Goal: Task Accomplishment & Management: Manage account settings

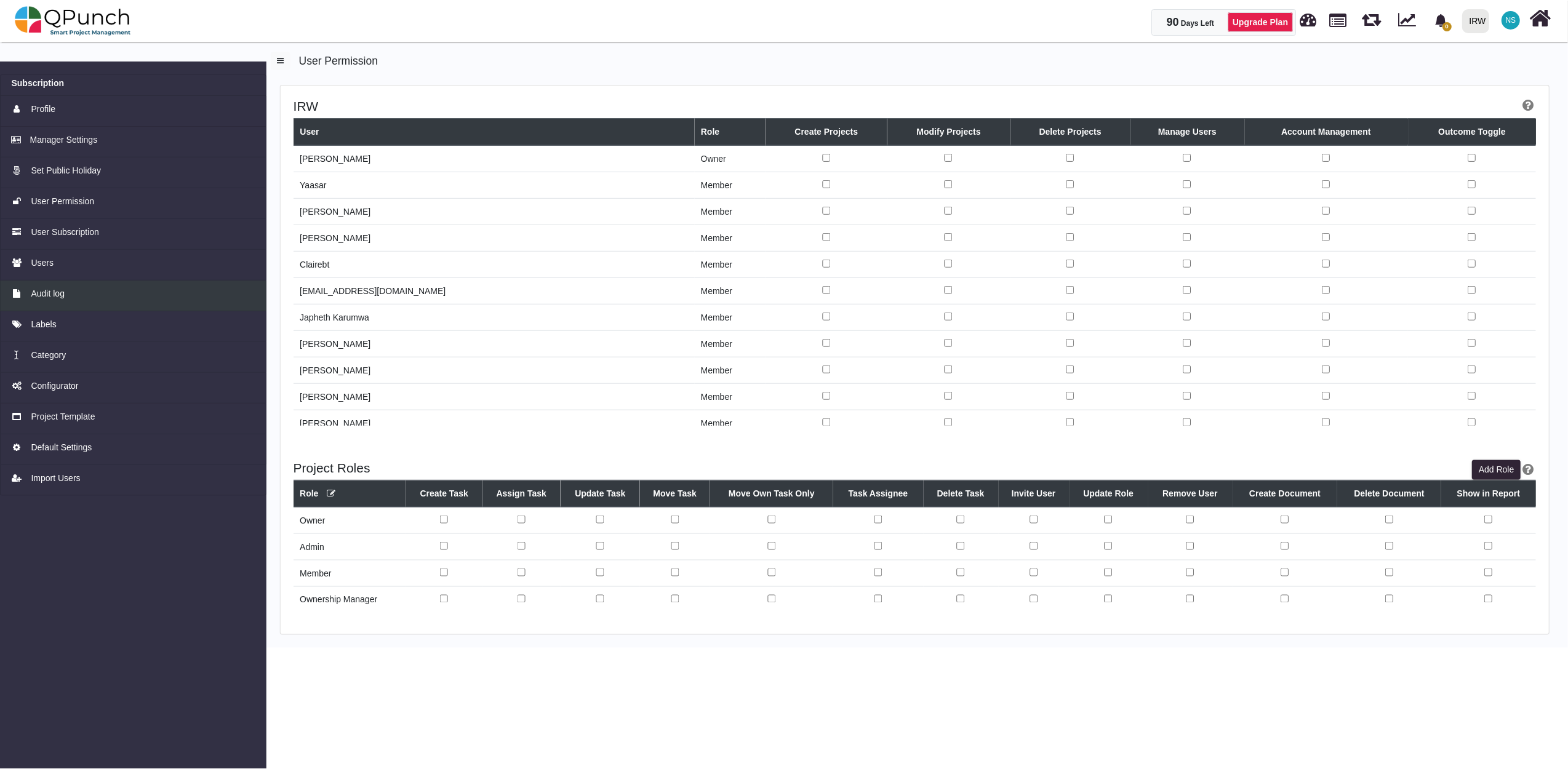
scroll to position [1724, 0]
click at [55, 106] on span "Profile" at bounding box center [43, 110] width 25 height 13
click at [115, 22] on img at bounding box center [72, 20] width 116 height 37
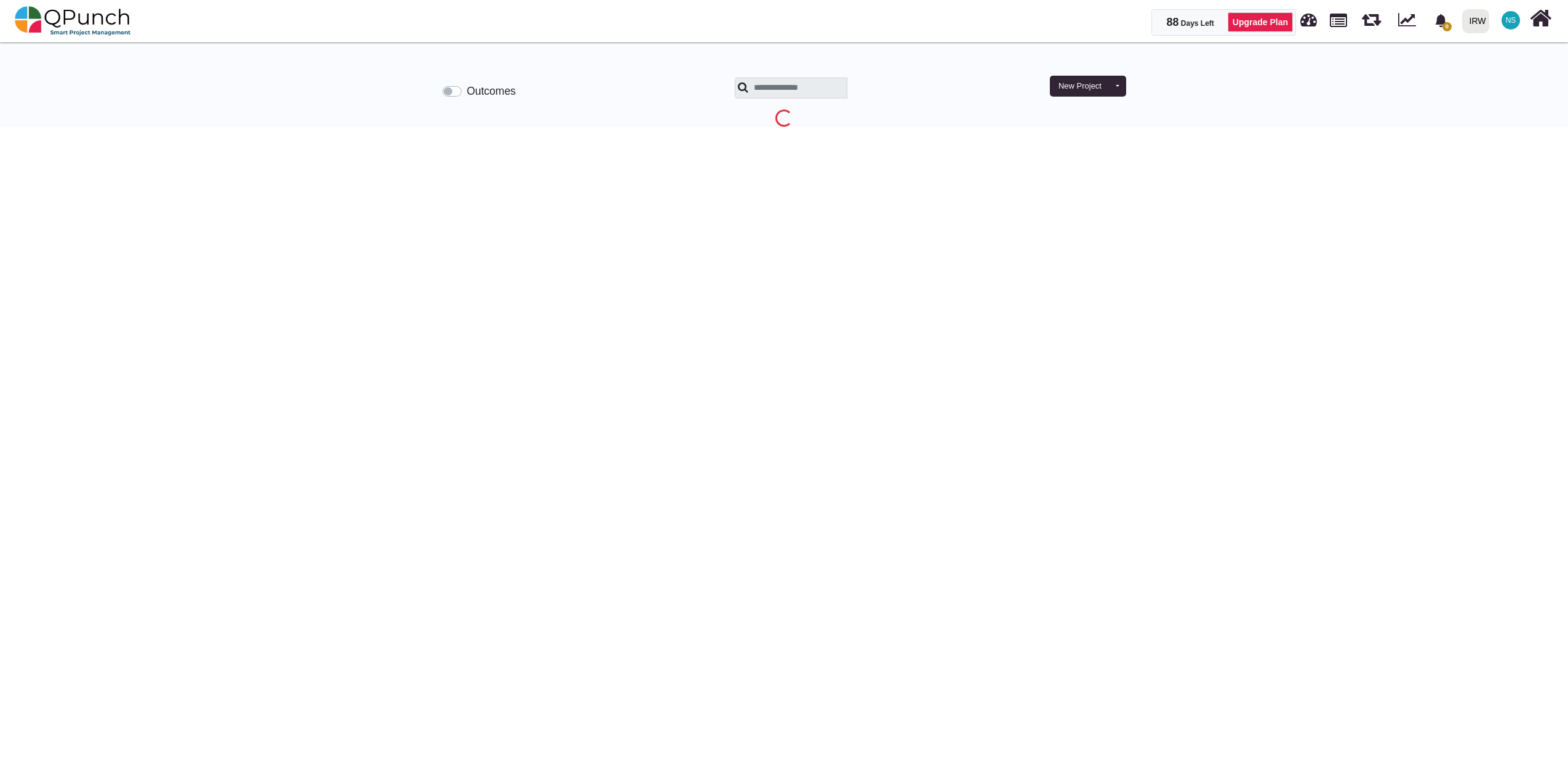
click at [1514, 22] on span "NS" at bounding box center [1511, 20] width 10 height 7
click at [1487, 53] on link "Subscription Settings" at bounding box center [1473, 56] width 107 height 18
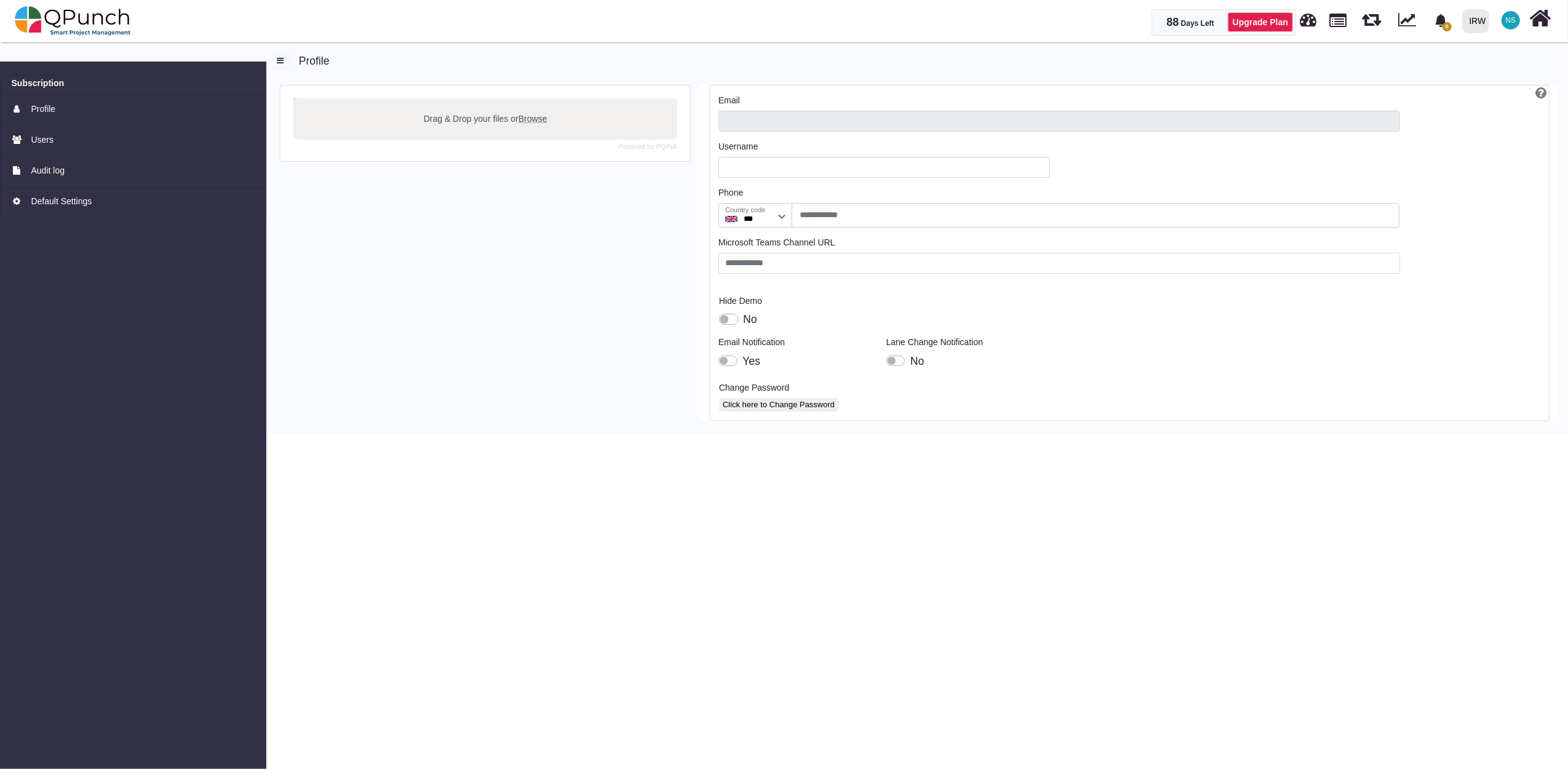
type input "**********"
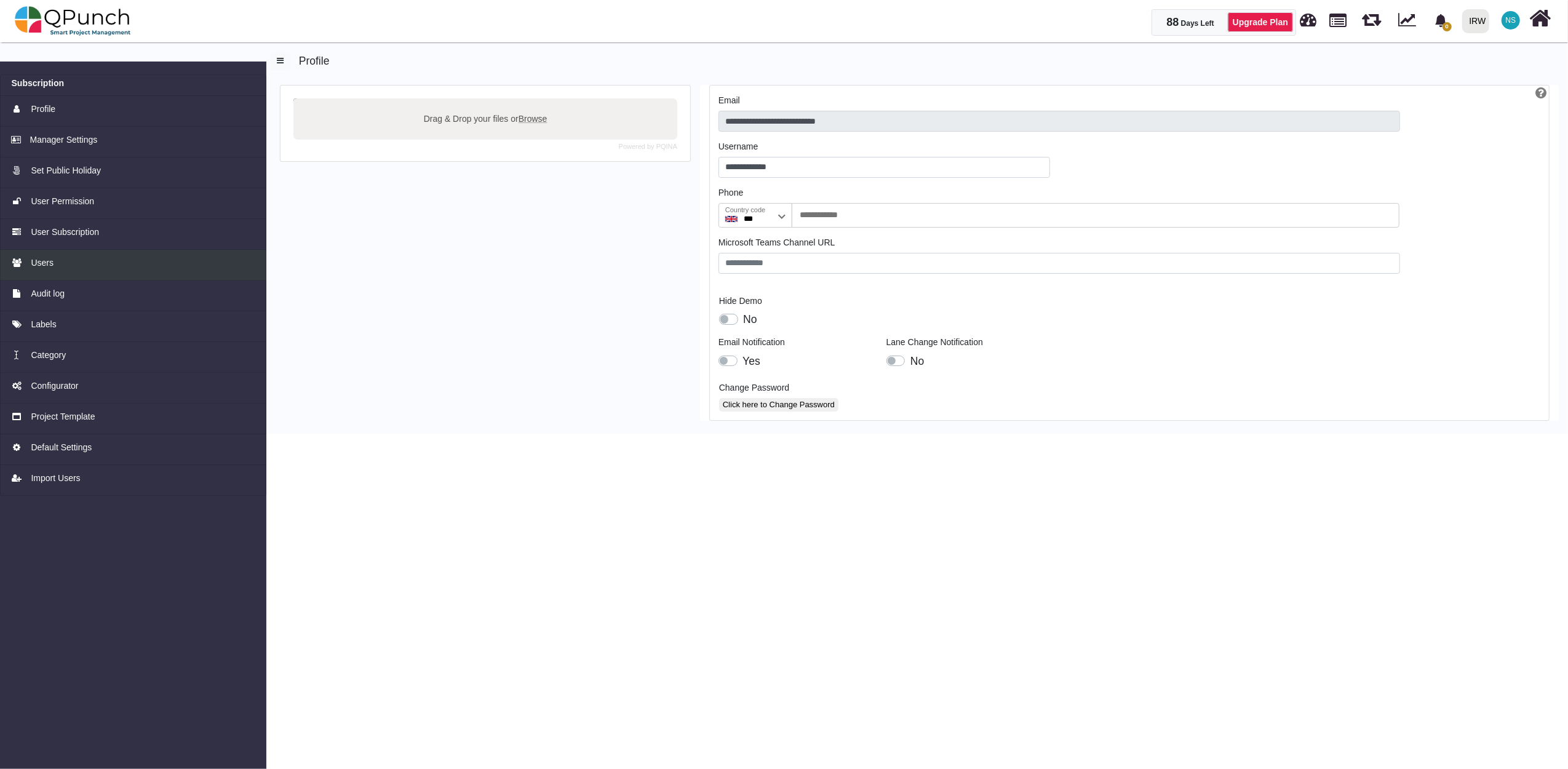
click at [42, 266] on span "Users" at bounding box center [42, 263] width 23 height 13
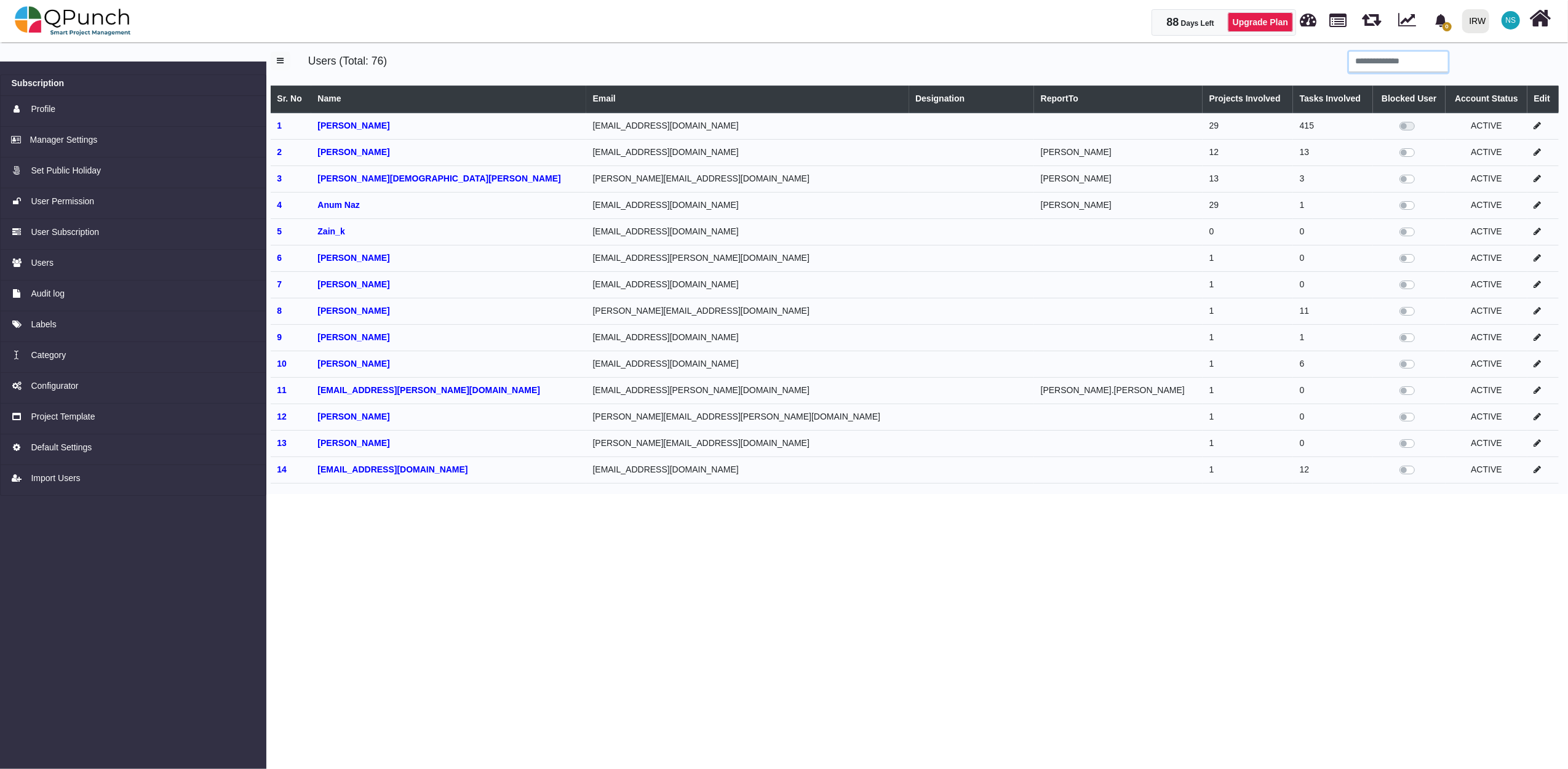
click at [1390, 56] on input "search" at bounding box center [1398, 62] width 99 height 21
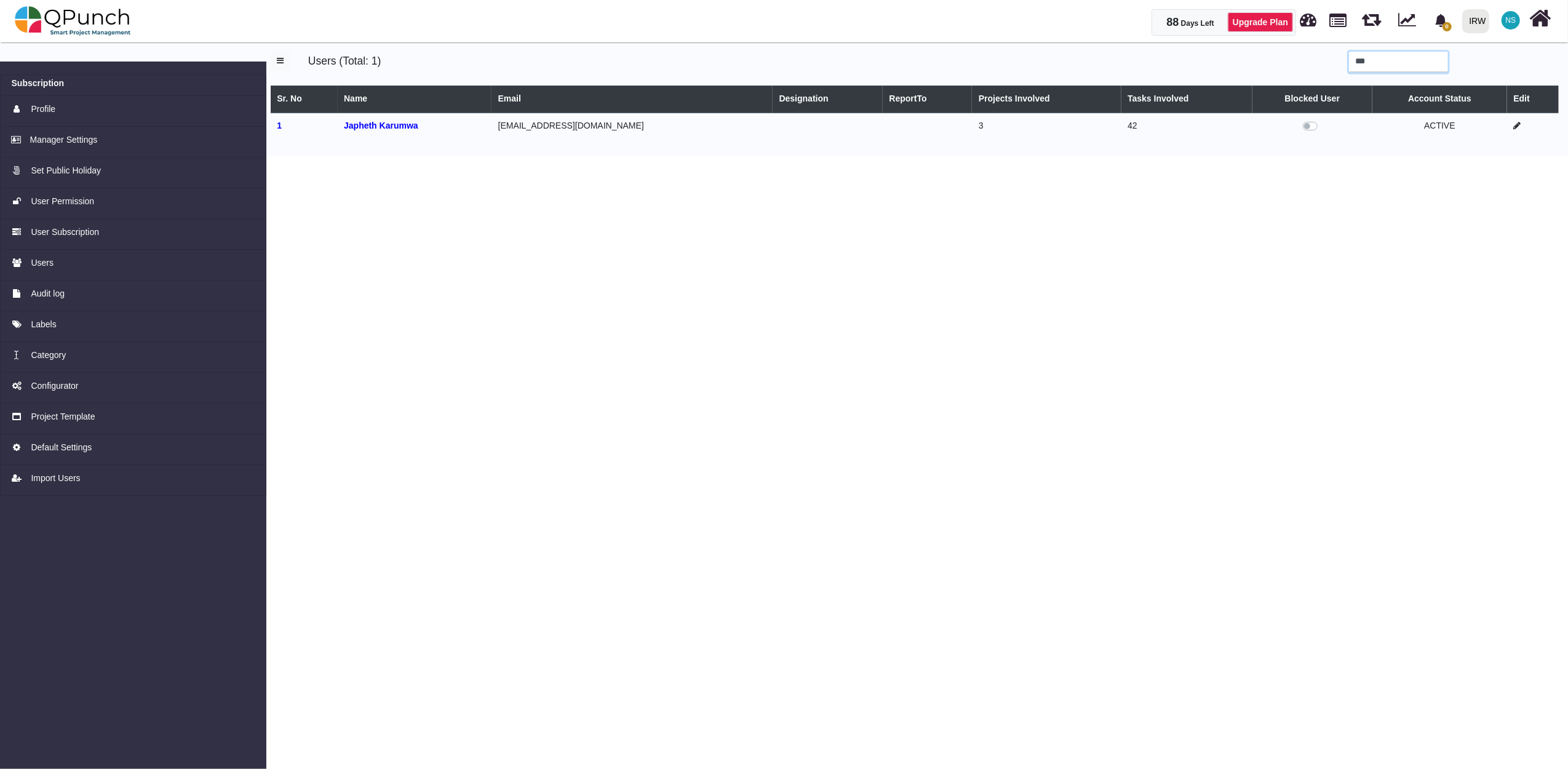
type input "***"
click at [1515, 128] on icon at bounding box center [1517, 126] width 7 height 9
select select
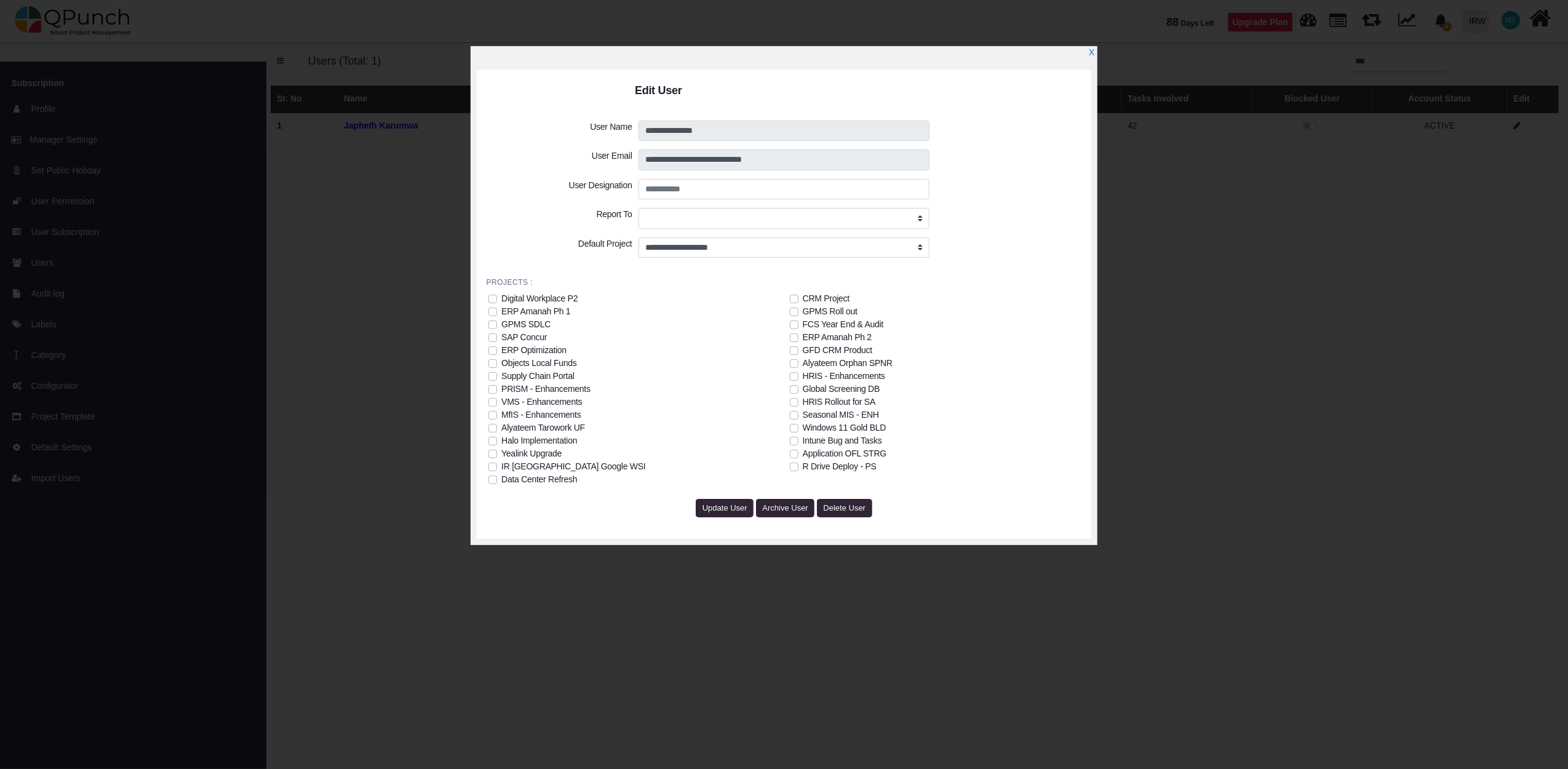
click at [821, 446] on div "Intune Bug and Tasks" at bounding box center [842, 441] width 80 height 13
click at [808, 444] on div "Intune Bug and Tasks" at bounding box center [842, 441] width 80 height 13
click at [734, 506] on span "Update User" at bounding box center [724, 508] width 45 height 10
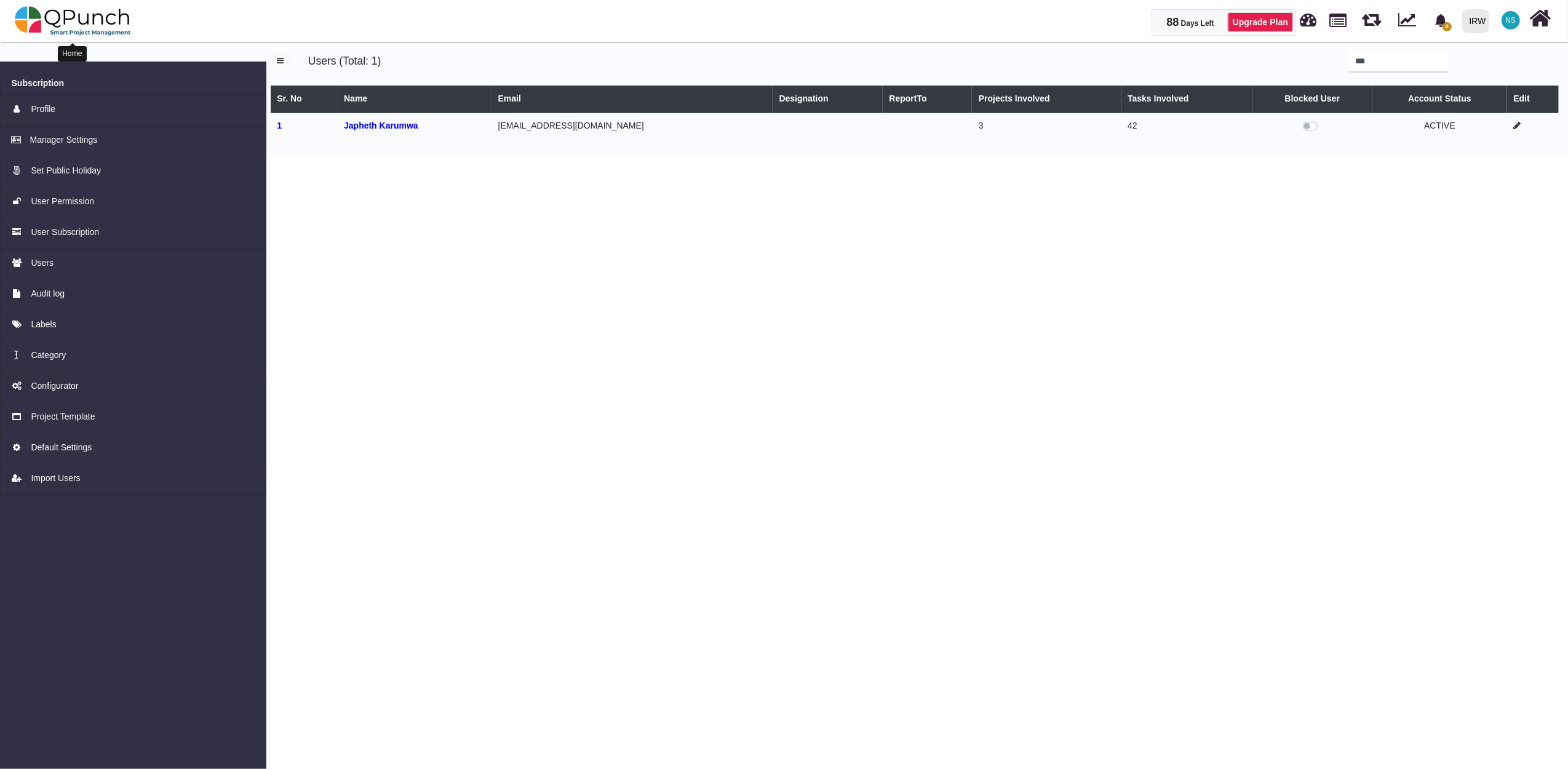
click at [117, 20] on img at bounding box center [72, 20] width 116 height 37
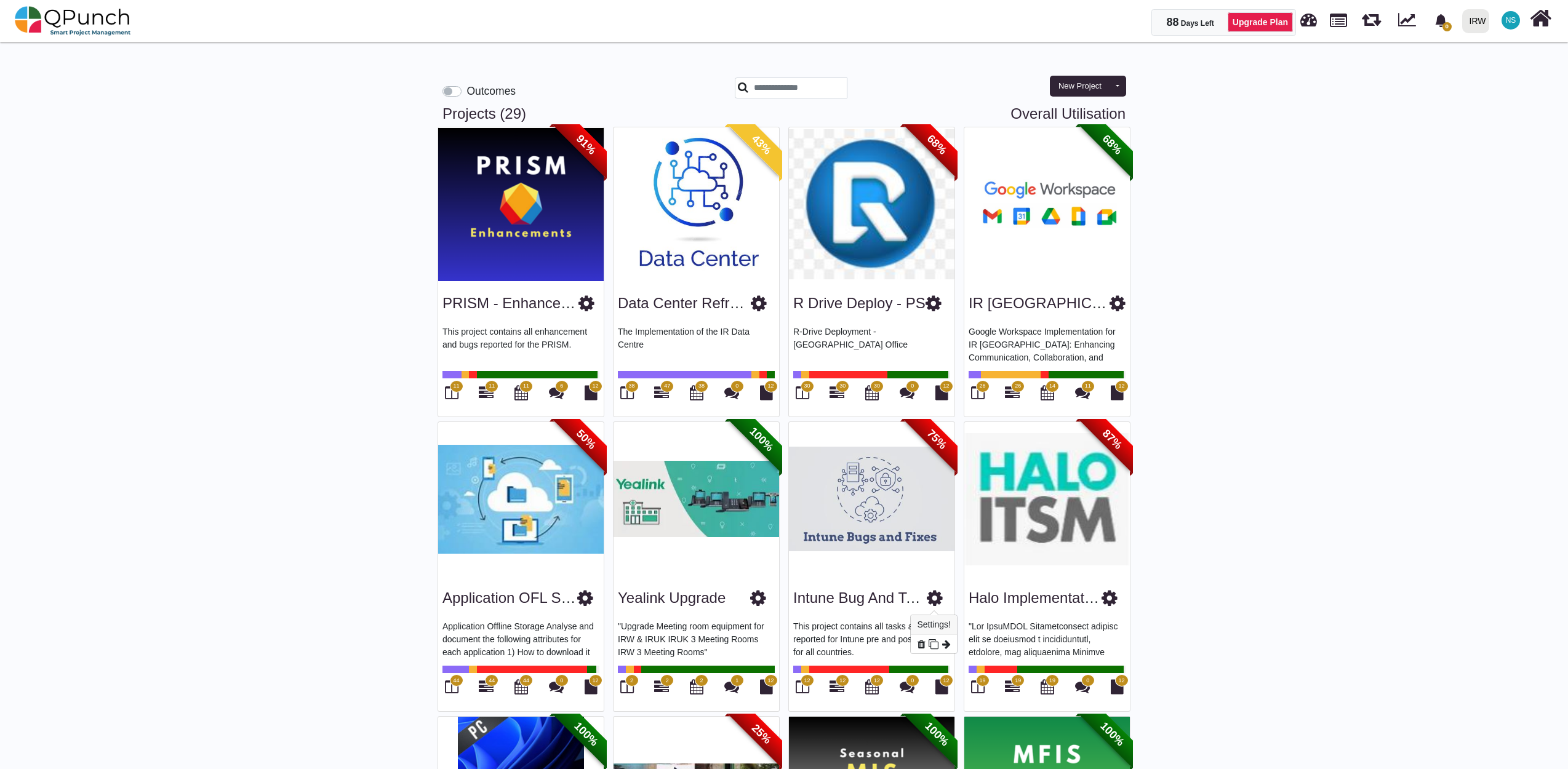
click at [934, 602] on icon at bounding box center [935, 598] width 16 height 18
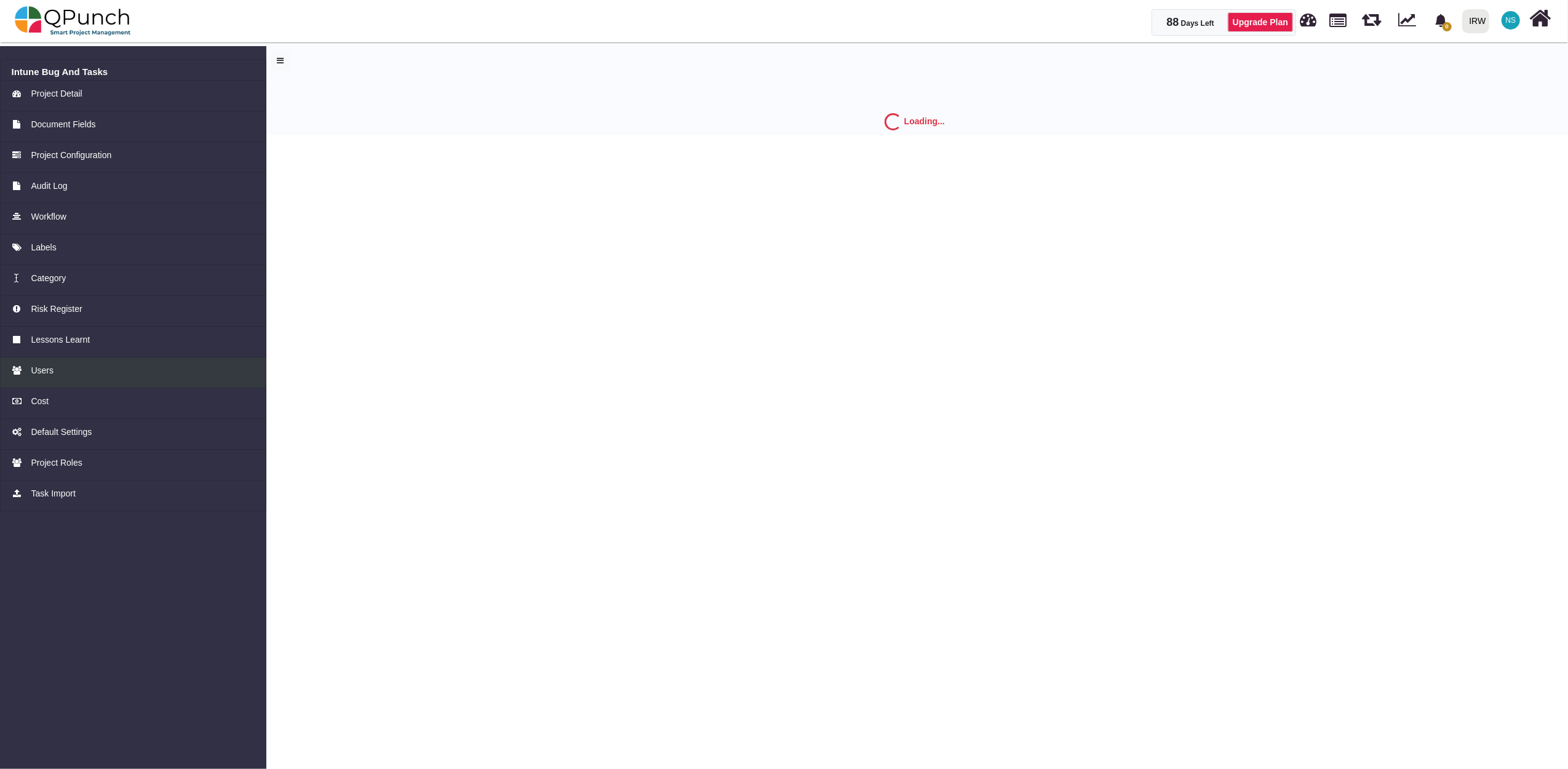
click at [63, 378] on link "Users" at bounding box center [133, 373] width 266 height 31
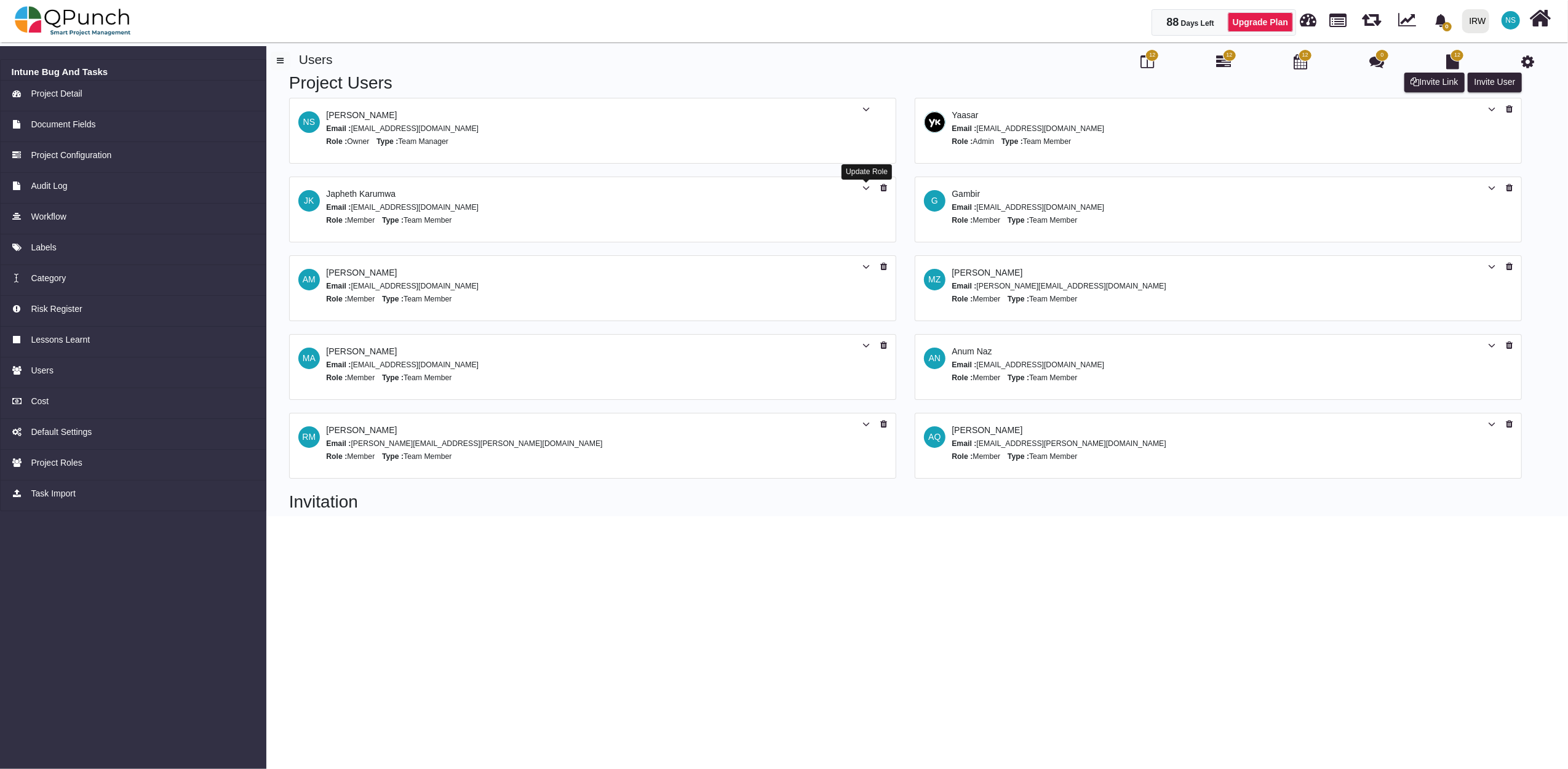
click at [867, 189] on icon at bounding box center [866, 189] width 7 height 9
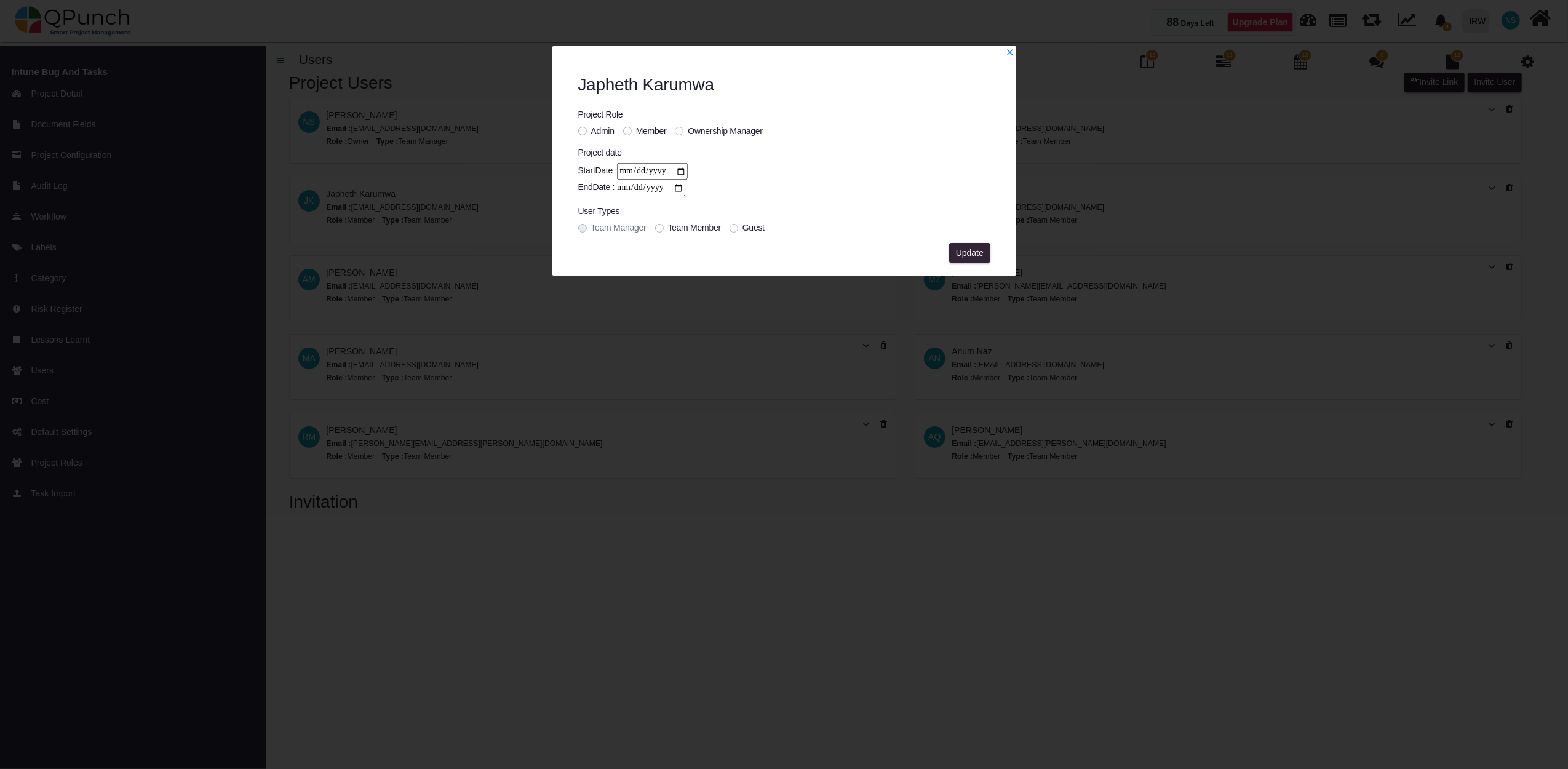
click at [598, 129] on span "Admin" at bounding box center [603, 131] width 23 height 10
click at [959, 249] on span "Update" at bounding box center [970, 252] width 28 height 10
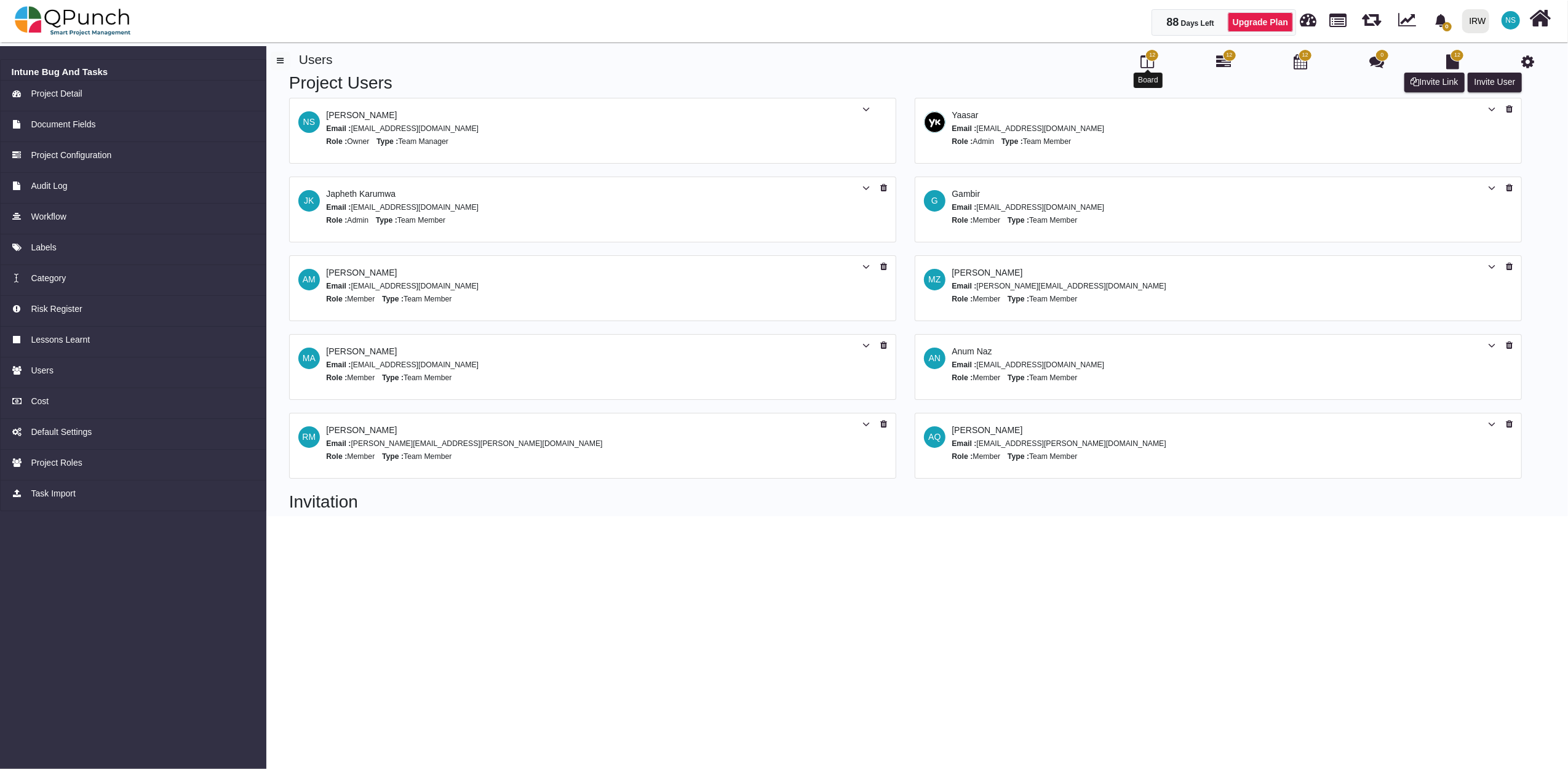
click at [1152, 62] on icon at bounding box center [1147, 61] width 14 height 15
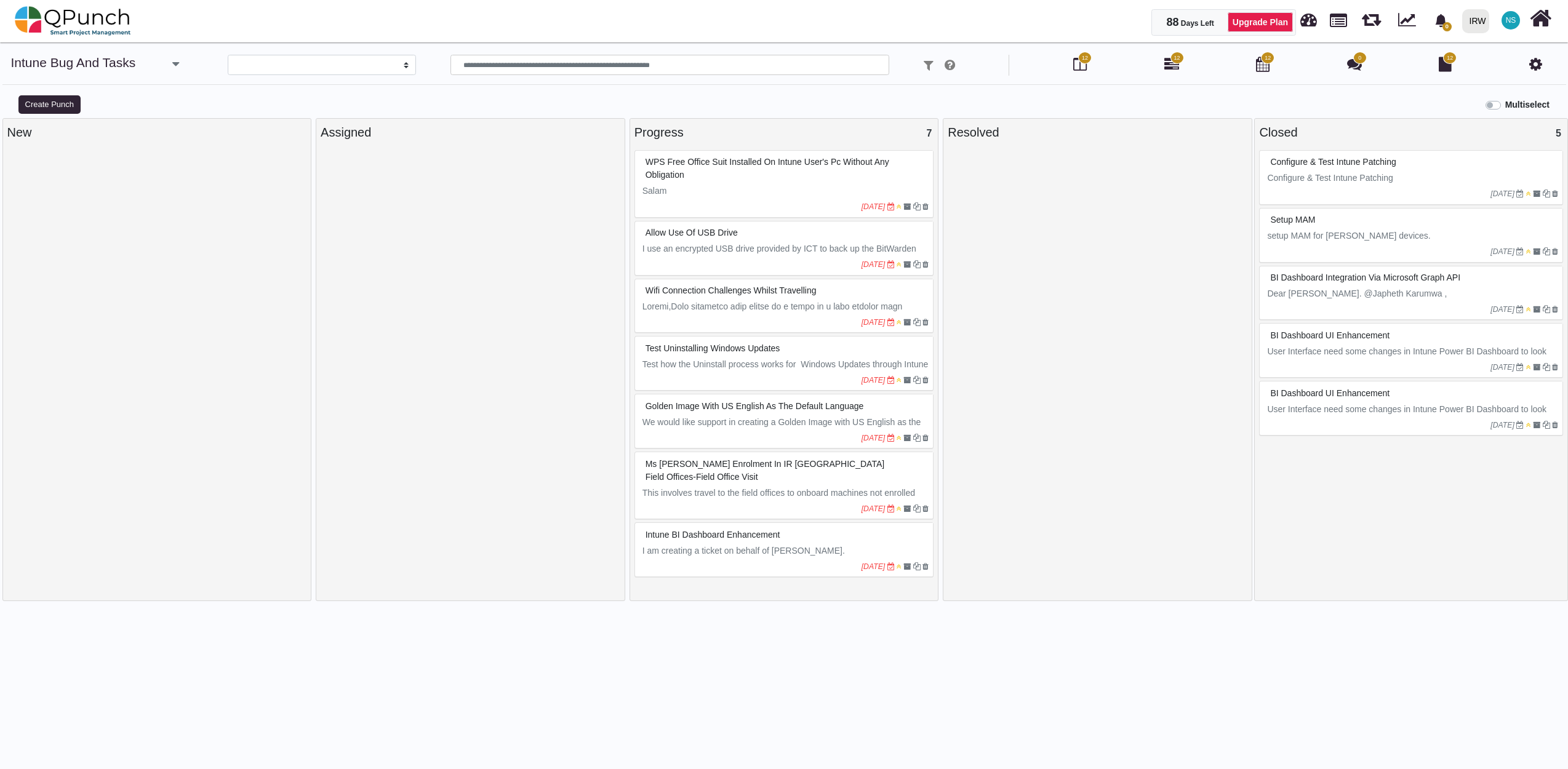
select select
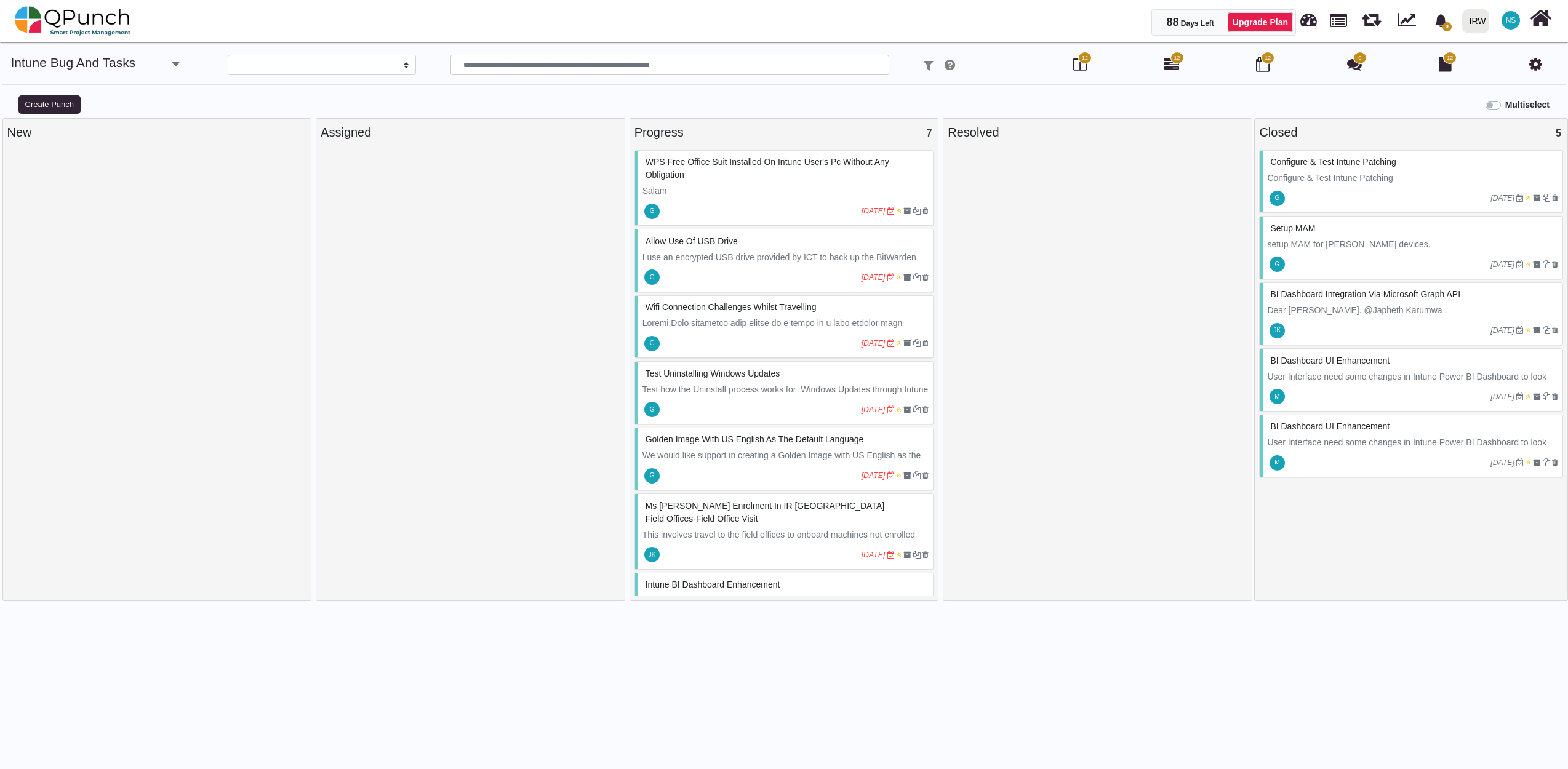
click at [760, 182] on div "WPS free office suit installed on Intune user's pc without any obligation" at bounding box center [786, 169] width 287 height 32
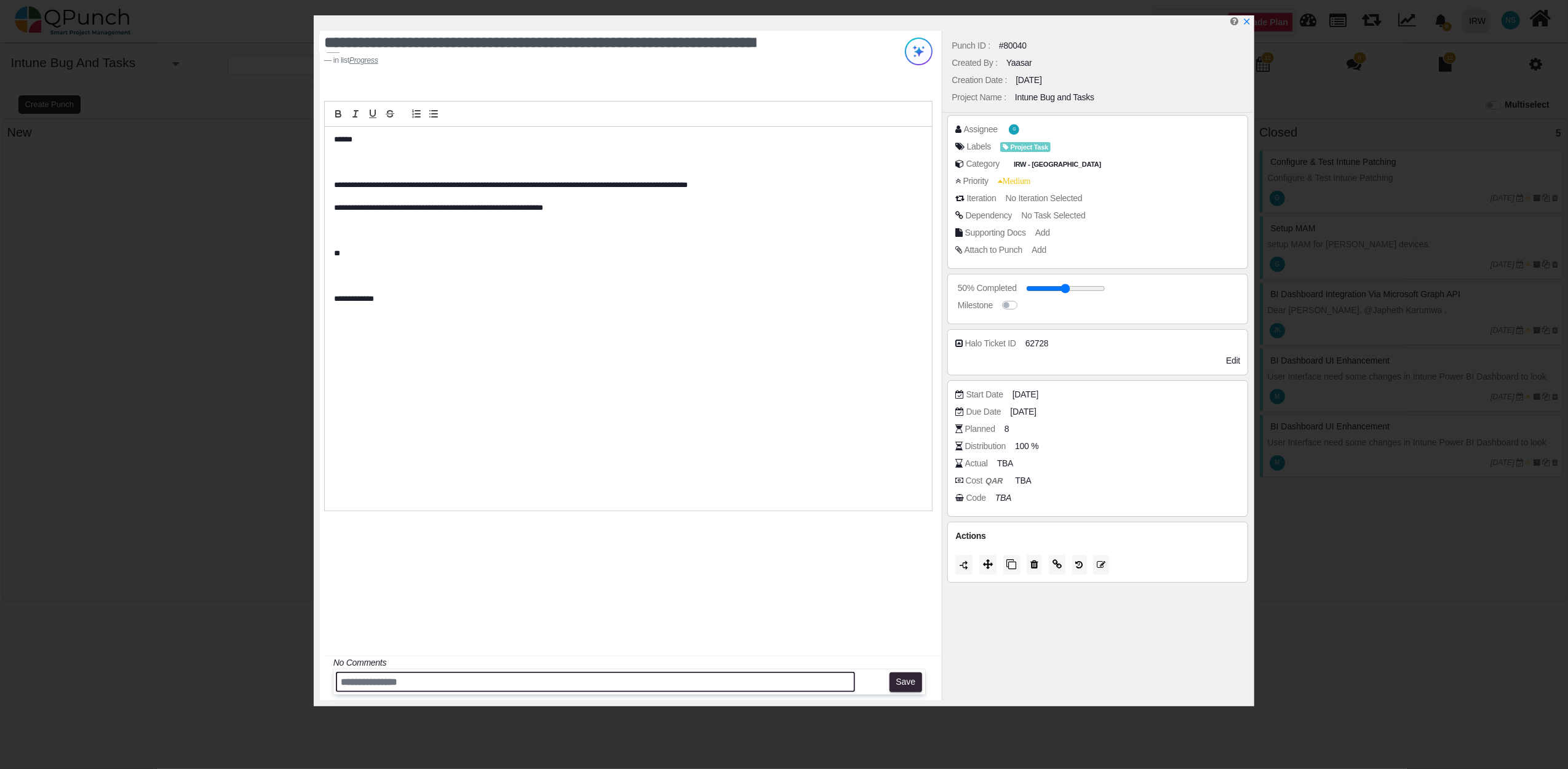
click at [437, 686] on input "text" at bounding box center [595, 682] width 519 height 20
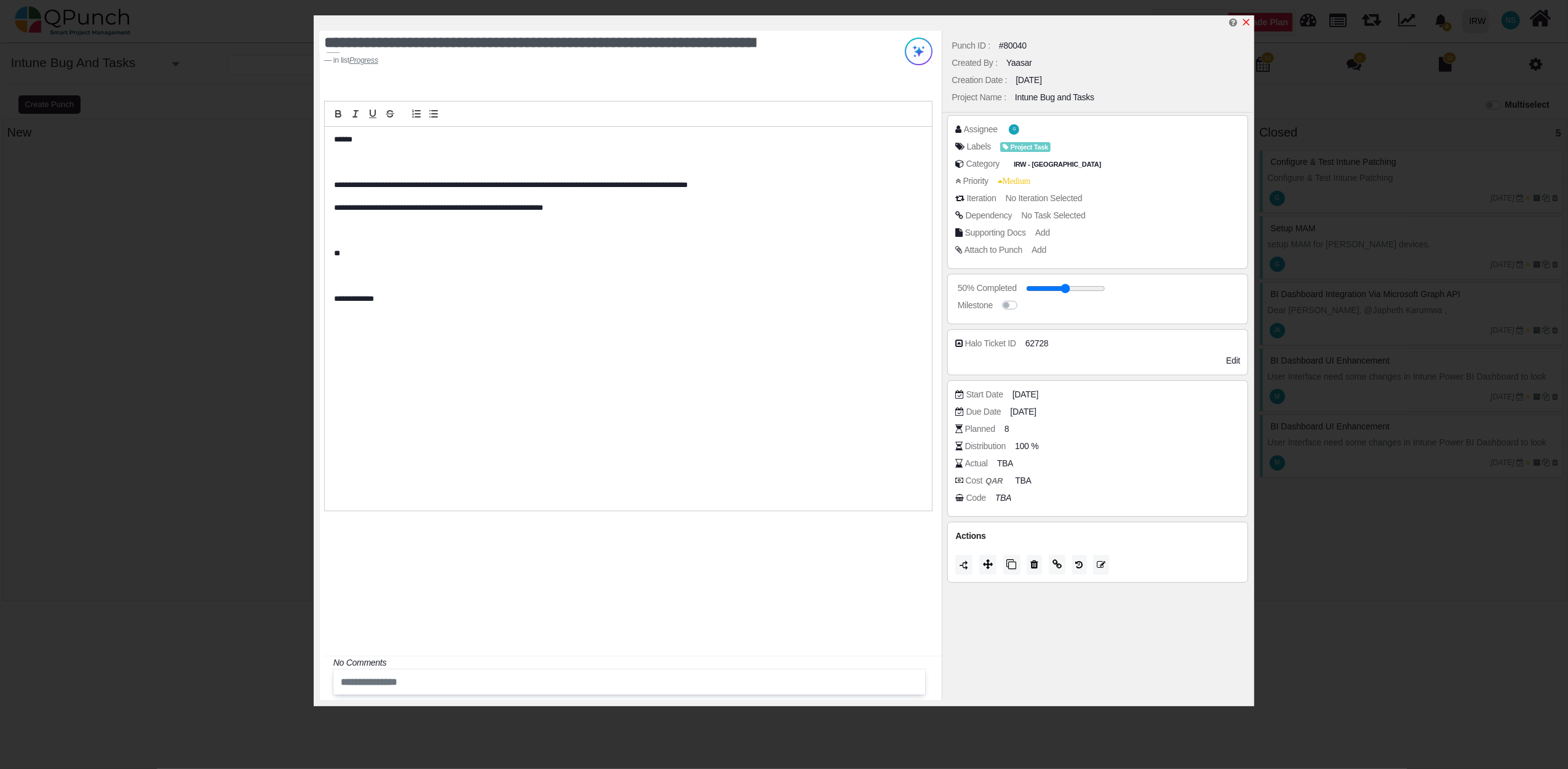
click at [1247, 23] on icon "x" at bounding box center [1246, 22] width 7 height 7
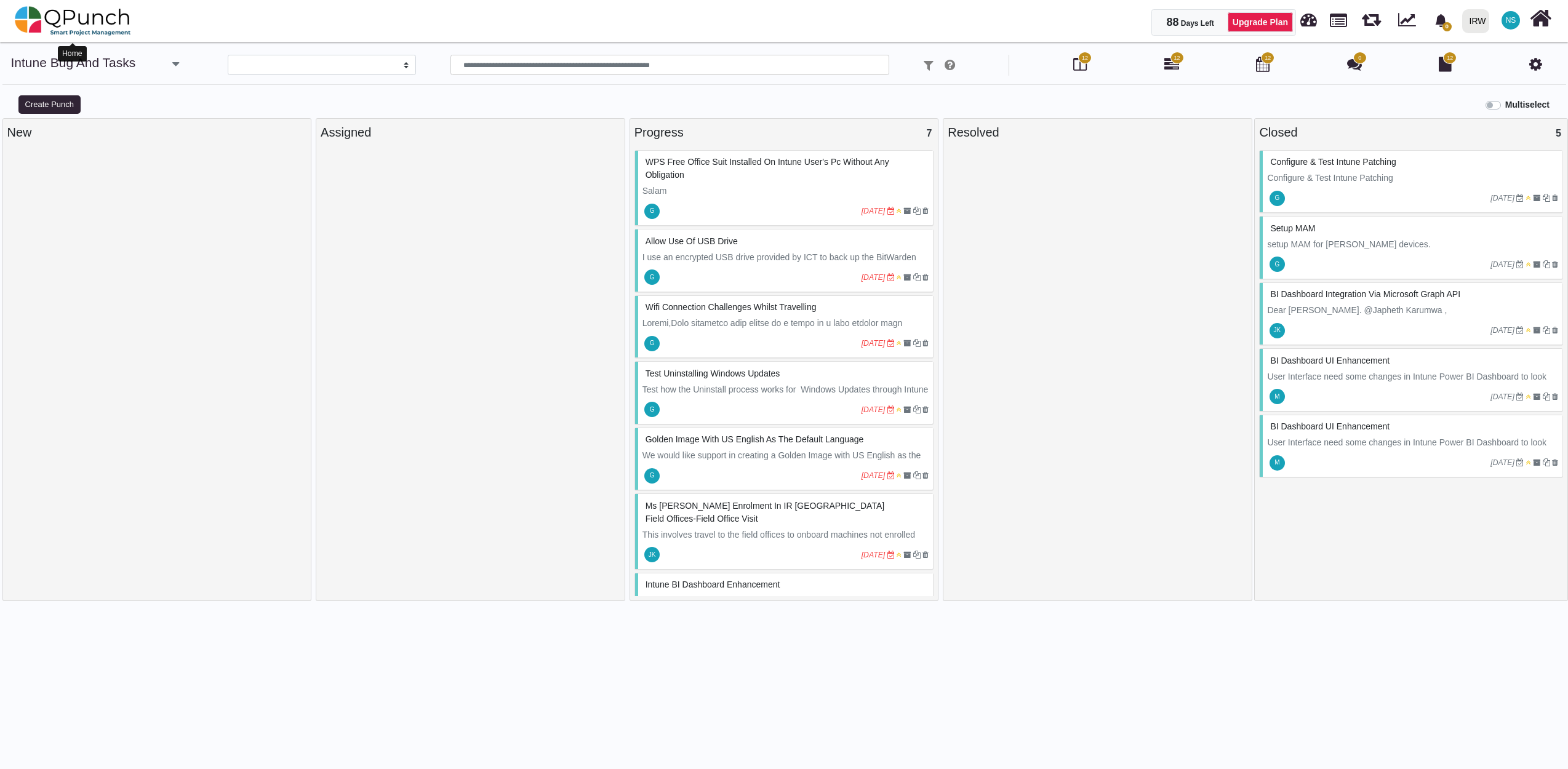
click at [105, 16] on img at bounding box center [72, 20] width 116 height 37
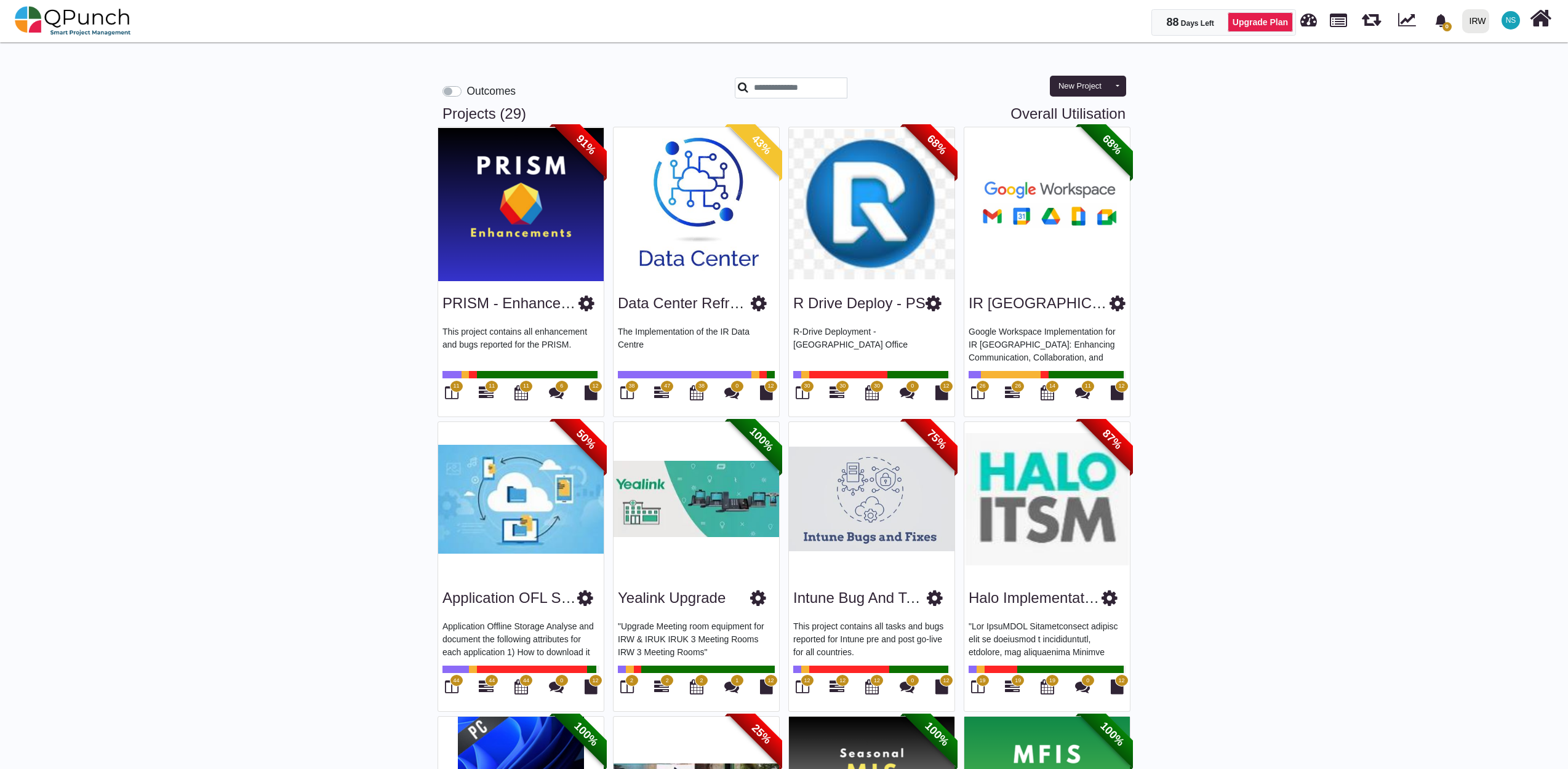
click at [760, 198] on img at bounding box center [696, 204] width 165 height 154
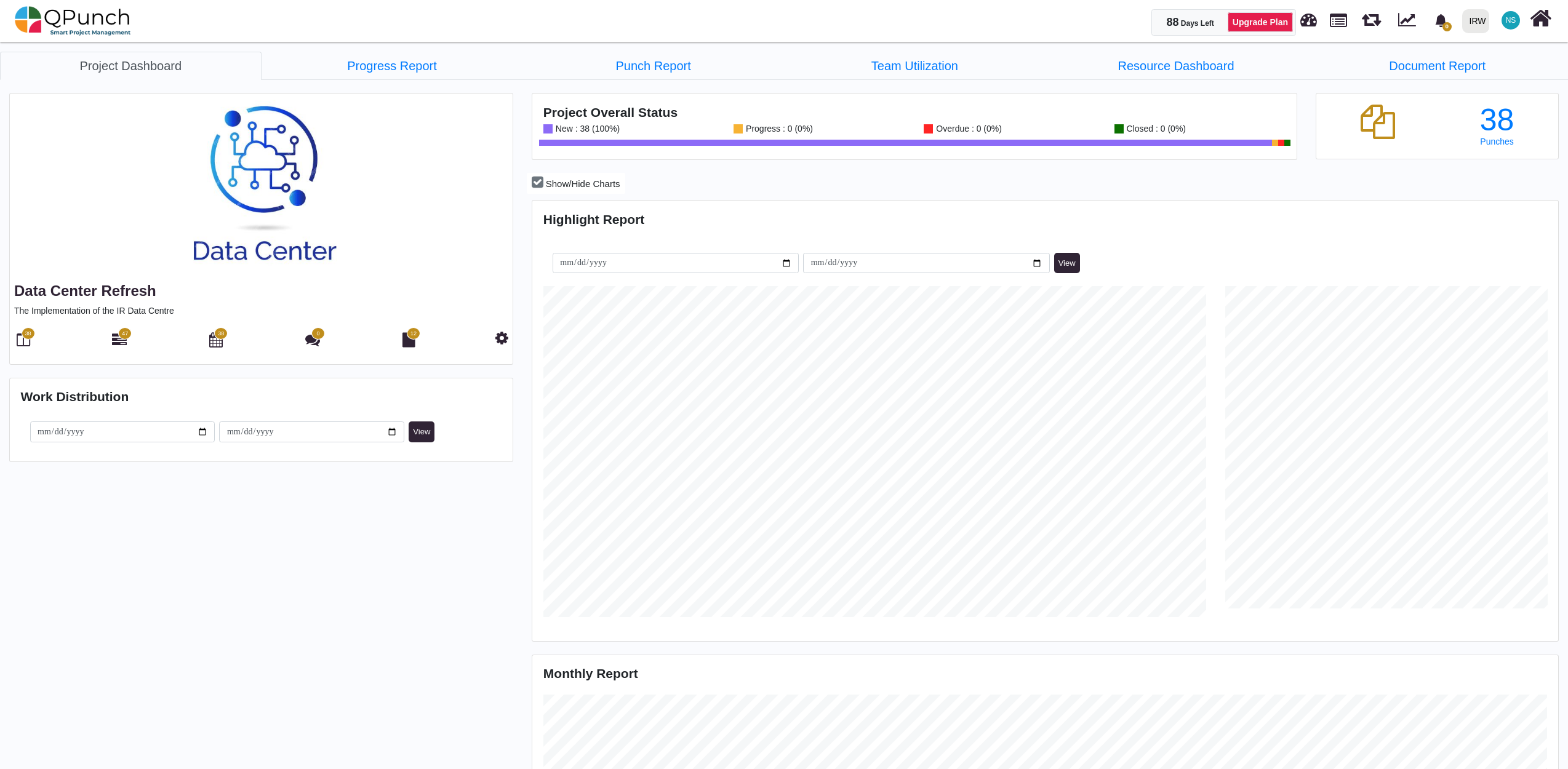
scroll to position [330, 340]
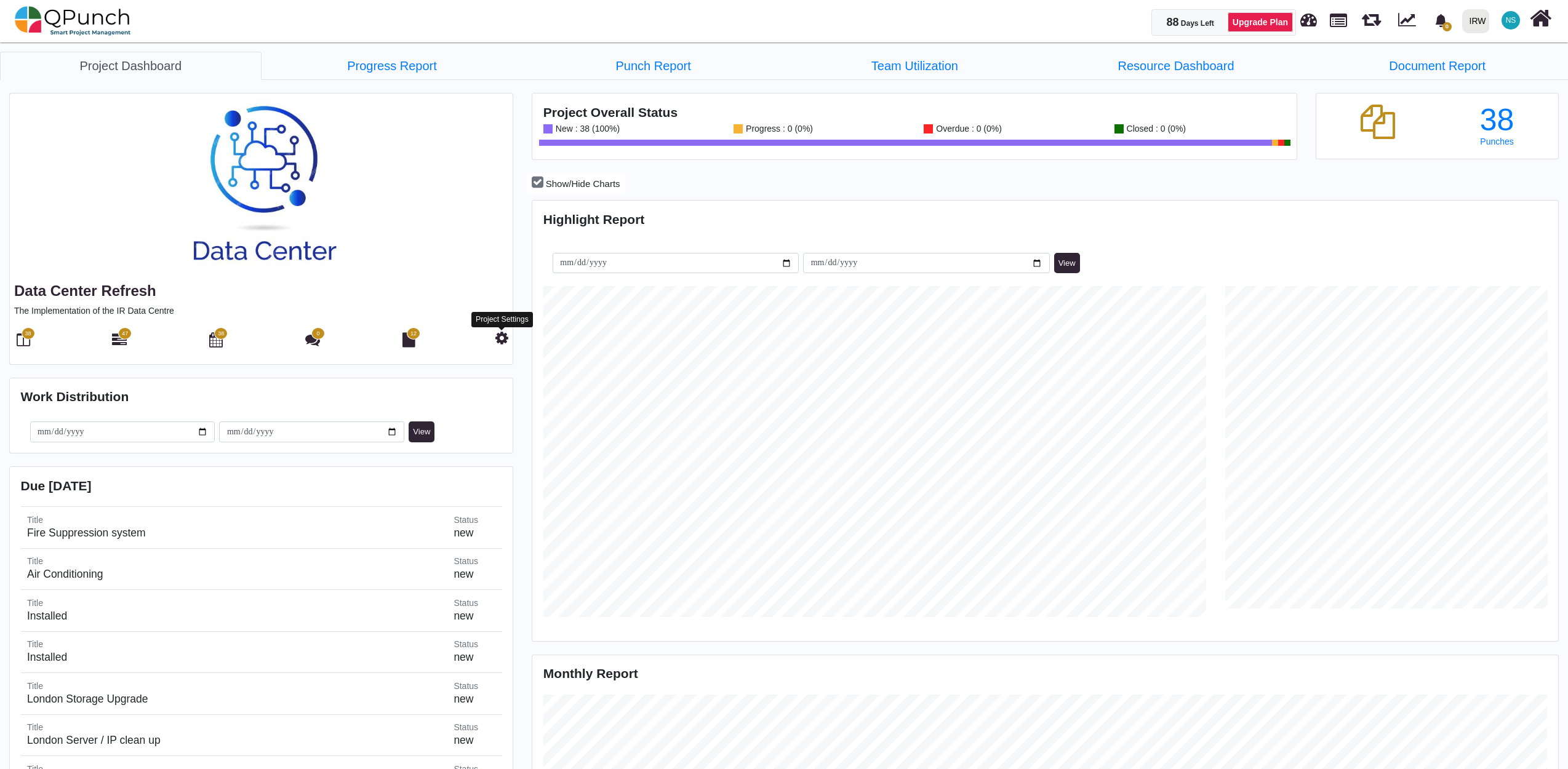
click at [500, 340] on icon at bounding box center [502, 338] width 13 height 15
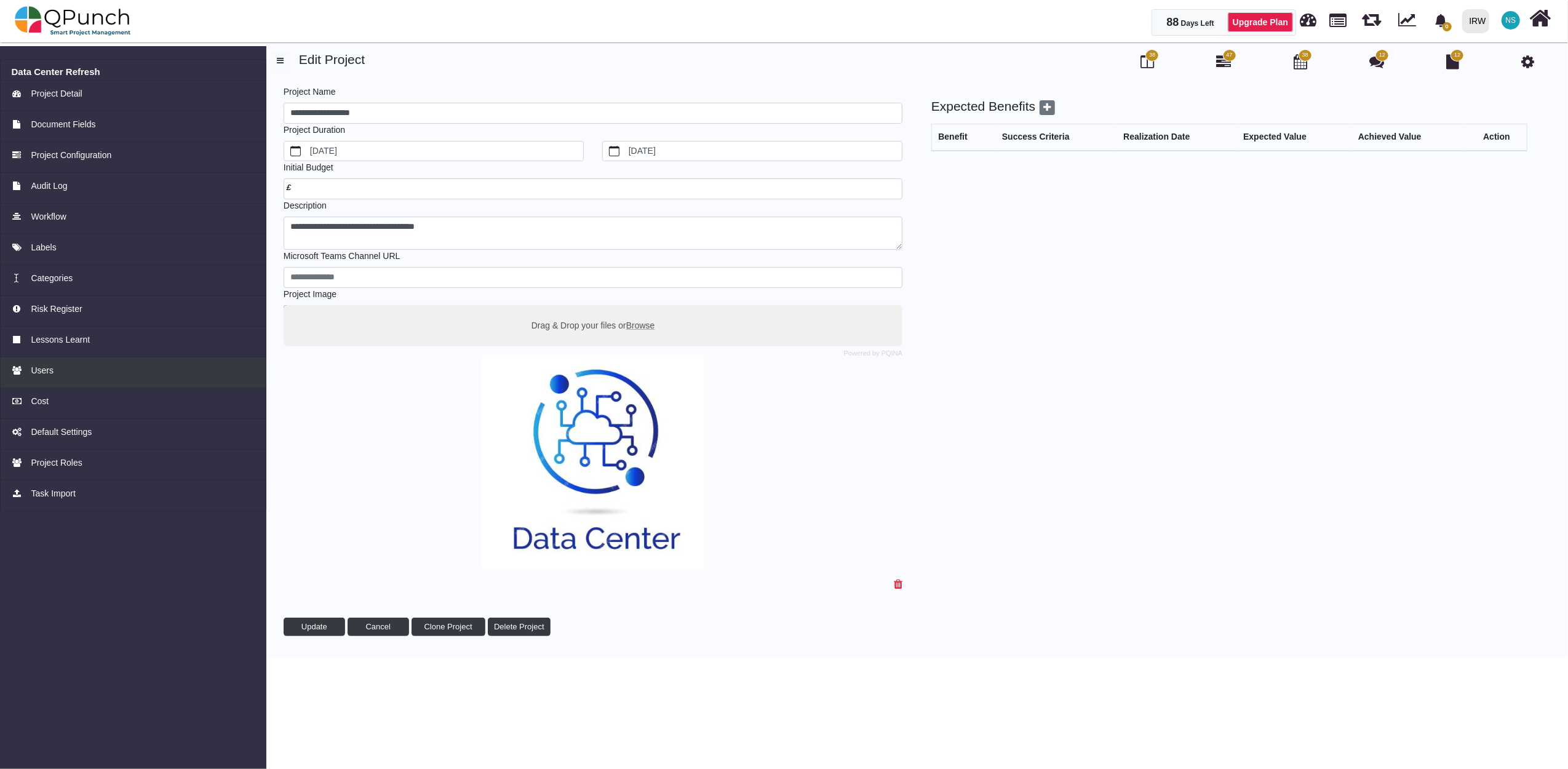
click at [53, 371] on div "Users" at bounding box center [133, 371] width 243 height 13
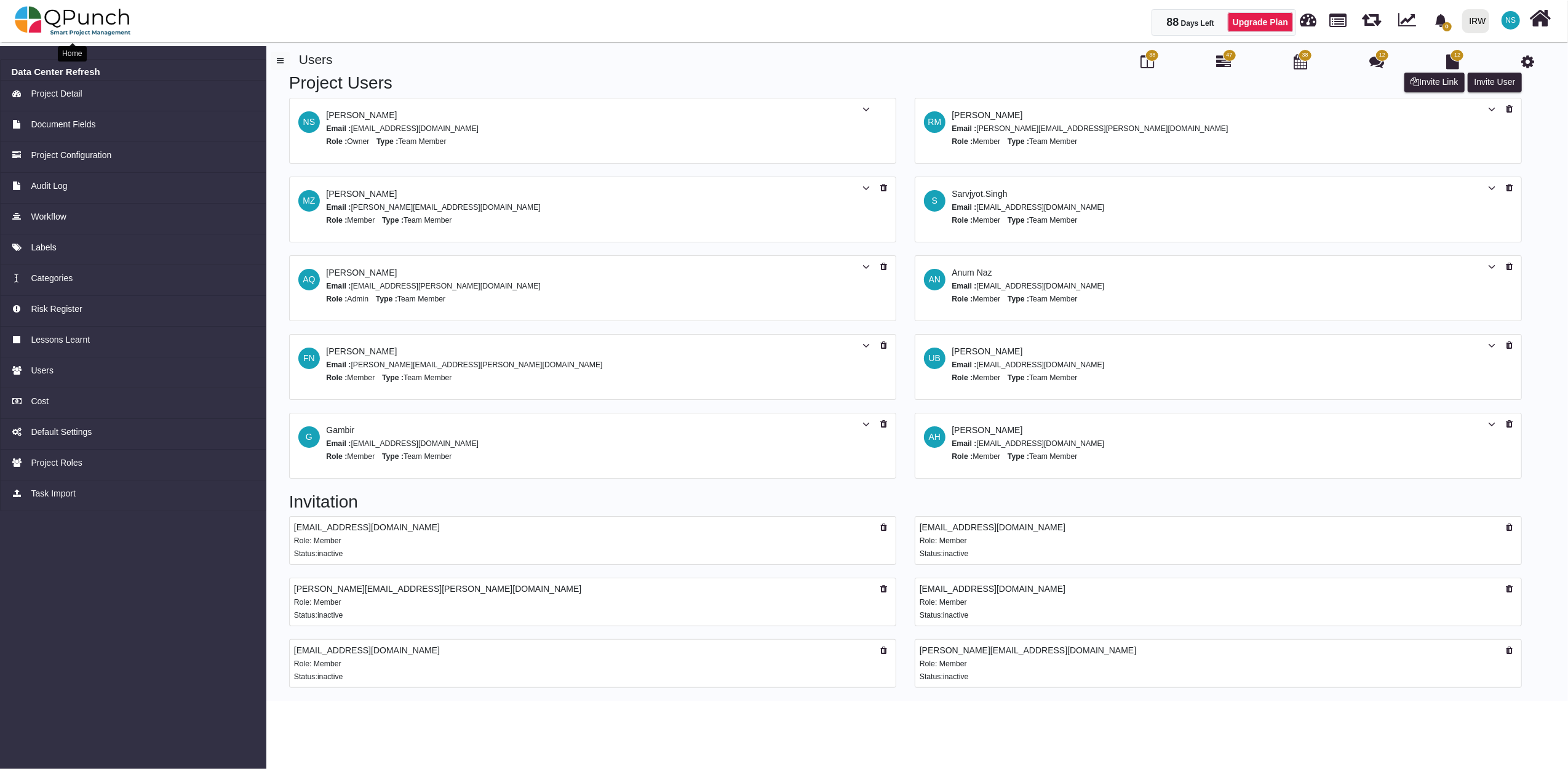
click at [108, 20] on img at bounding box center [72, 20] width 116 height 37
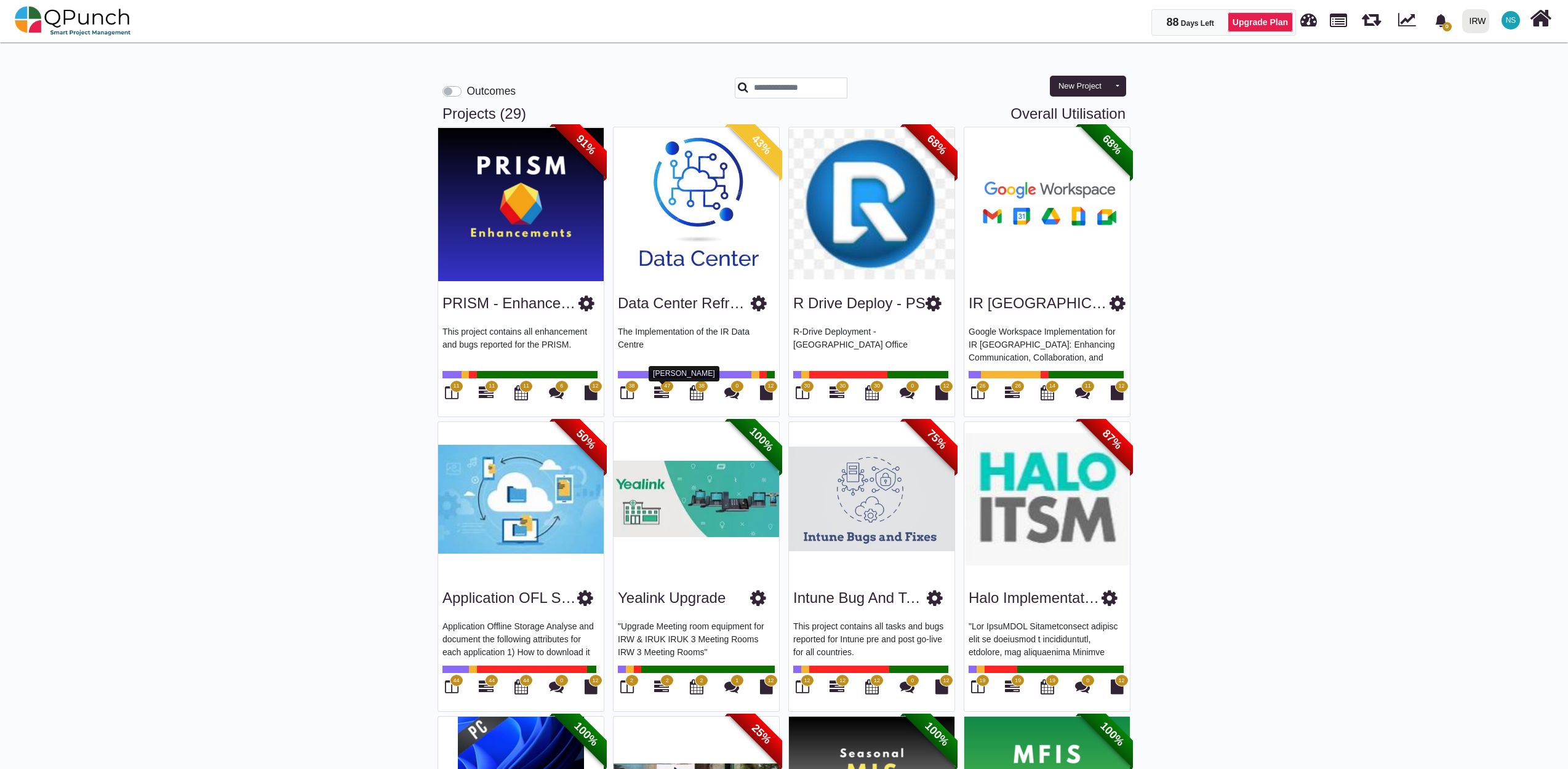
click at [661, 392] on icon at bounding box center [662, 393] width 15 height 15
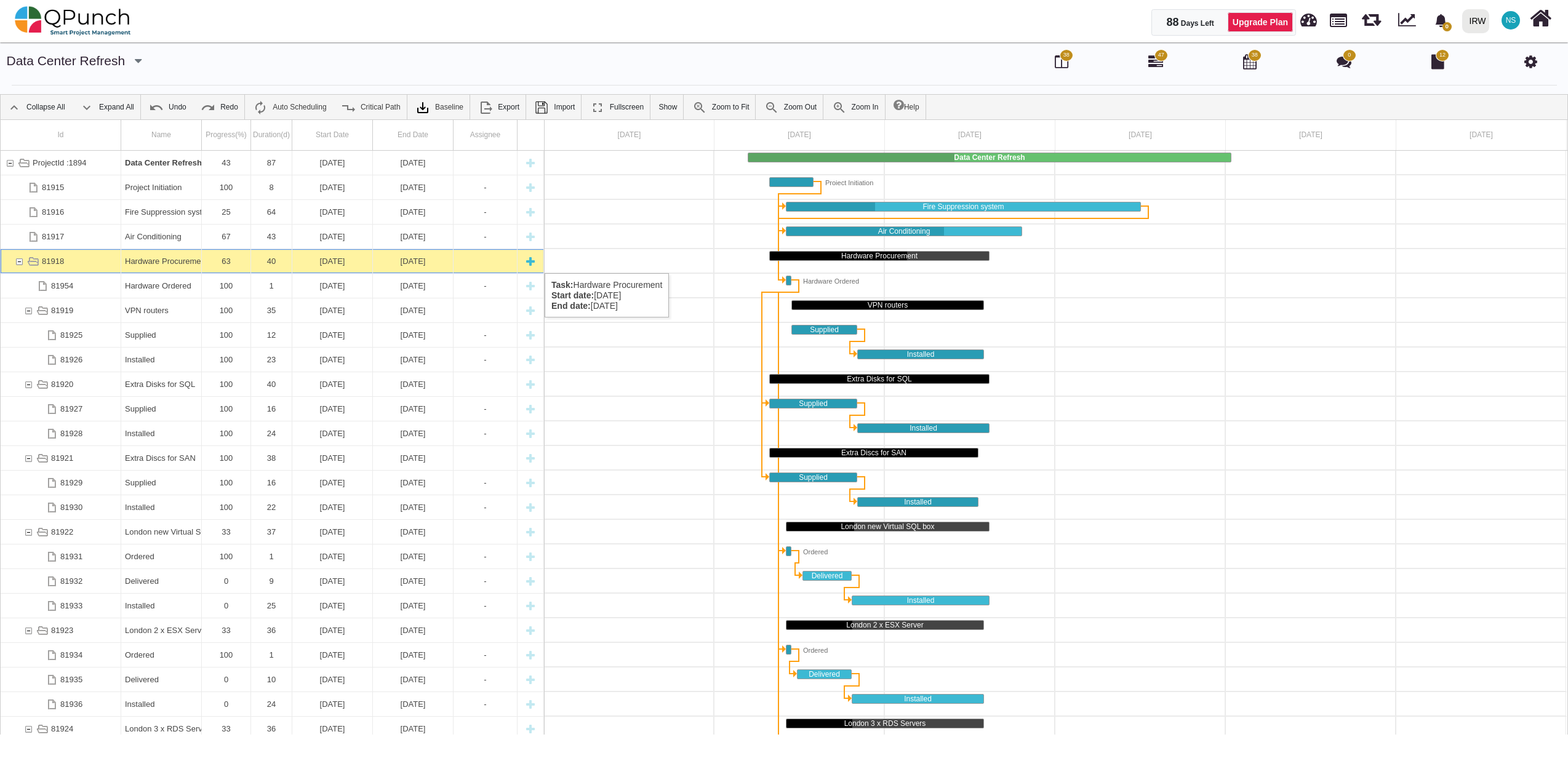
click at [18, 262] on div "81918" at bounding box center [19, 261] width 11 height 24
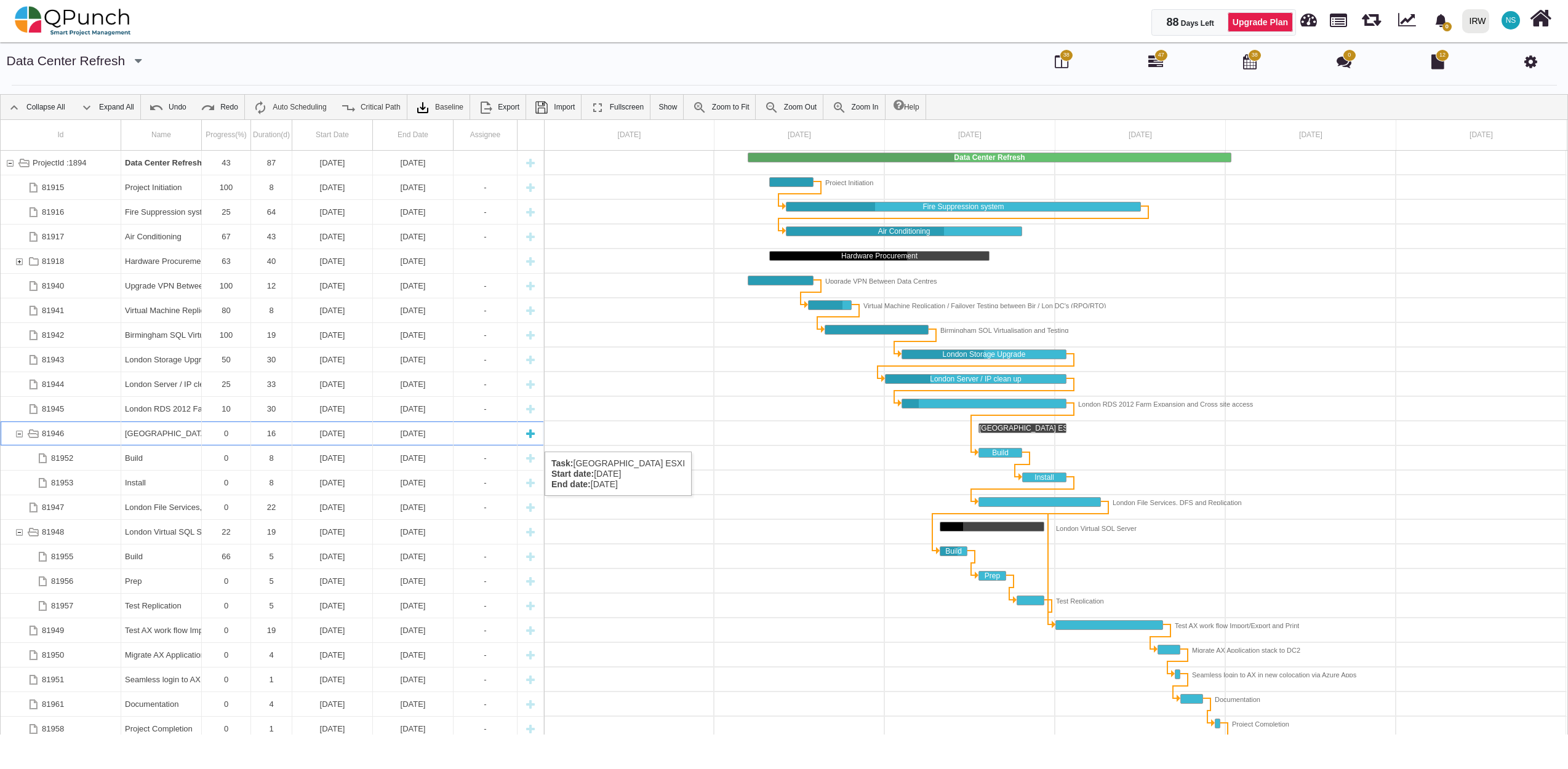
click at [18, 439] on div "81946" at bounding box center [19, 433] width 11 height 24
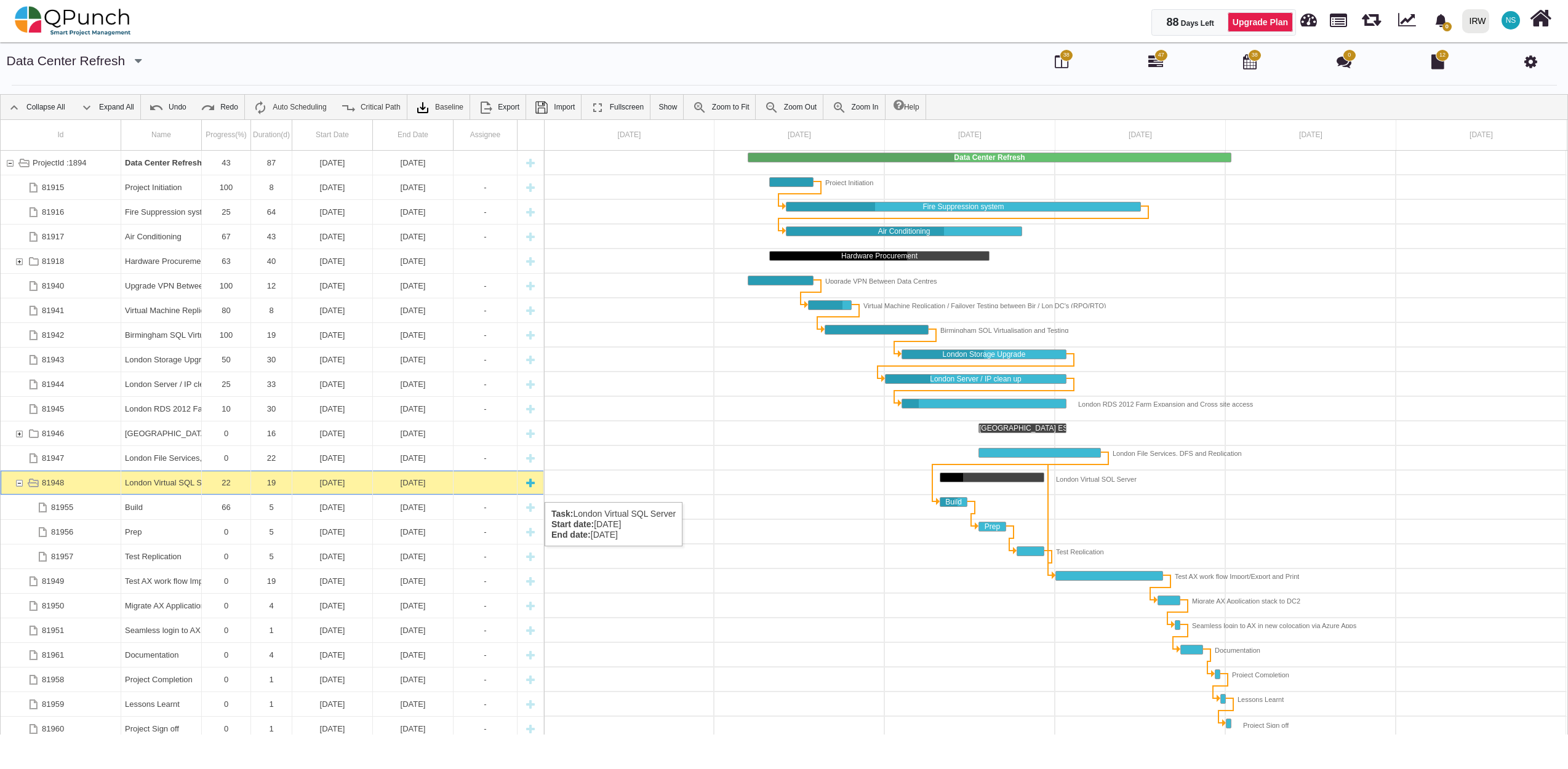
click at [18, 488] on div "81948" at bounding box center [19, 482] width 11 height 24
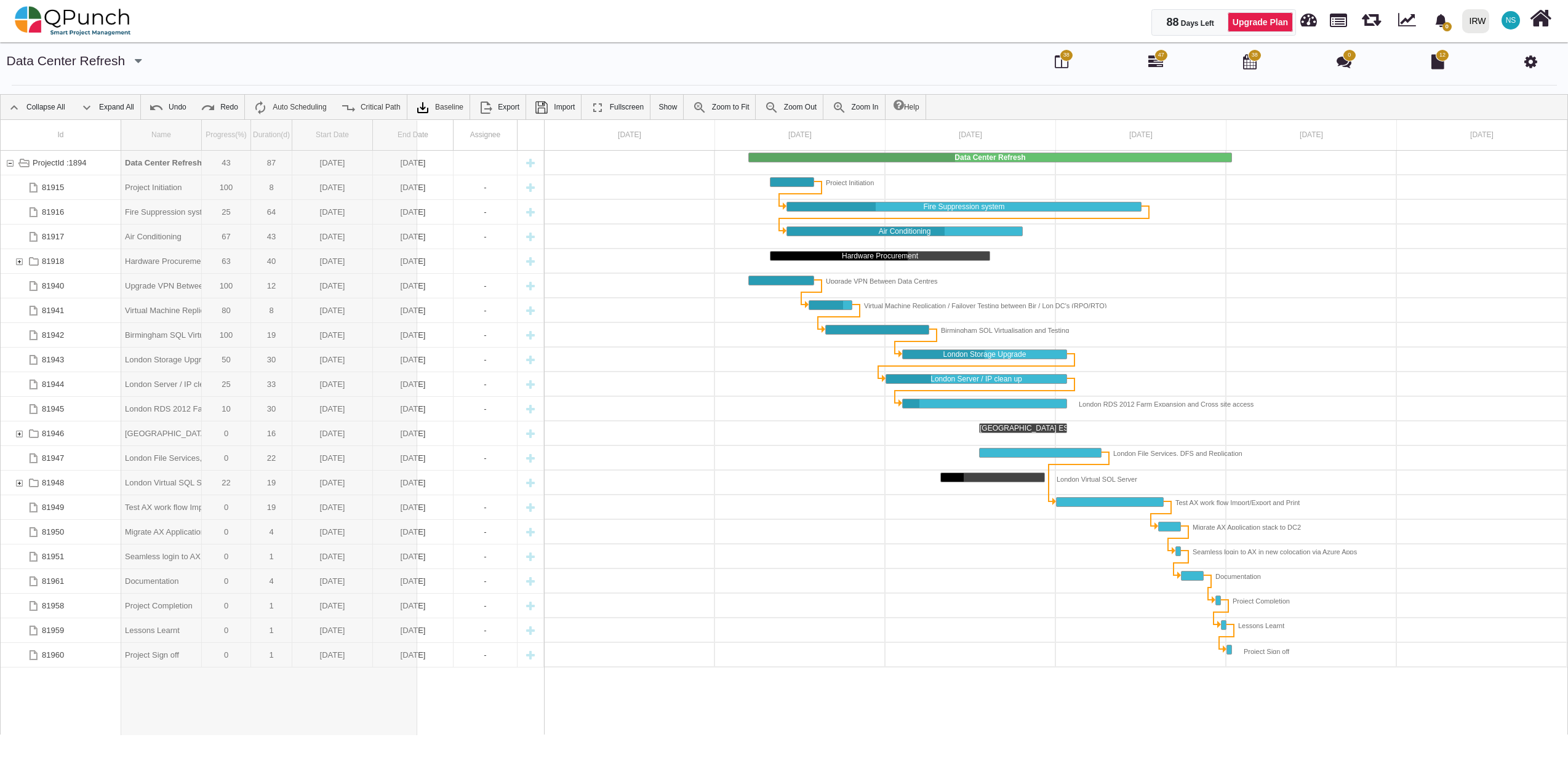
drag, startPoint x: 202, startPoint y: 134, endPoint x: 431, endPoint y: 149, distance: 229.5
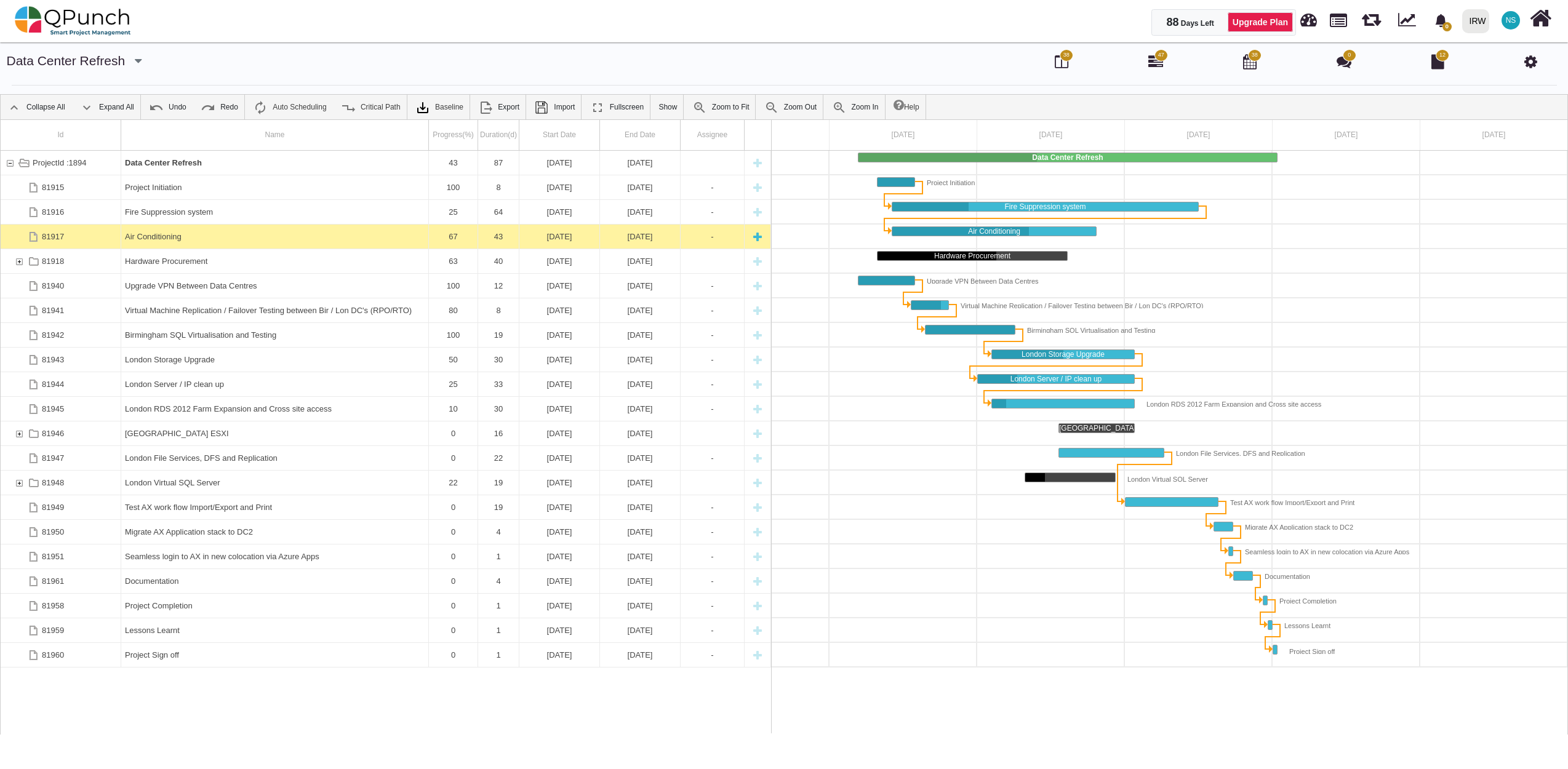
scroll to position [0, 91]
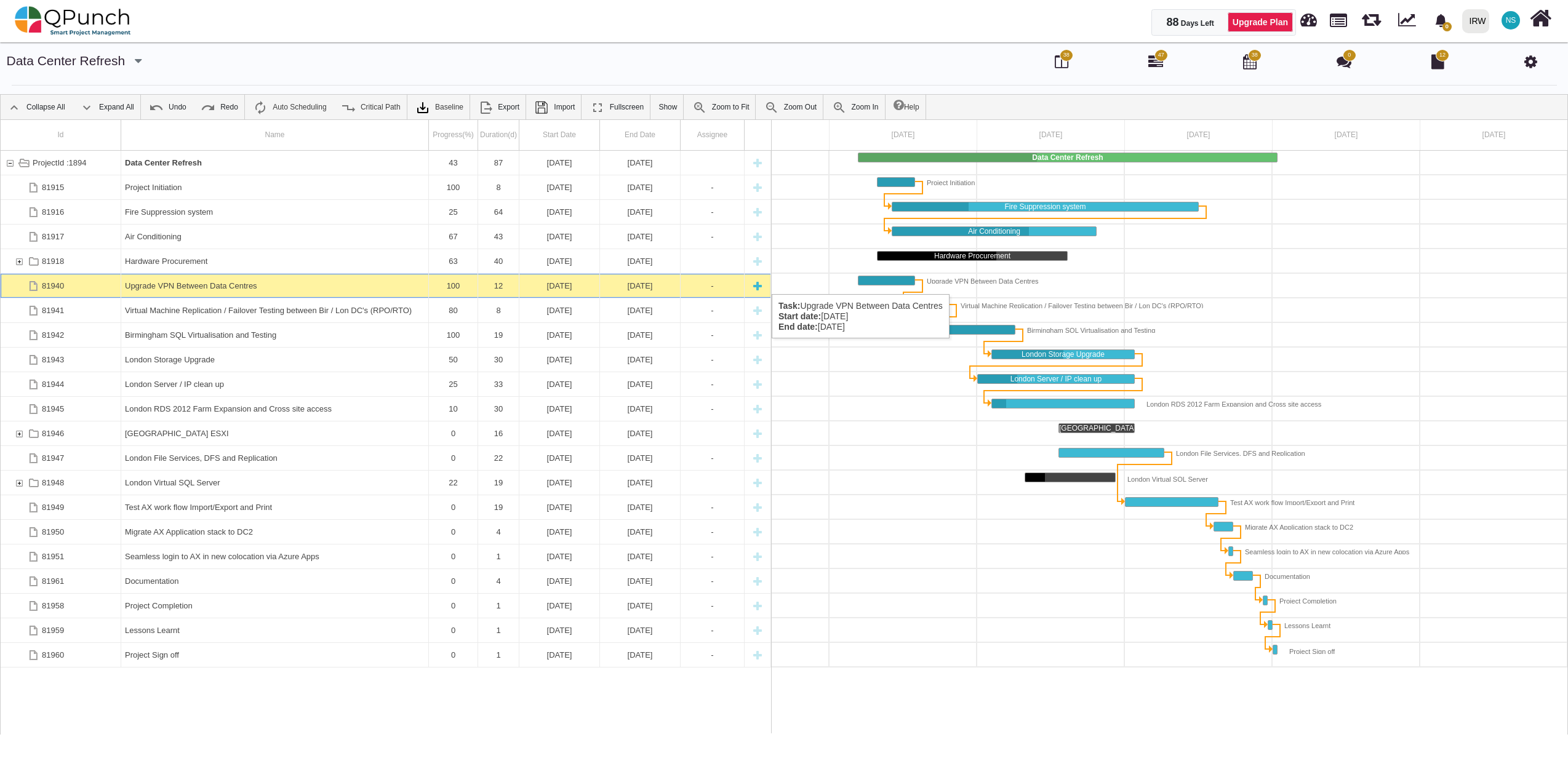
click at [202, 282] on div "Upgrade VPN Between Data Centres" at bounding box center [275, 286] width 300 height 24
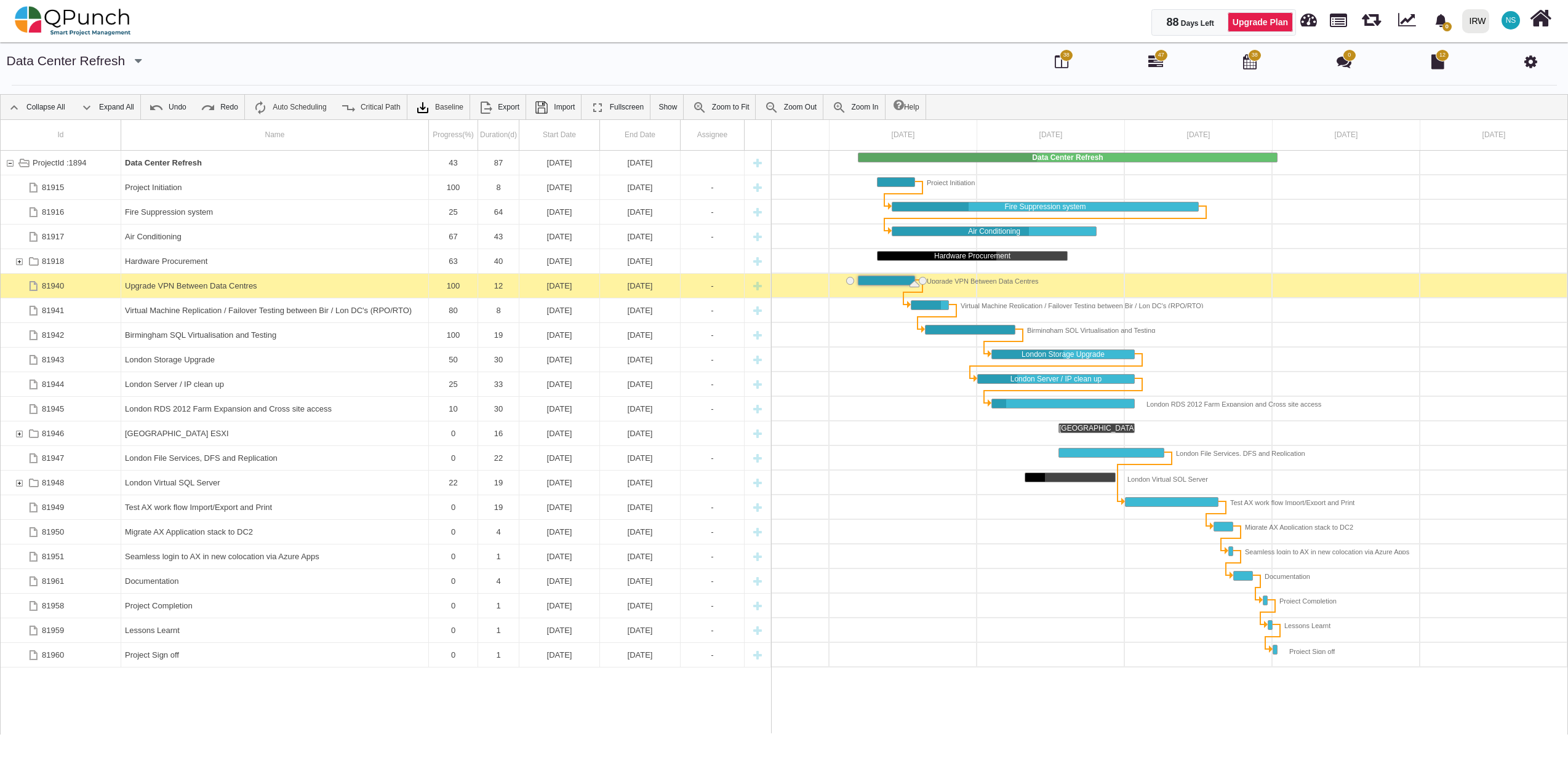
click at [202, 282] on div "Upgrade VPN Between Data Centres" at bounding box center [275, 286] width 300 height 24
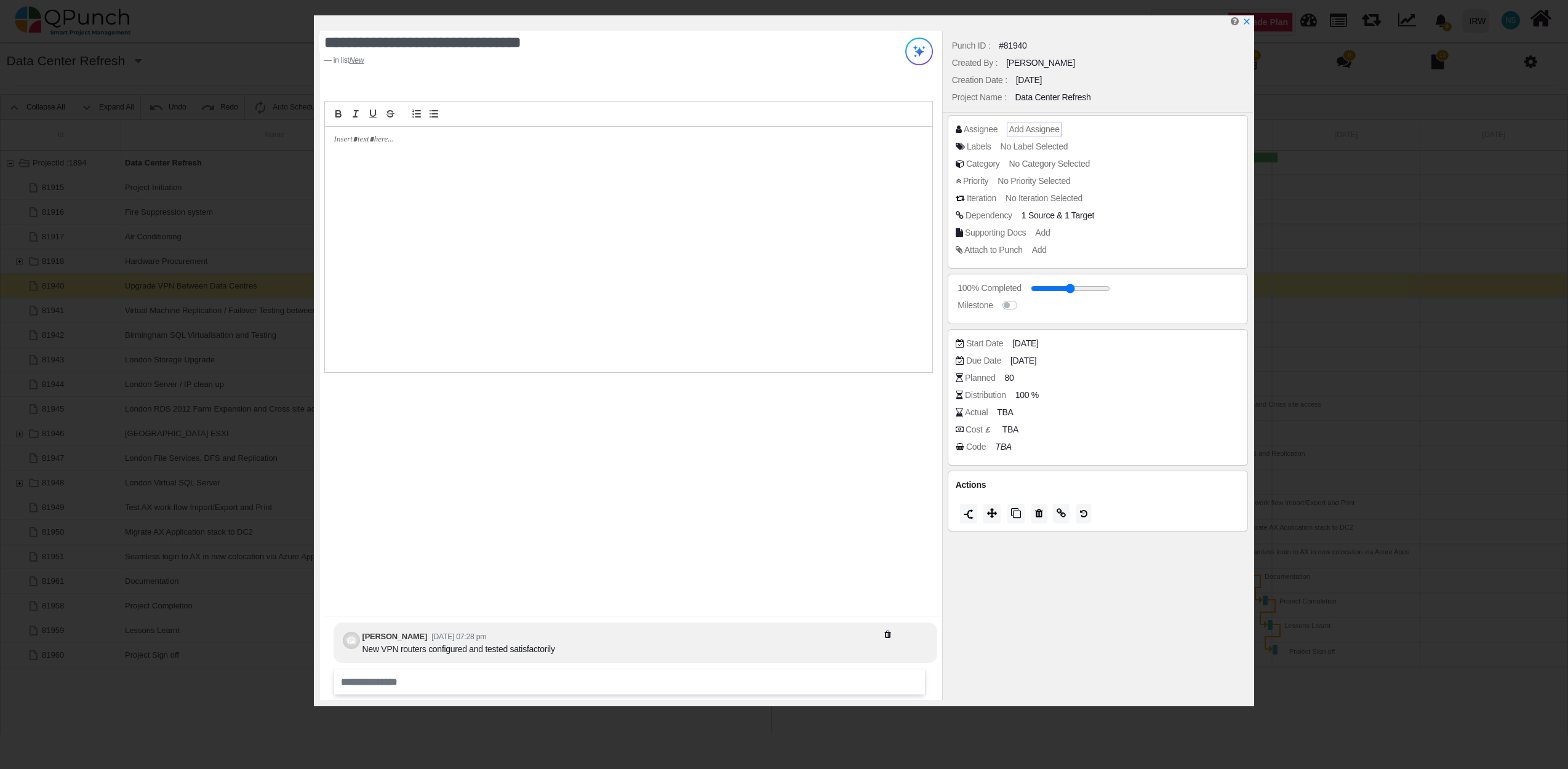
click at [1030, 126] on span "Add Assignee" at bounding box center [1034, 129] width 50 height 10
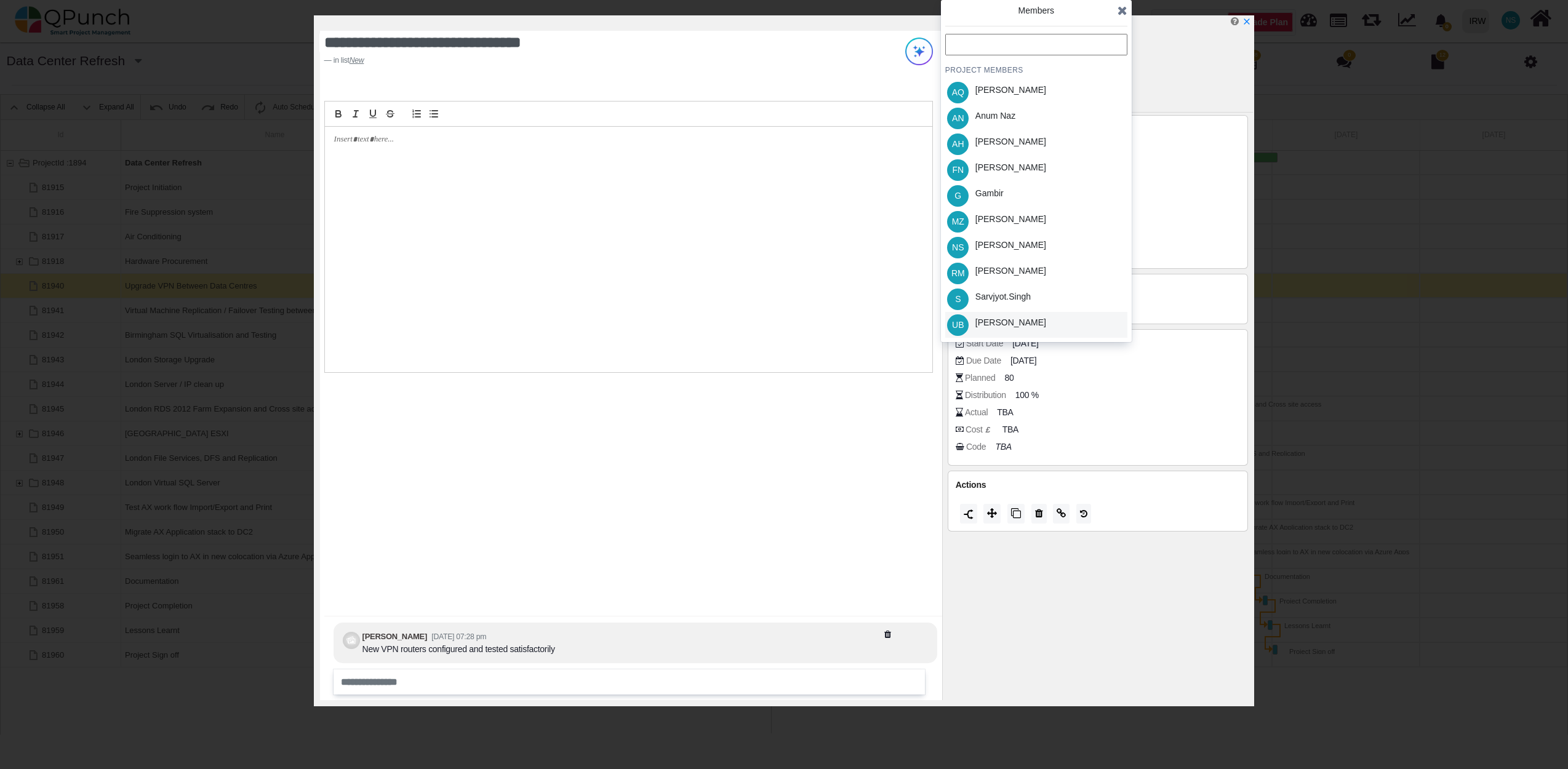
click at [990, 325] on div "Umer Bhatti" at bounding box center [1010, 323] width 71 height 13
click at [1118, 10] on icon at bounding box center [1122, 10] width 10 height 12
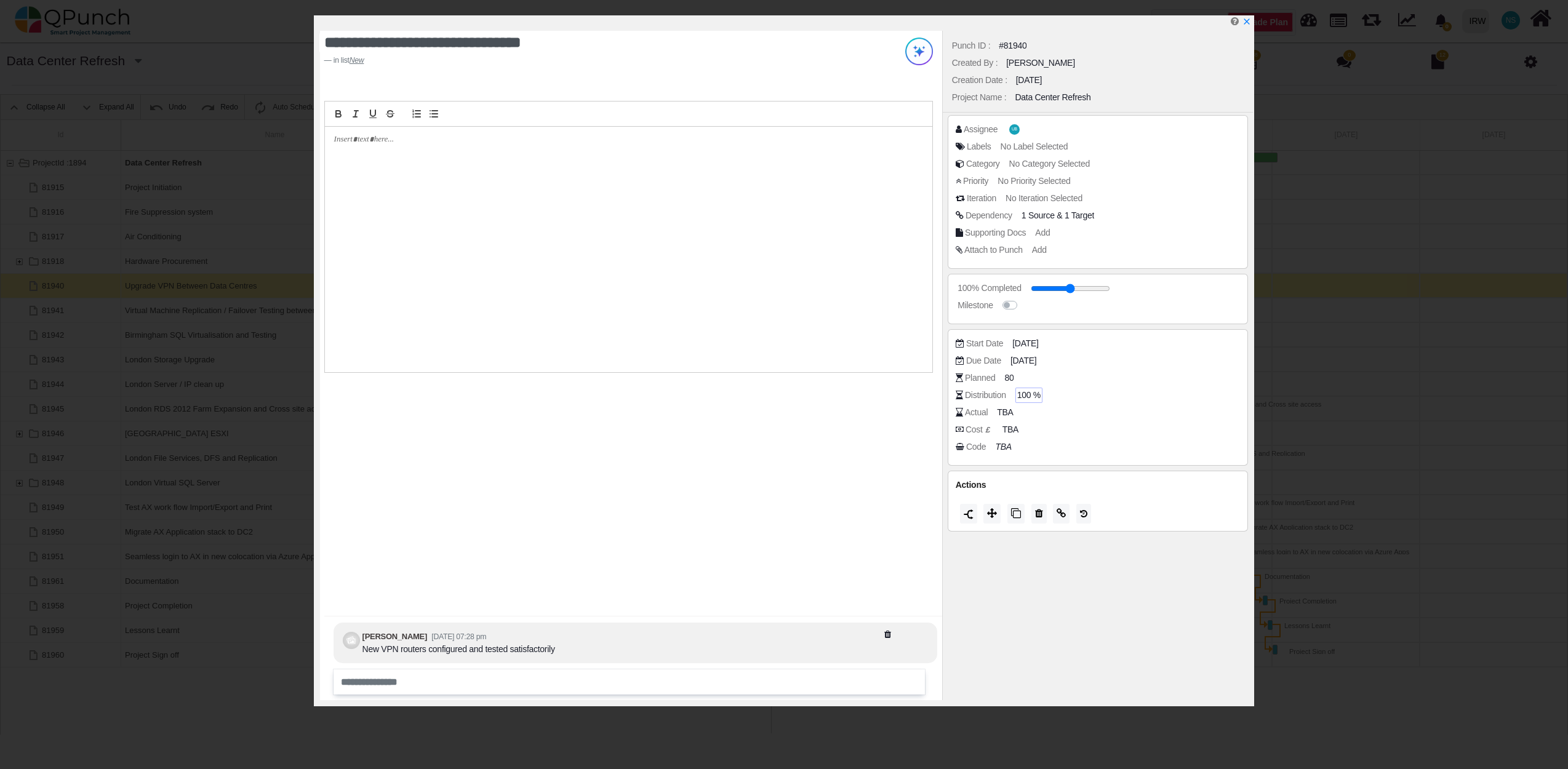
click at [1025, 399] on span "100 %" at bounding box center [1029, 395] width 23 height 13
type input "**"
click at [1050, 398] on input "**" at bounding box center [1128, 395] width 219 height 12
click at [1051, 424] on div "Cost £ TBA" at bounding box center [1101, 429] width 291 height 12
click at [1246, 22] on icon "x" at bounding box center [1246, 22] width 10 height 10
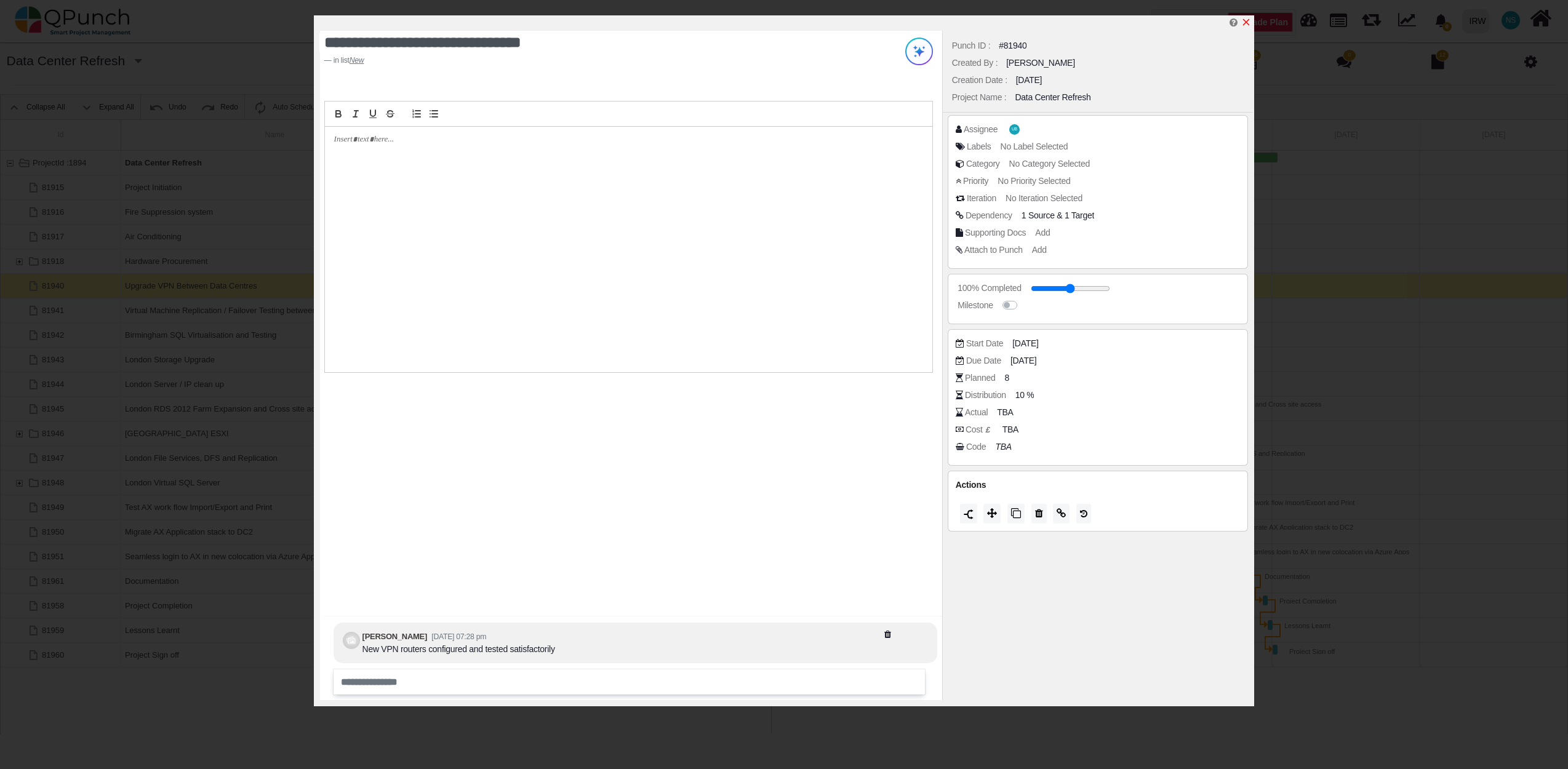
type input "**"
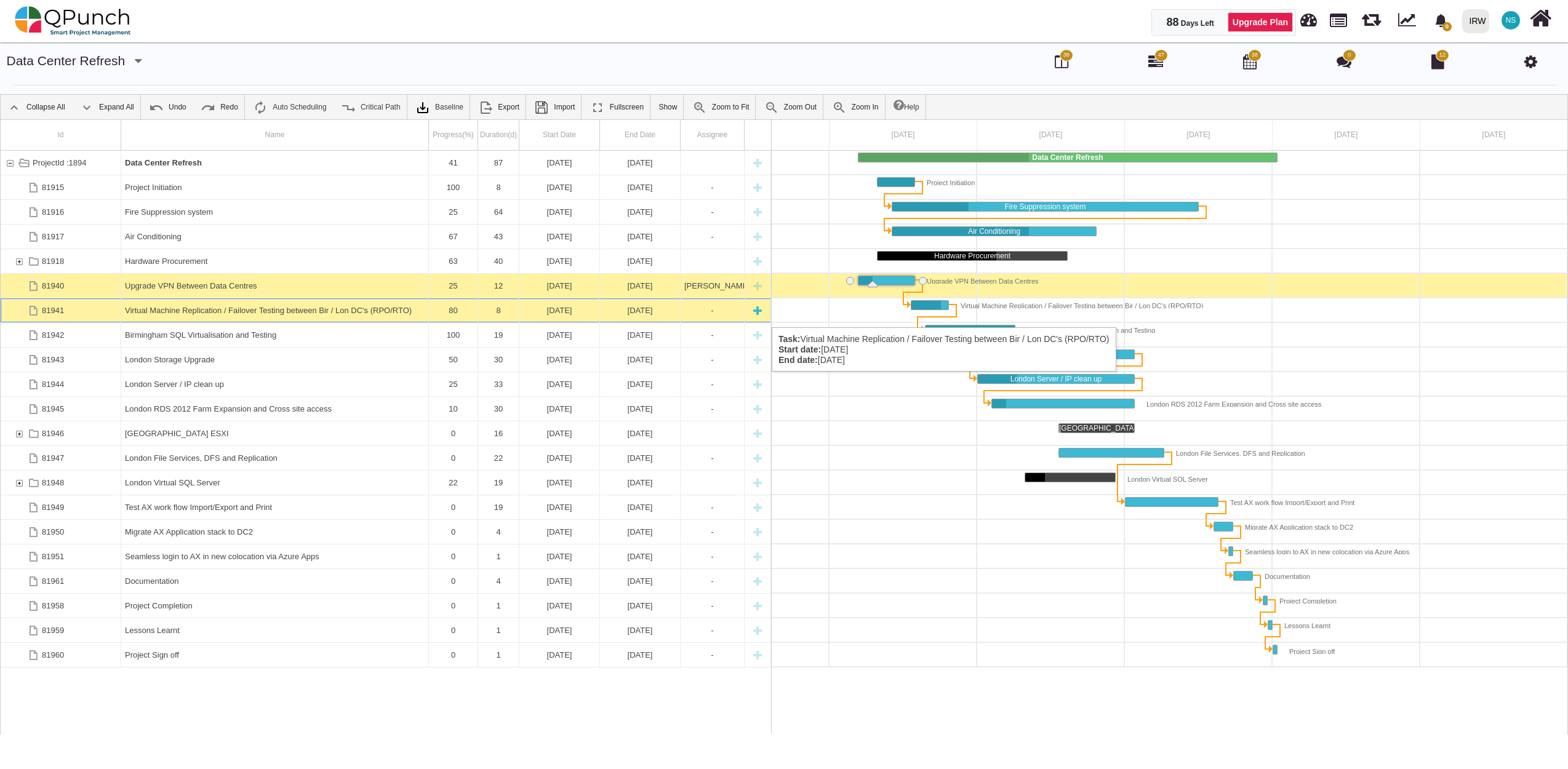
click at [229, 315] on div "Virtual Machine Replication / Failover Testing between Bir / Lon DC's (RPO/RTO)" at bounding box center [275, 310] width 300 height 24
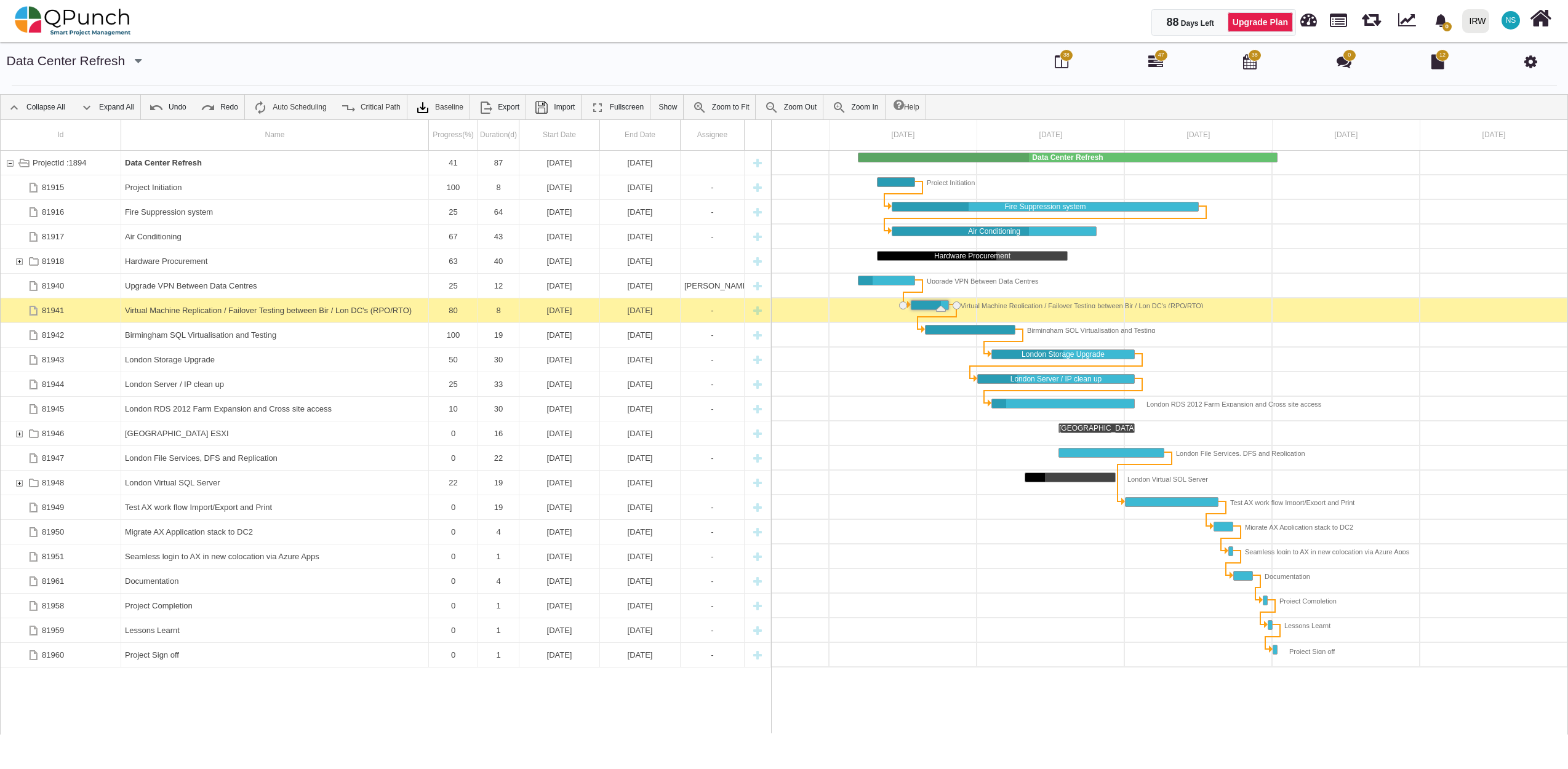
click at [229, 315] on div "Virtual Machine Replication / Failover Testing between Bir / Lon DC's (RPO/RTO)" at bounding box center [275, 310] width 300 height 24
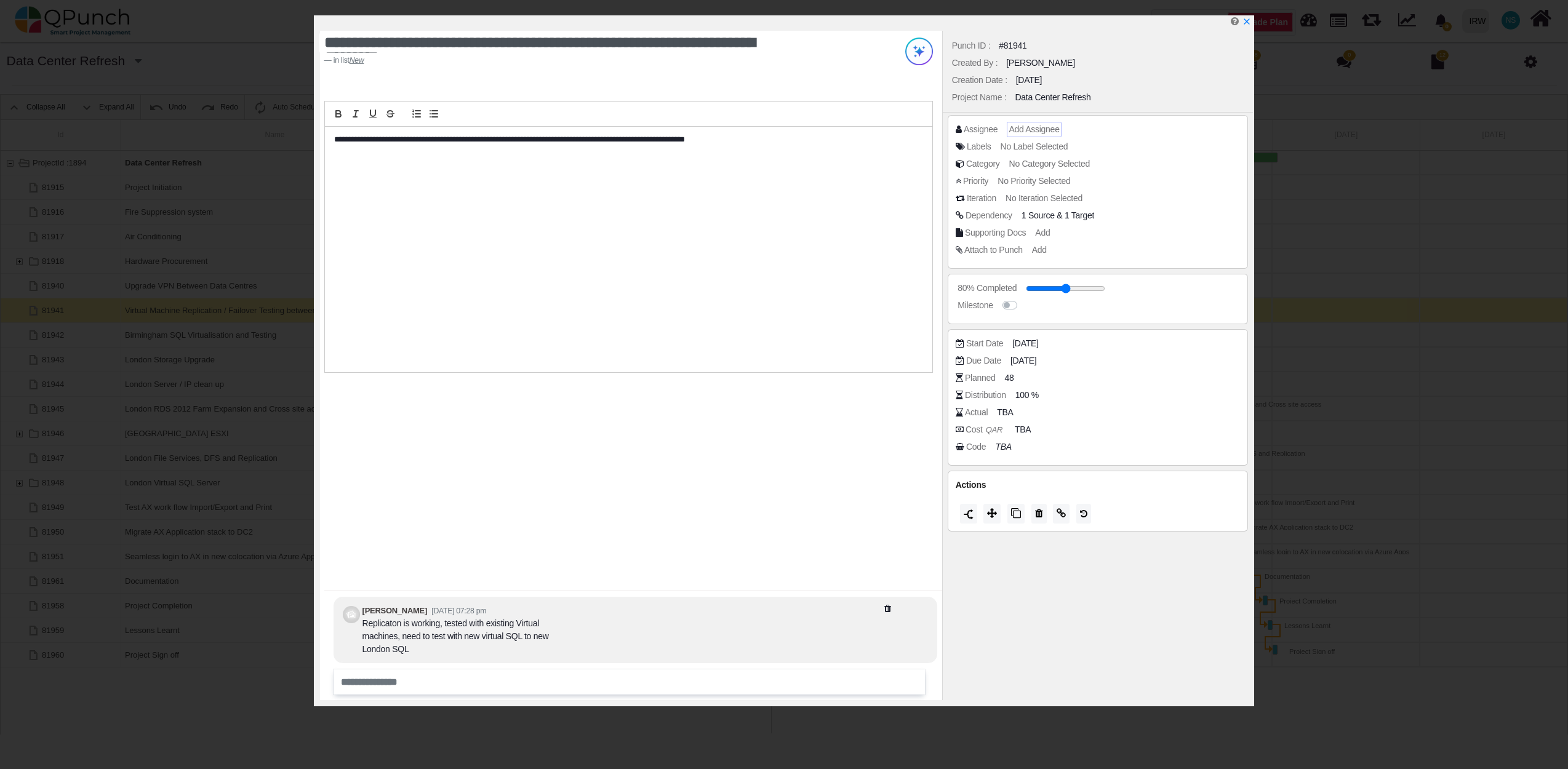
click at [1049, 129] on span "Add Assignee" at bounding box center [1034, 129] width 50 height 10
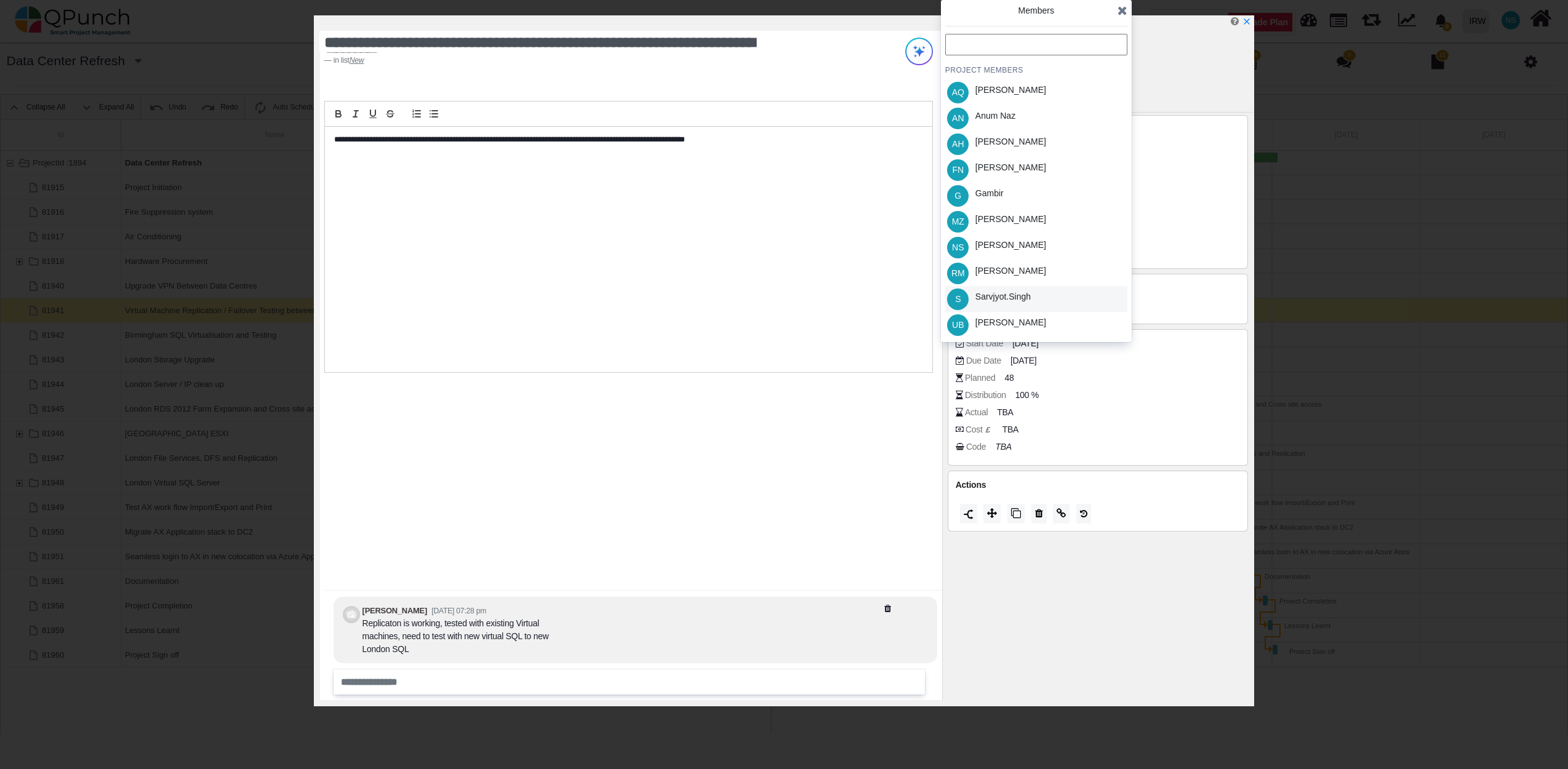
click at [1003, 295] on div "Sarvjyot.singh" at bounding box center [1003, 297] width 56 height 13
click at [1118, 10] on icon at bounding box center [1122, 10] width 10 height 12
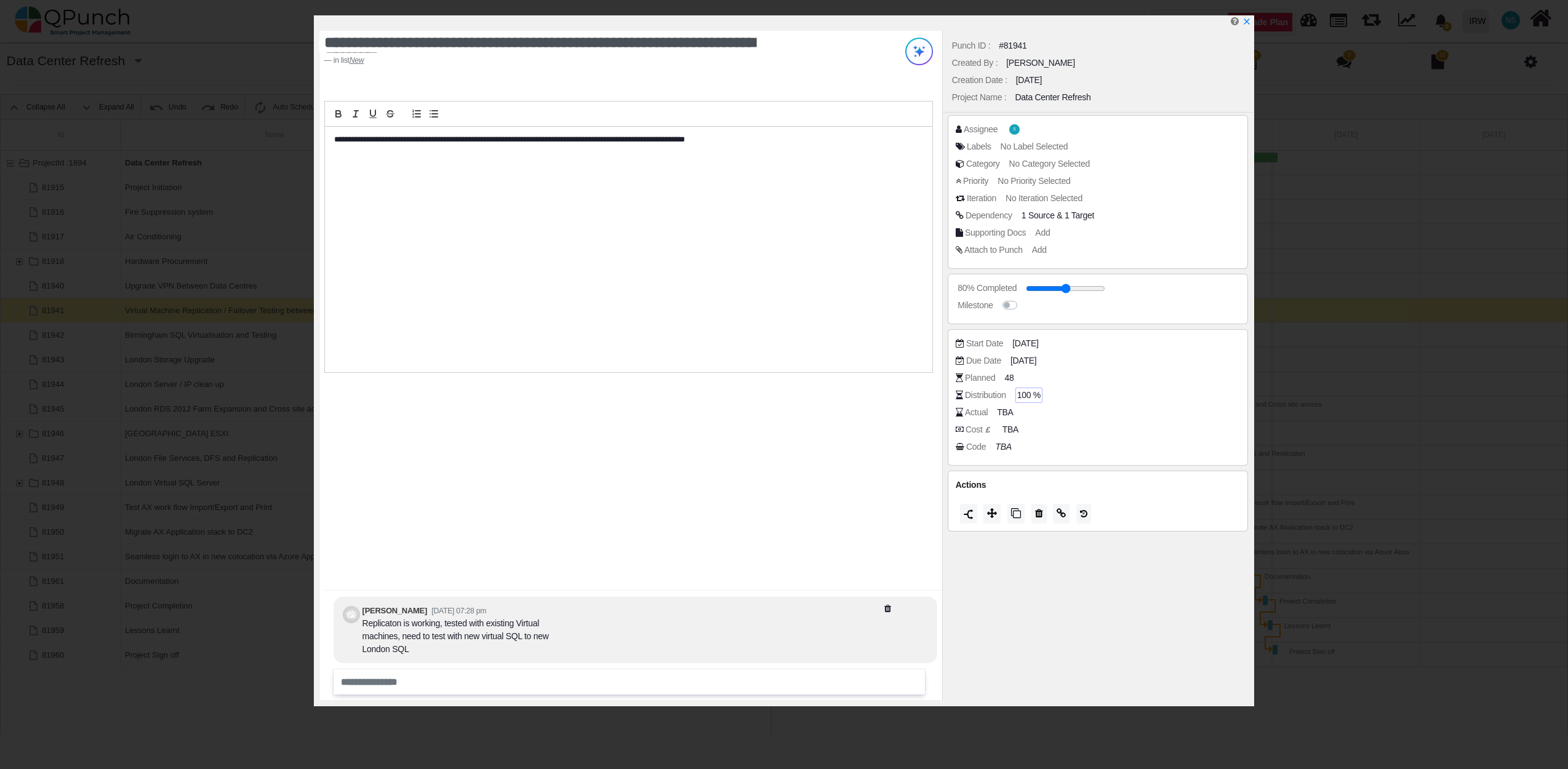
click at [1031, 394] on span "100 %" at bounding box center [1029, 395] width 23 height 13
type input "*"
type input "**"
click at [1079, 436] on div "Cost £ TBA" at bounding box center [1101, 429] width 291 height 12
click at [1249, 20] on icon "x" at bounding box center [1246, 22] width 10 height 10
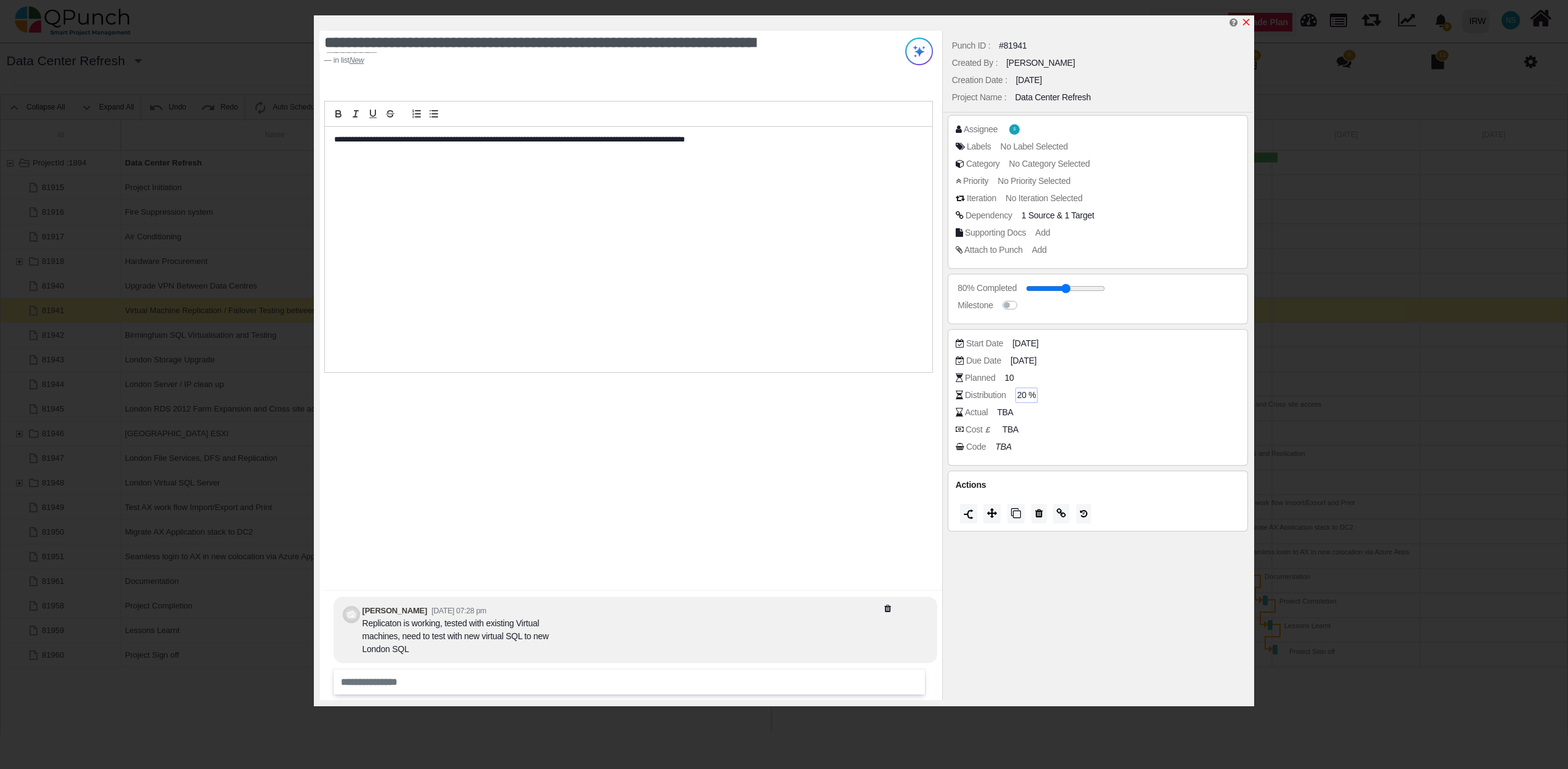
type input "**"
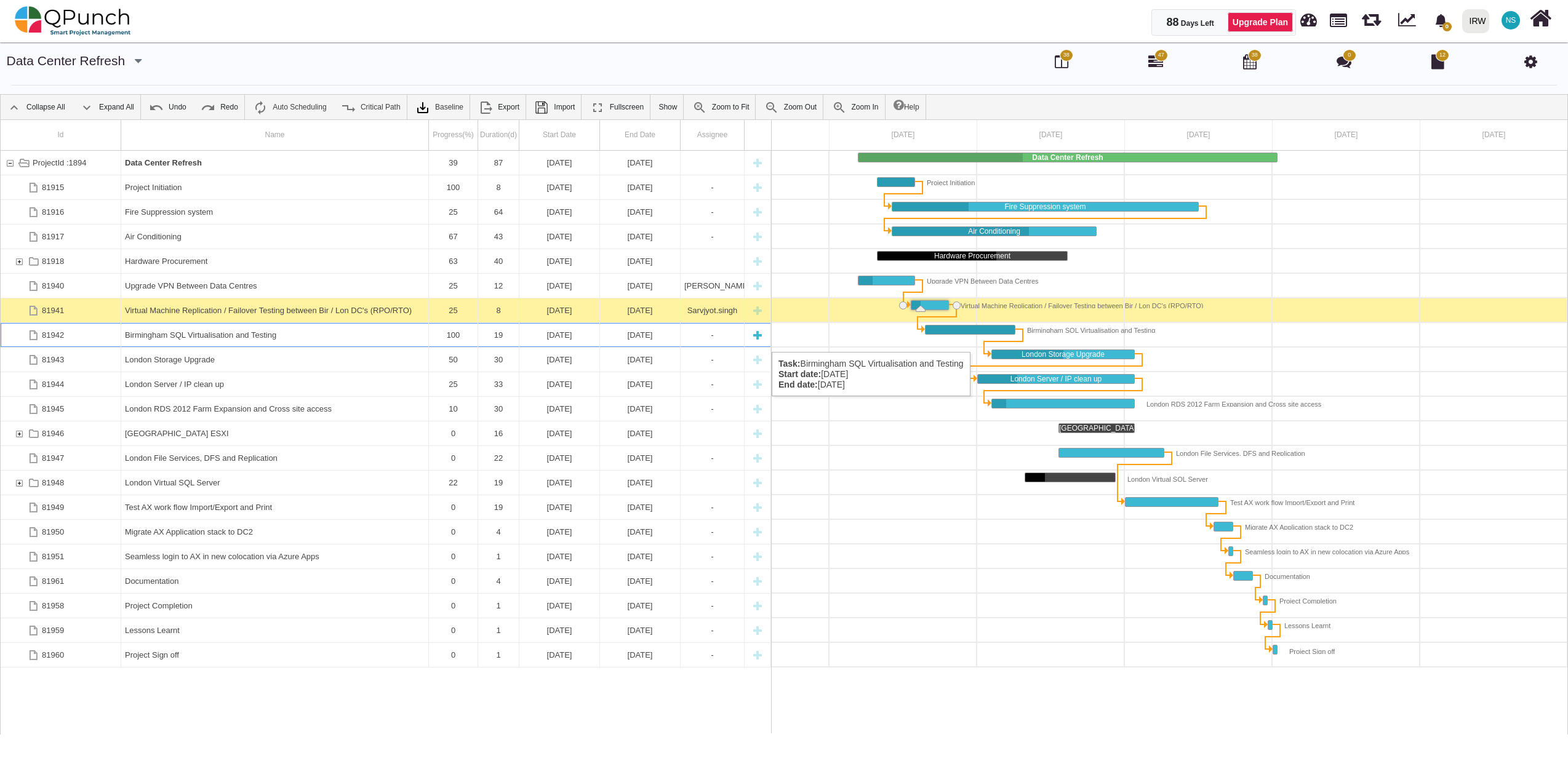
click at [269, 340] on div "Birmingham SQL Virtualisation and Testing" at bounding box center [275, 335] width 300 height 24
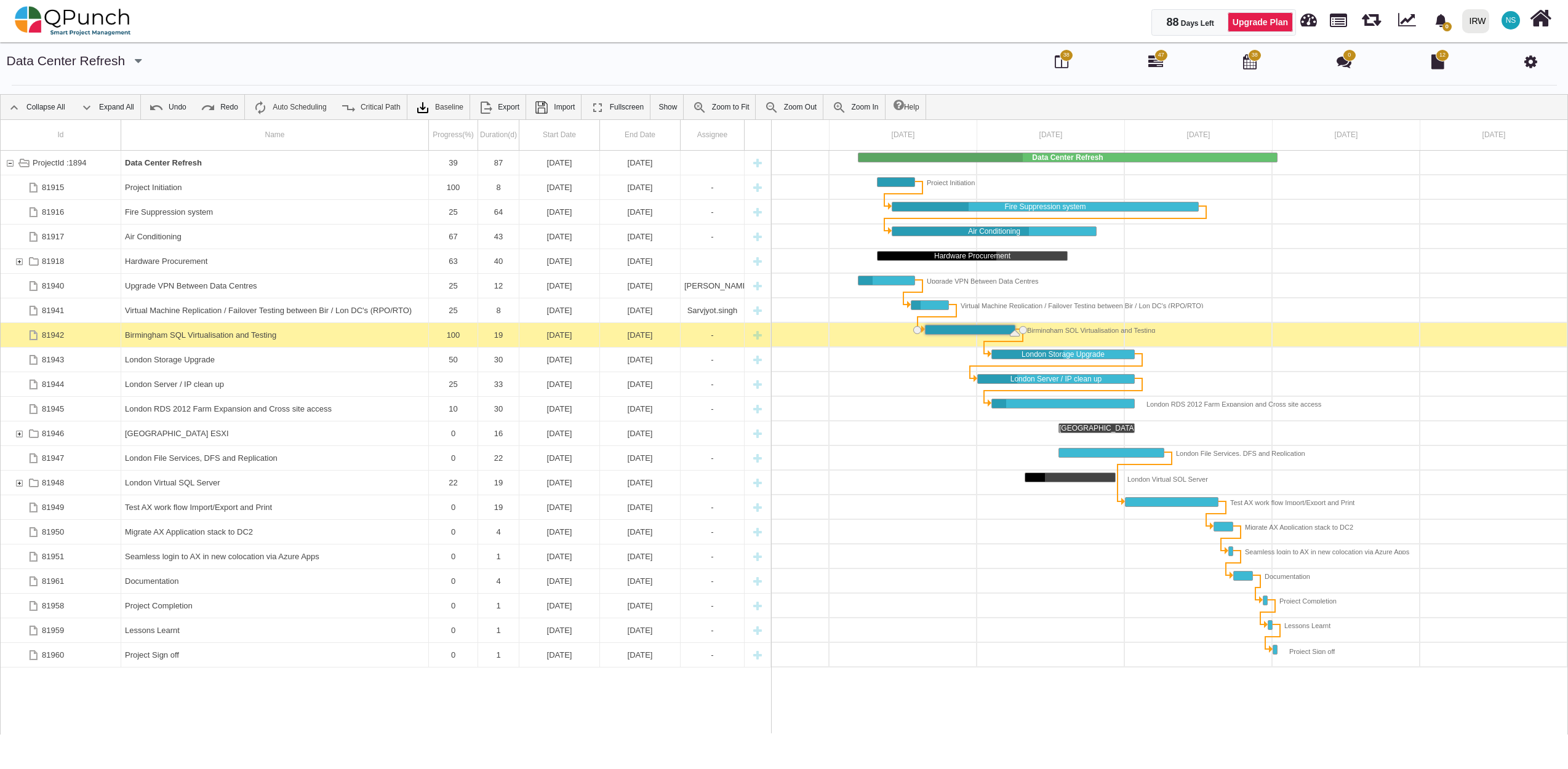
click at [269, 340] on div "Birmingham SQL Virtualisation and Testing" at bounding box center [275, 335] width 300 height 24
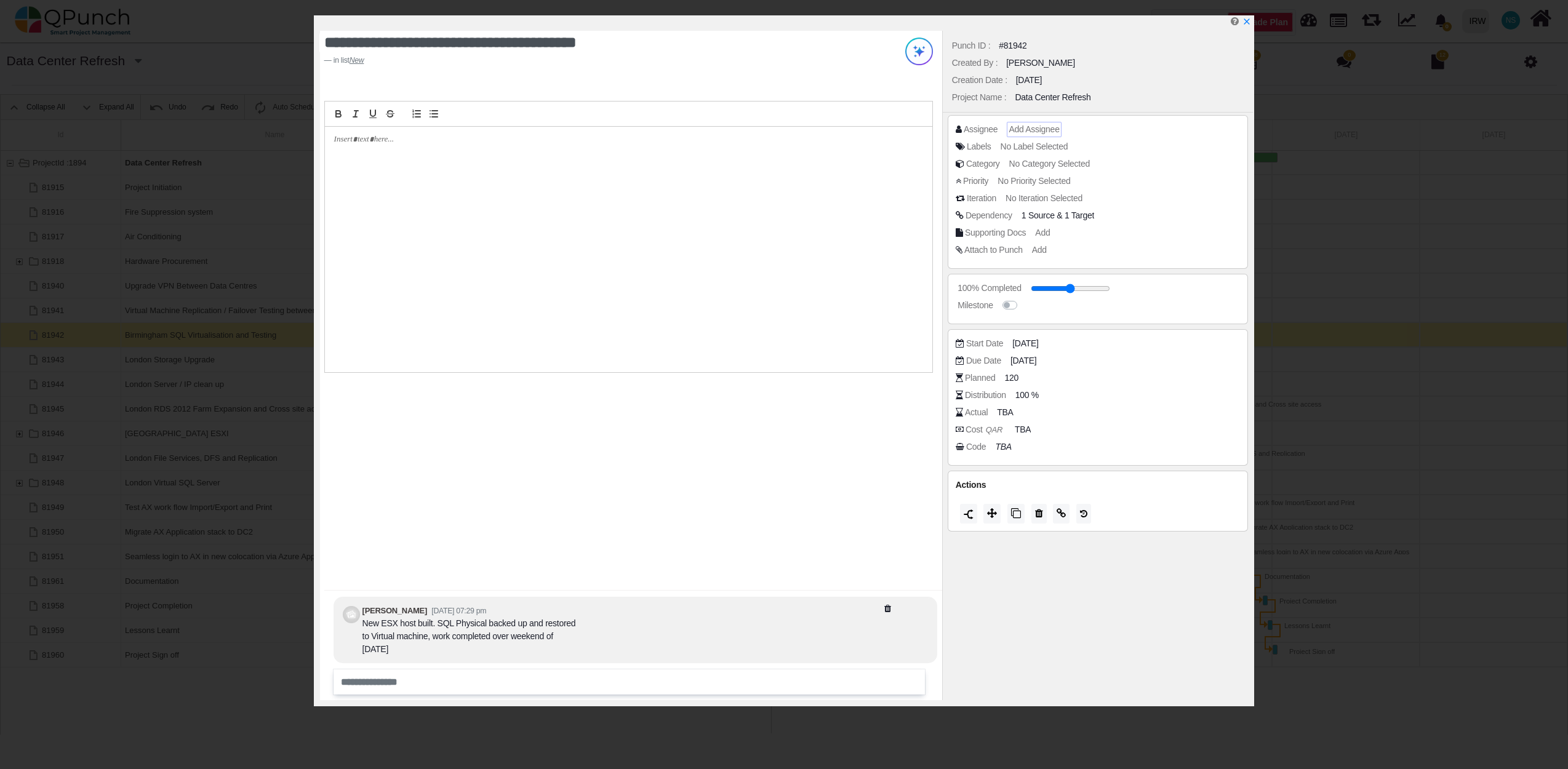
click at [1037, 129] on span "Add Assignee" at bounding box center [1034, 129] width 50 height 10
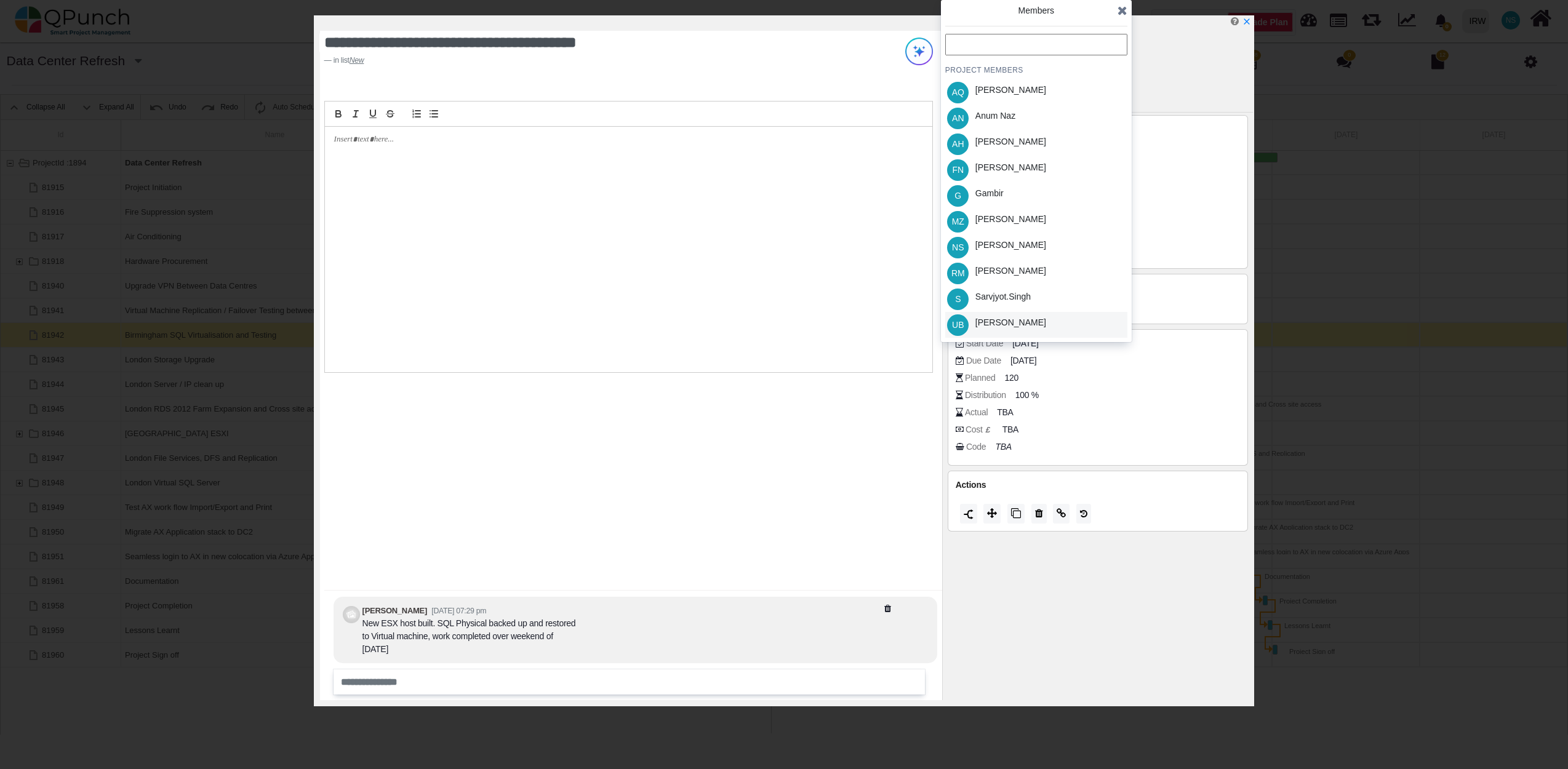
click at [1007, 324] on div "Umer Bhatti" at bounding box center [1010, 323] width 71 height 13
click at [1024, 298] on div "Sarvjyot.singh" at bounding box center [1003, 297] width 56 height 13
click at [1125, 13] on icon at bounding box center [1122, 10] width 10 height 12
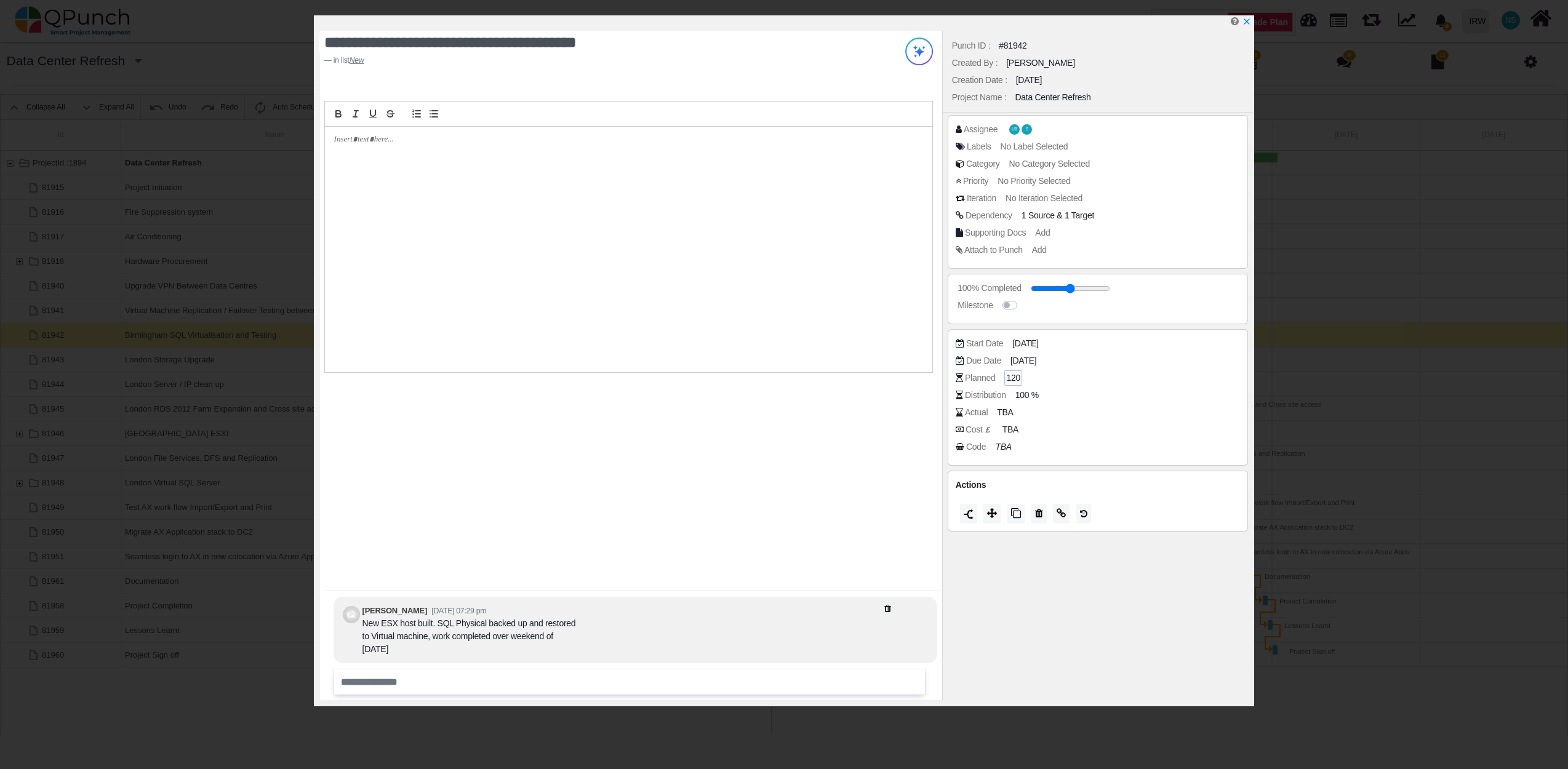
click at [1010, 379] on span "120" at bounding box center [1012, 378] width 14 height 13
click at [1012, 372] on span "120" at bounding box center [1012, 378] width 14 height 13
click at [1032, 394] on span "100 %" at bounding box center [1029, 395] width 23 height 13
type input "**"
click at [1121, 452] on div "Code TBA" at bounding box center [1101, 447] width 291 height 12
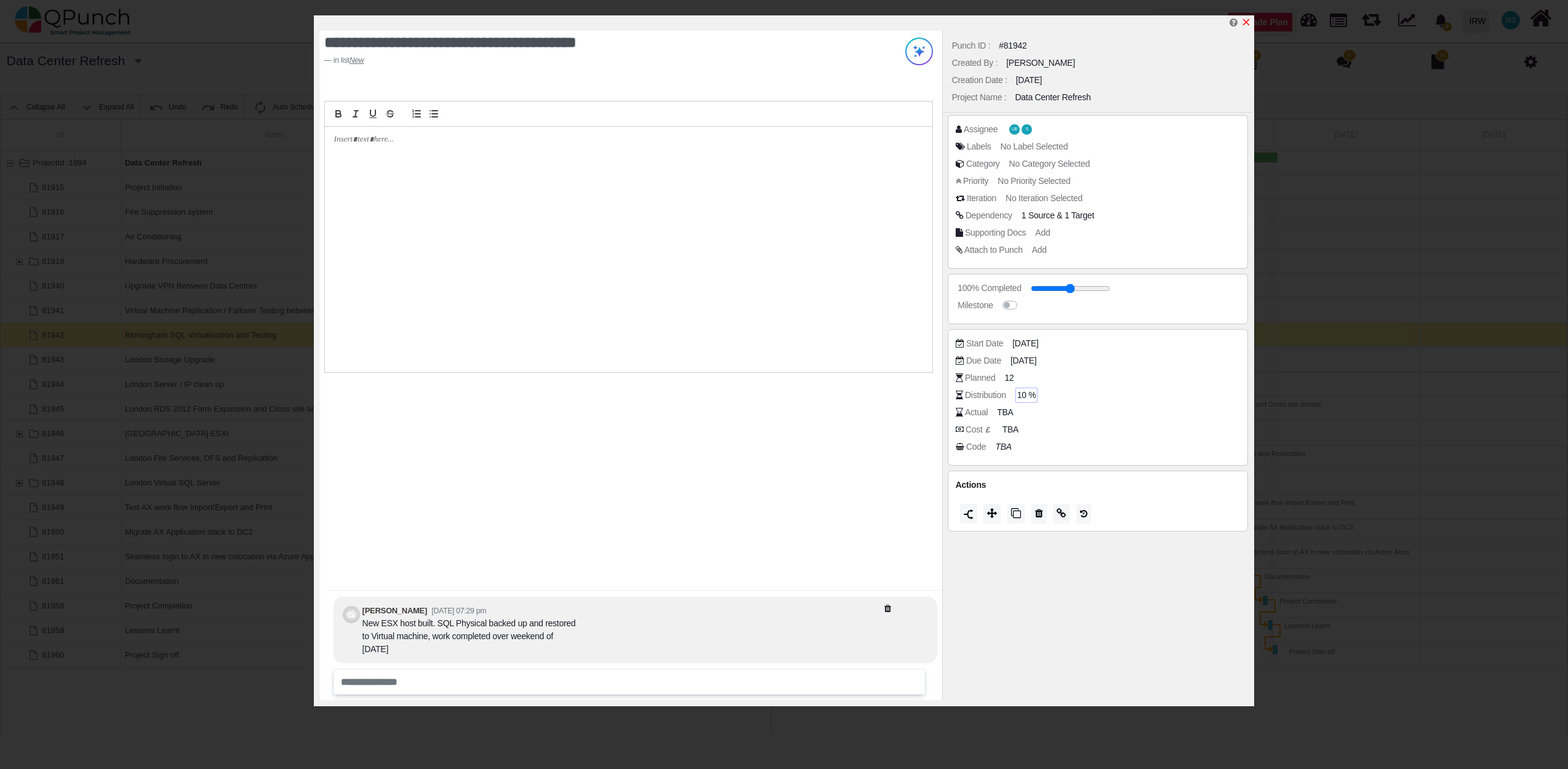
click at [1249, 26] on icon "x" at bounding box center [1246, 22] width 7 height 7
type input "**"
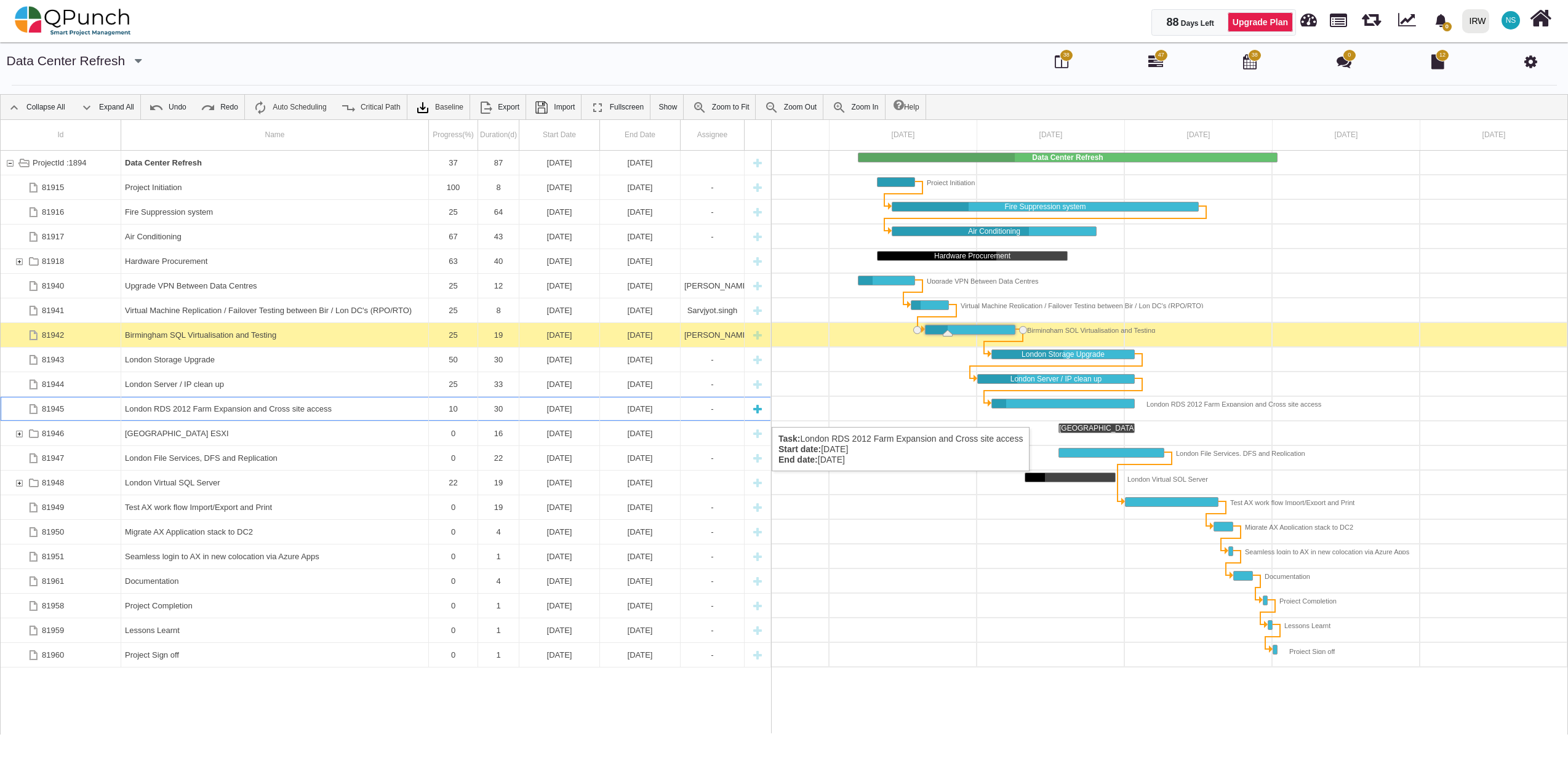
click at [193, 414] on div "London RDS 2012 Farm Expansion and Cross site access" at bounding box center [275, 409] width 300 height 24
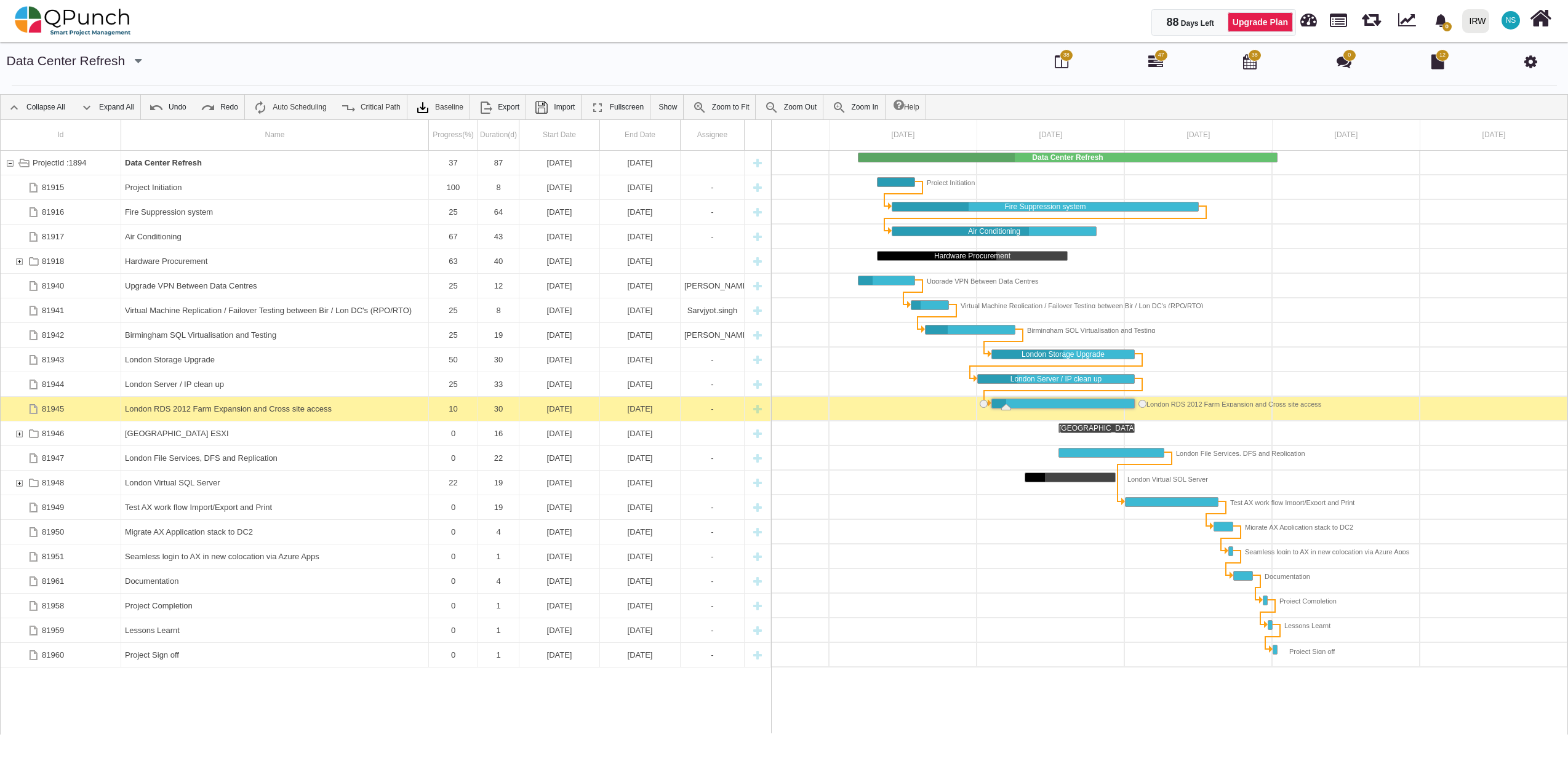
click at [193, 414] on div "London RDS 2012 Farm Expansion and Cross site access" at bounding box center [275, 409] width 300 height 24
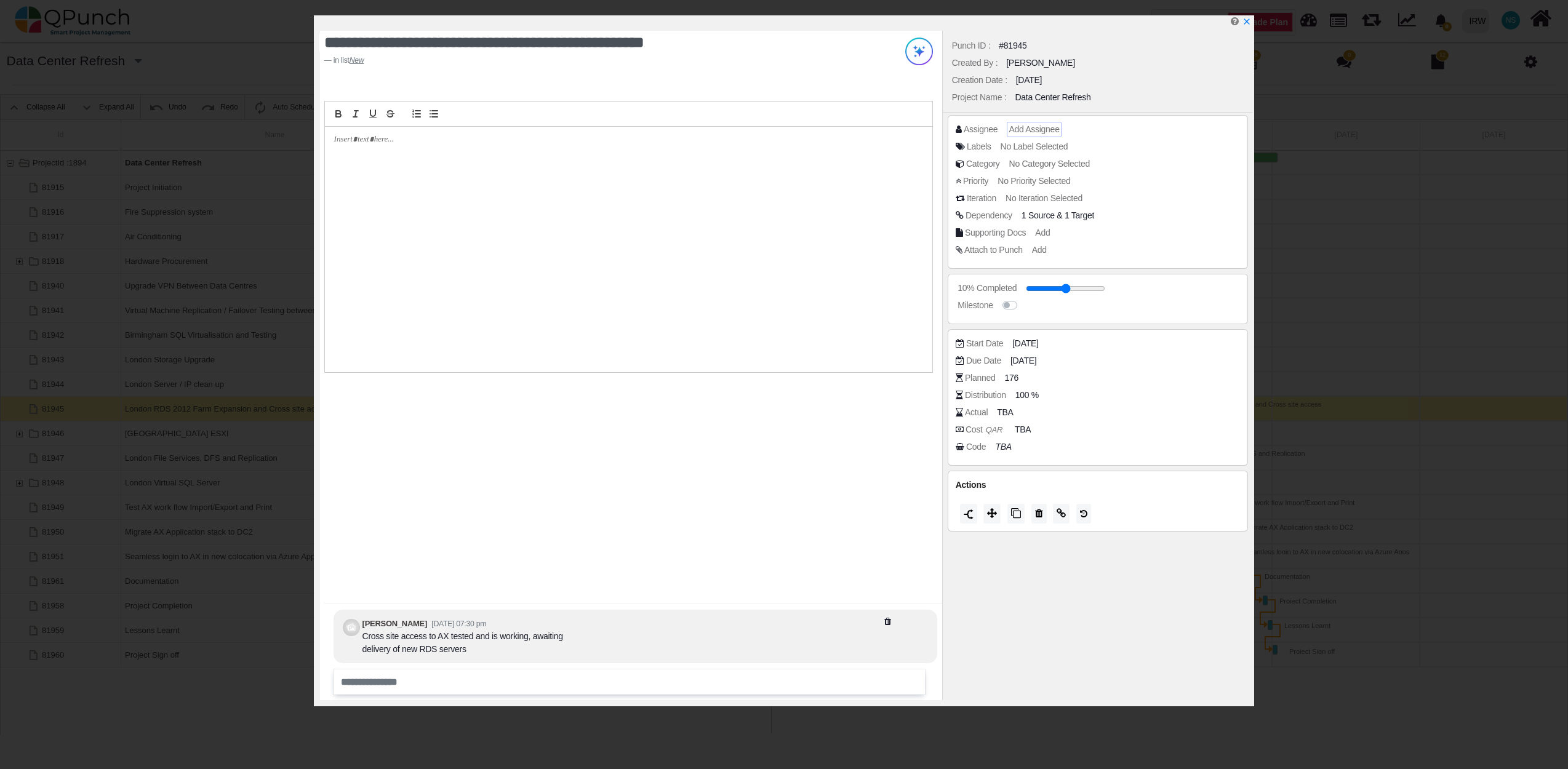
click at [1029, 131] on span "Add Assignee" at bounding box center [1034, 129] width 50 height 10
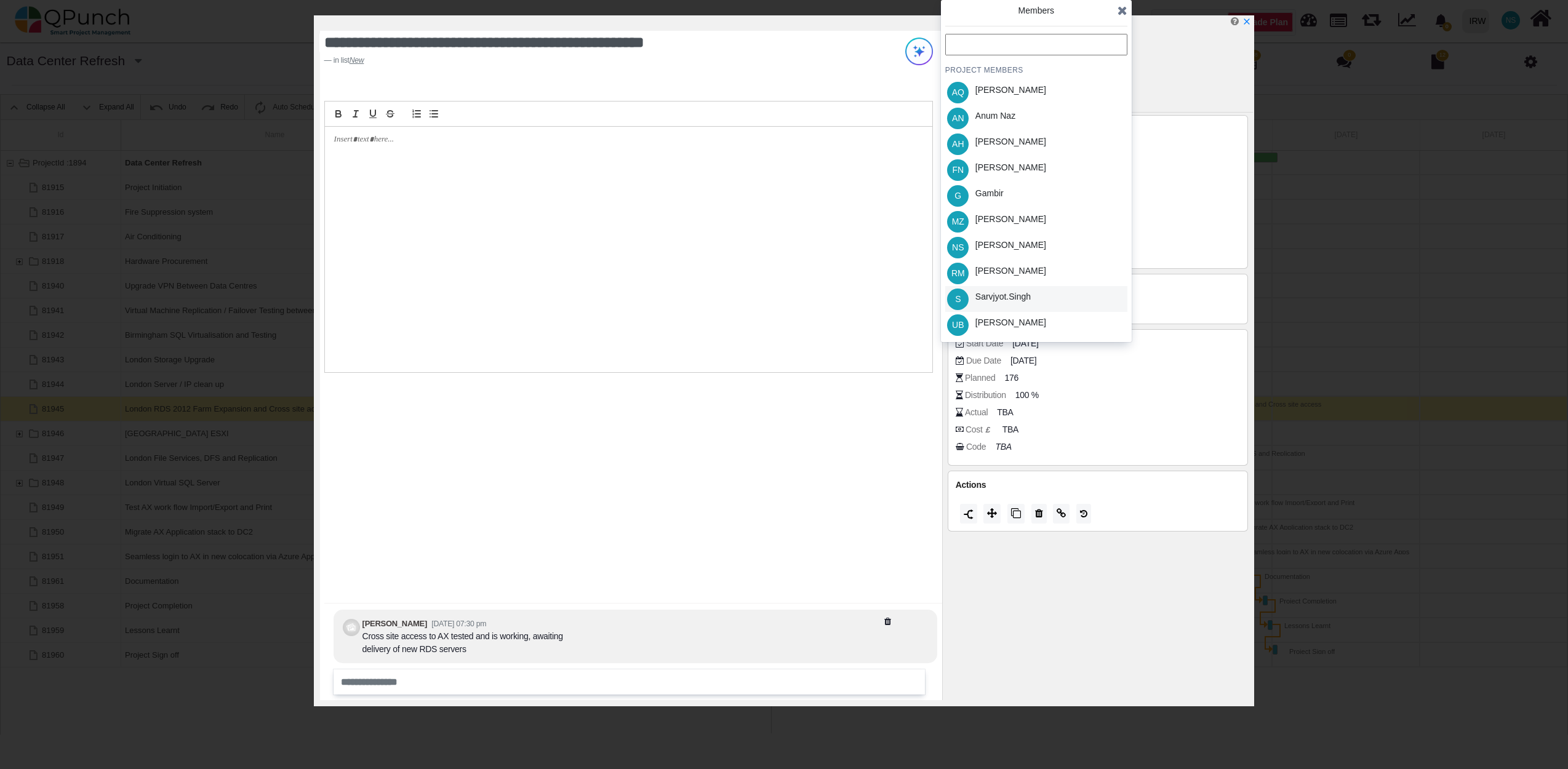
click at [1003, 290] on div "Sarvjyot.singh" at bounding box center [1003, 297] width 56 height 13
click at [1005, 317] on div "Umer Bhatti" at bounding box center [1010, 323] width 71 height 13
click at [1125, 10] on icon at bounding box center [1122, 10] width 10 height 12
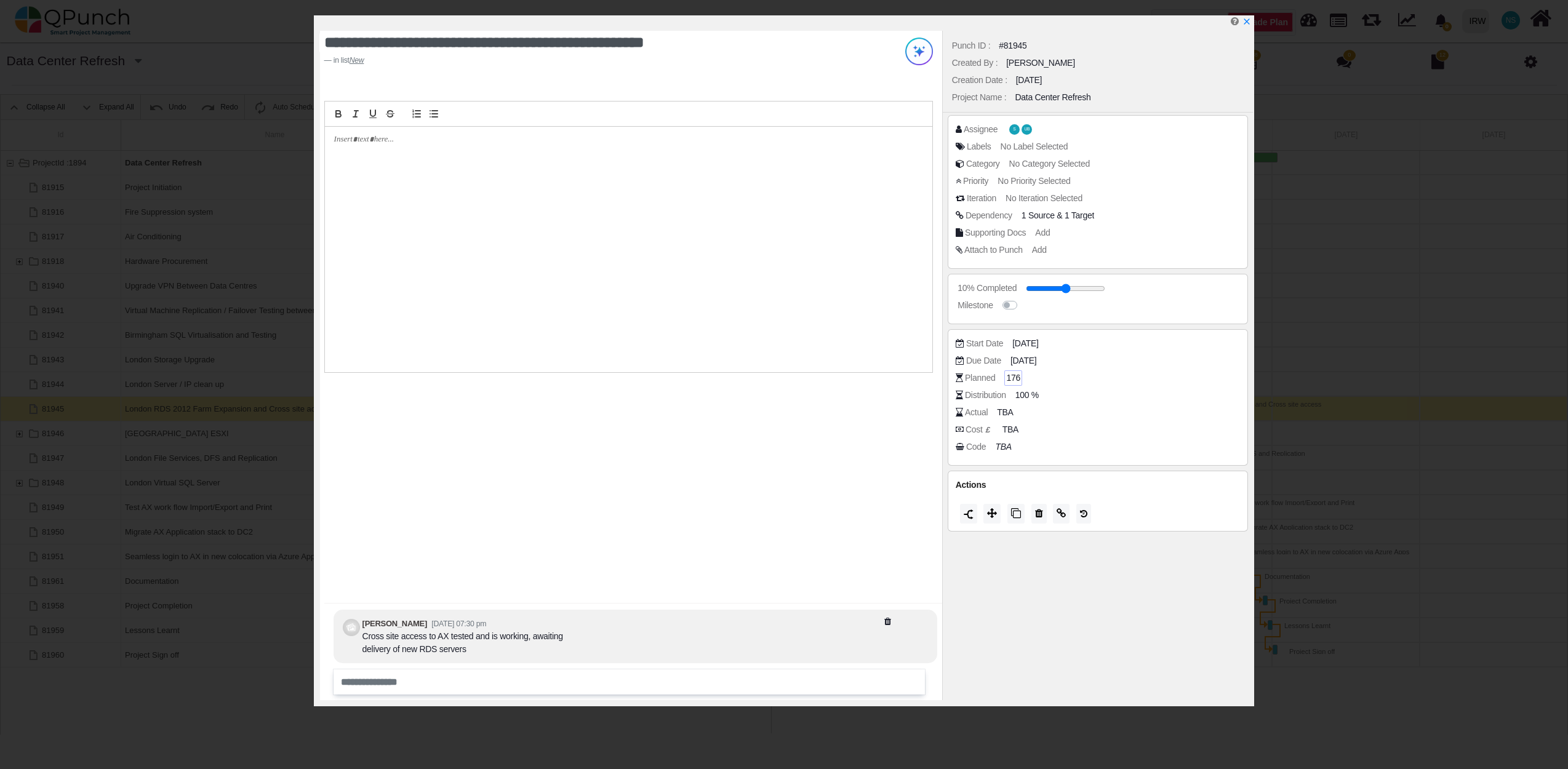
click at [1017, 378] on span "176" at bounding box center [1012, 378] width 14 height 13
click at [1029, 390] on span "100 %" at bounding box center [1029, 395] width 23 height 13
type input "*"
type input "**"
click at [1102, 545] on div "Punch ID : #81945 Created By : Nadeem Sheikh Creation Date : 16-08-2025 Project…" at bounding box center [1098, 365] width 311 height 670
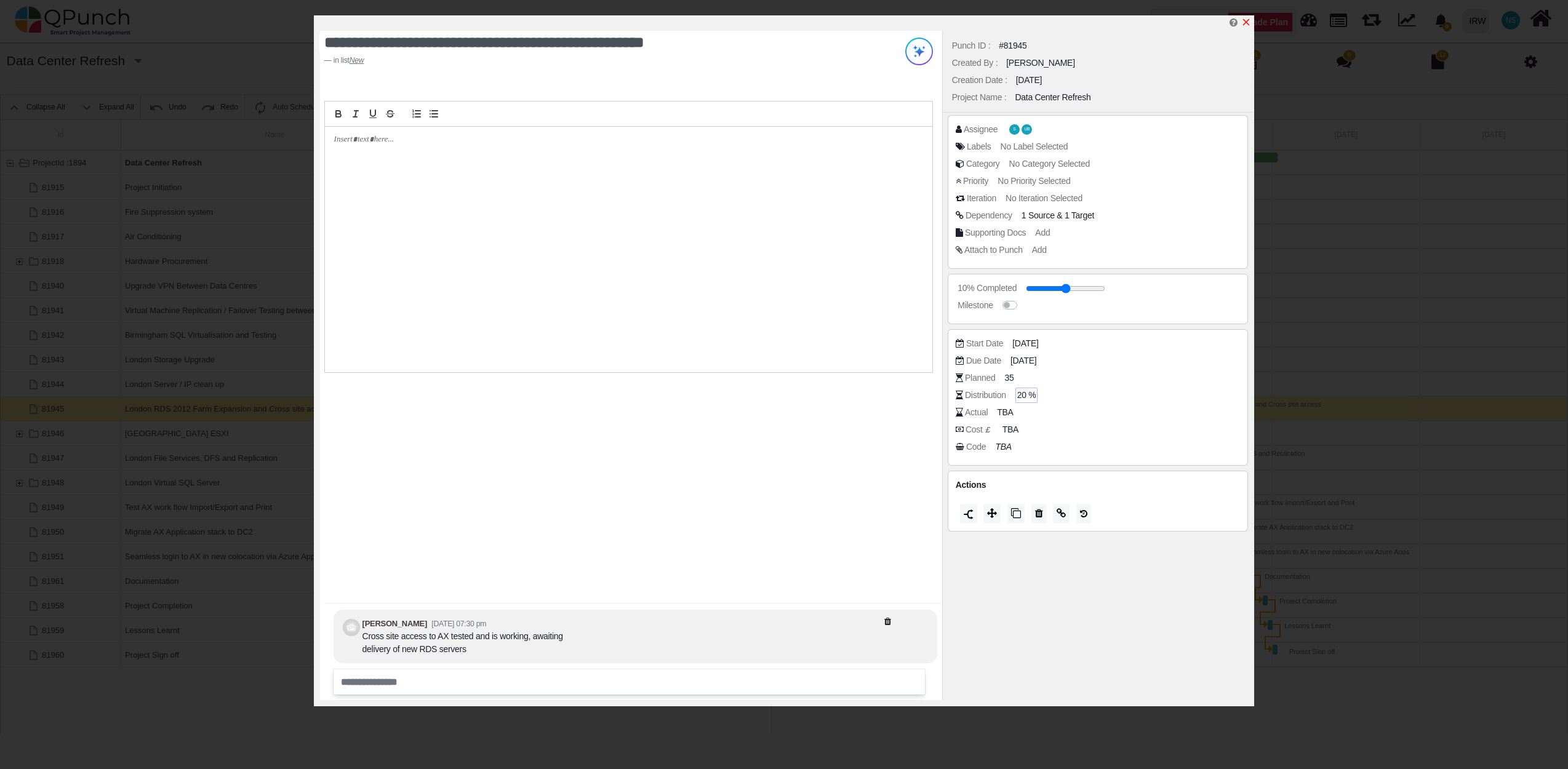
click at [1249, 18] on link at bounding box center [1246, 23] width 10 height 10
type input "**"
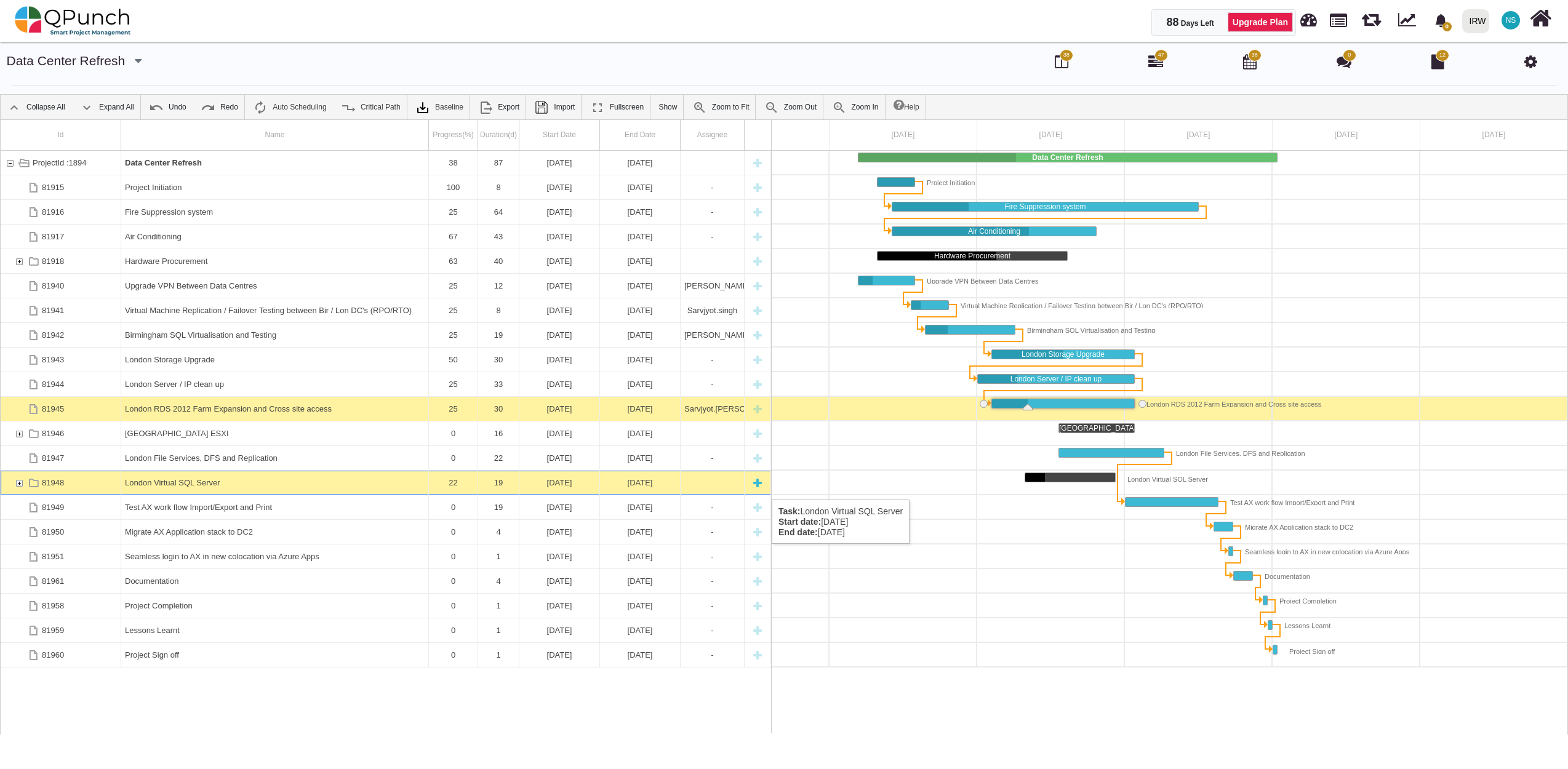
click at [18, 488] on div "81948" at bounding box center [19, 482] width 11 height 24
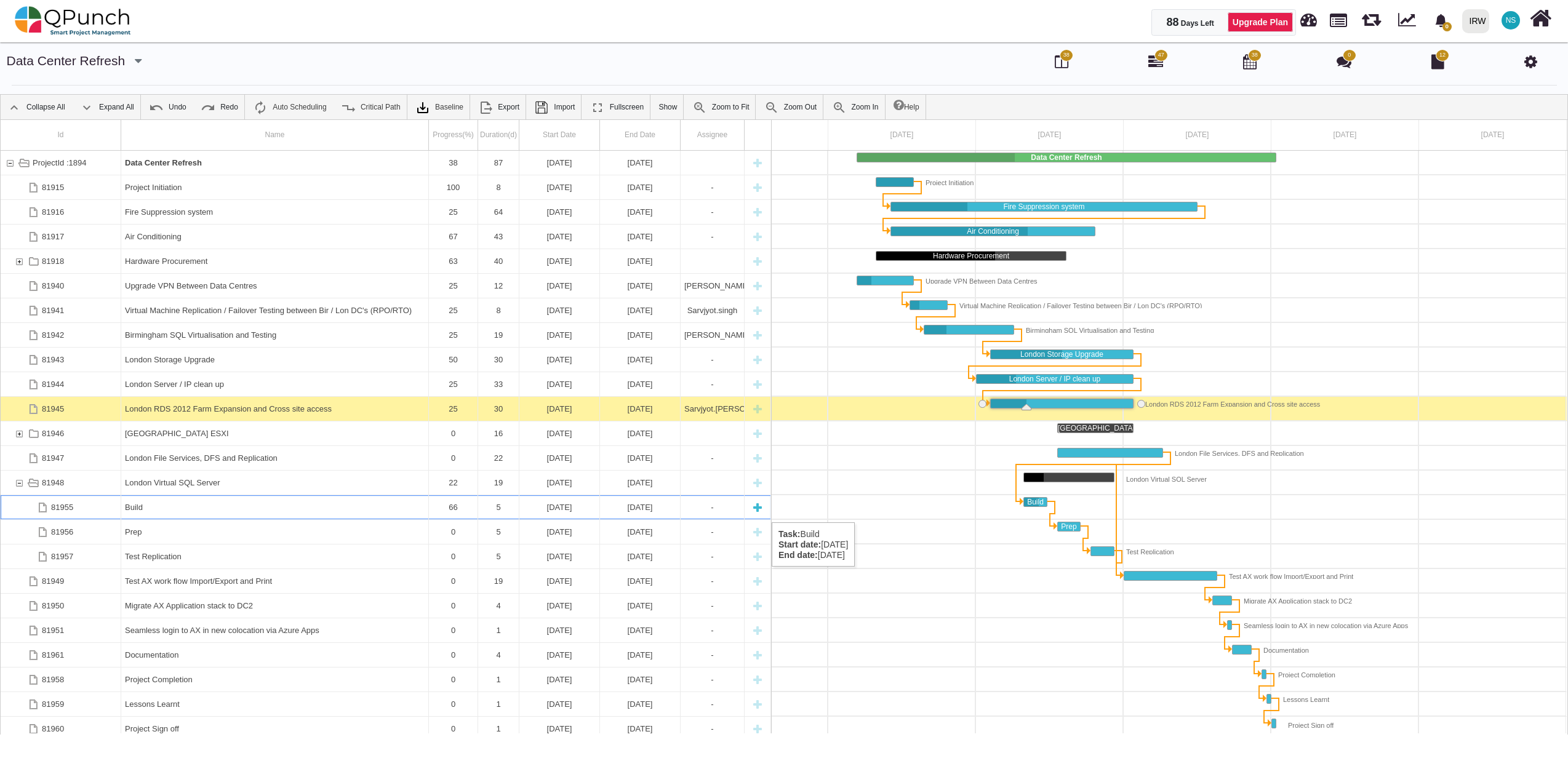
click at [365, 510] on div "Build" at bounding box center [275, 507] width 300 height 24
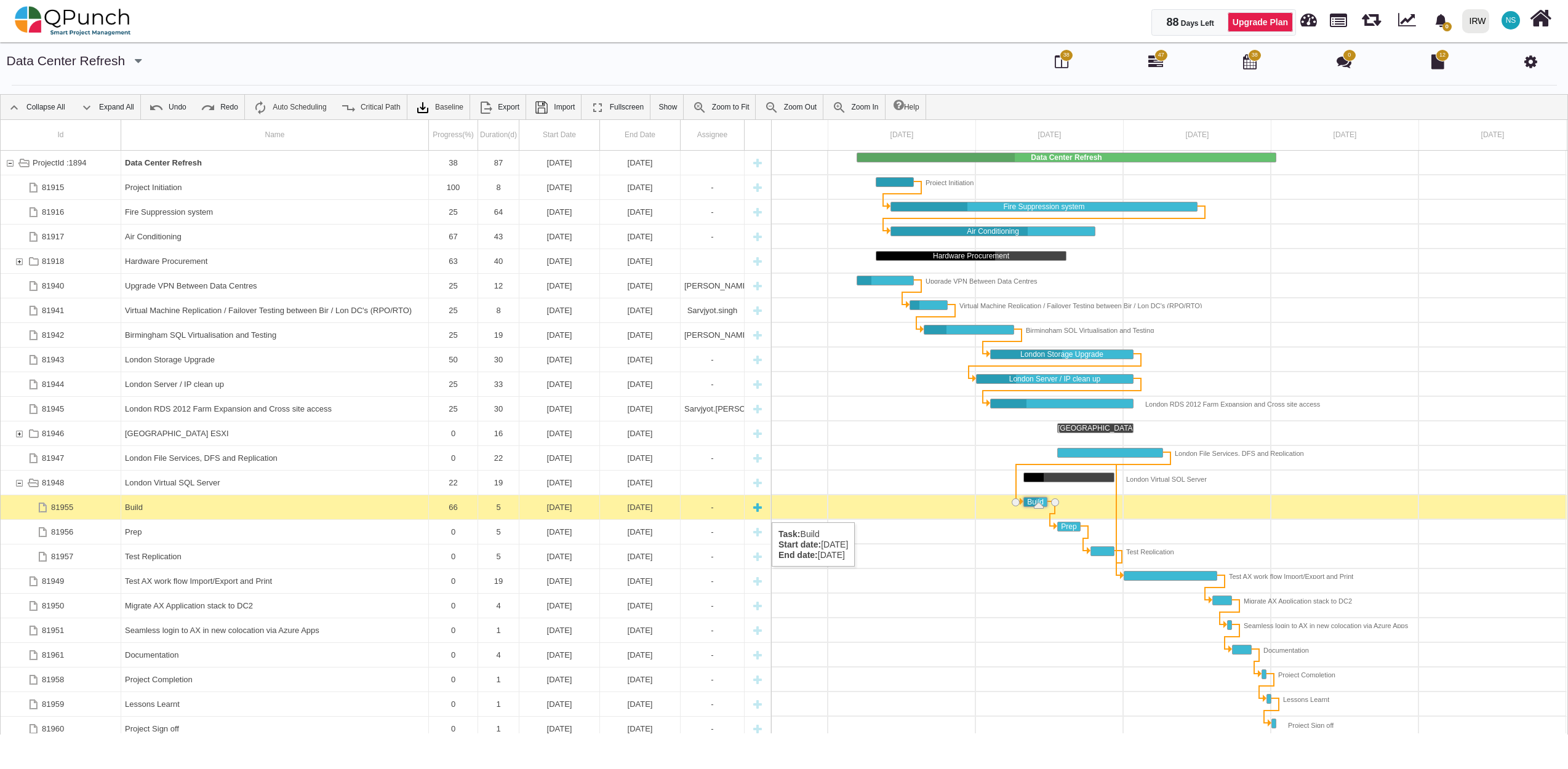
click at [717, 510] on div "-" at bounding box center [712, 507] width 56 height 24
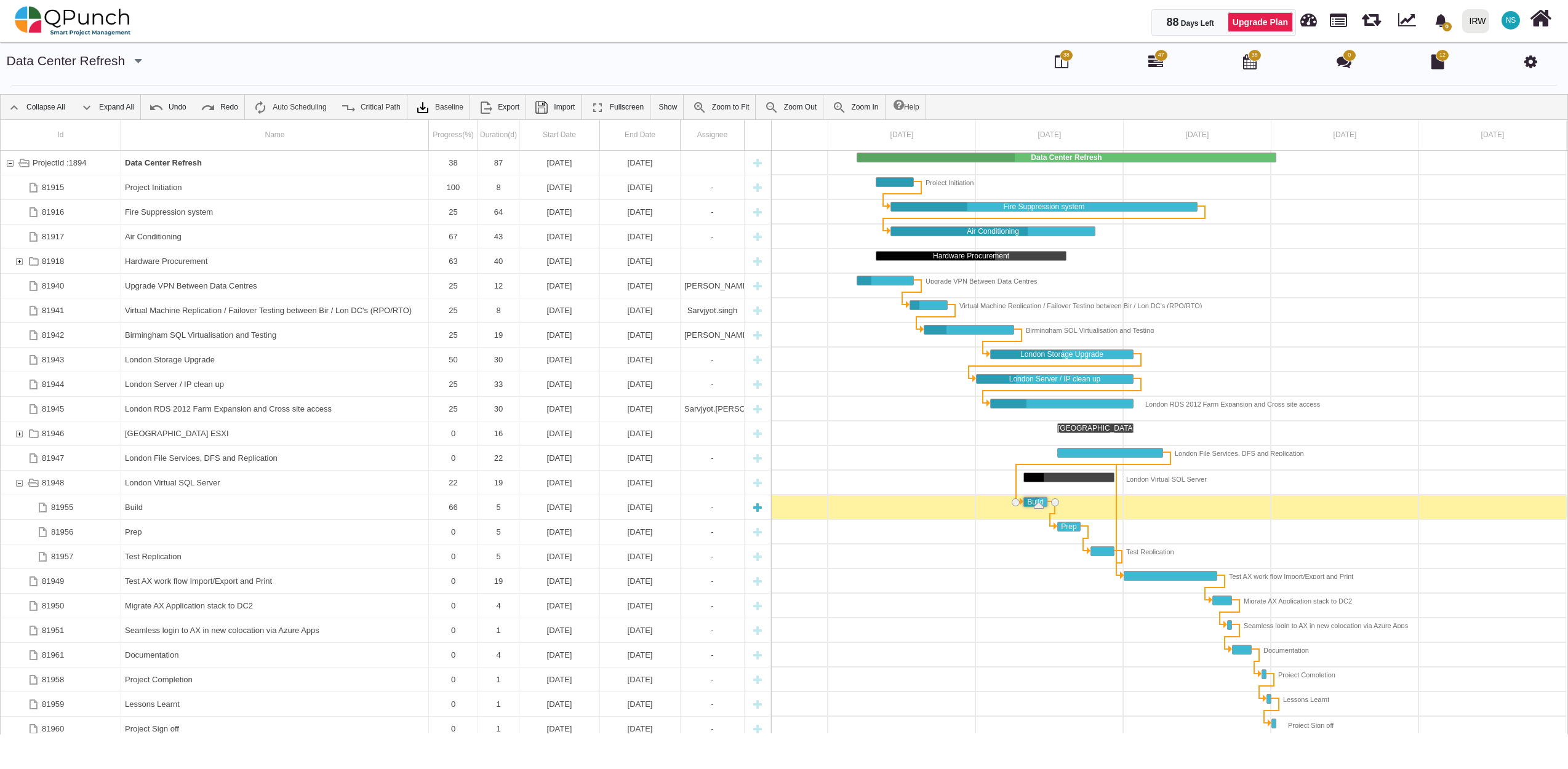
click at [717, 510] on div "-" at bounding box center [712, 507] width 56 height 24
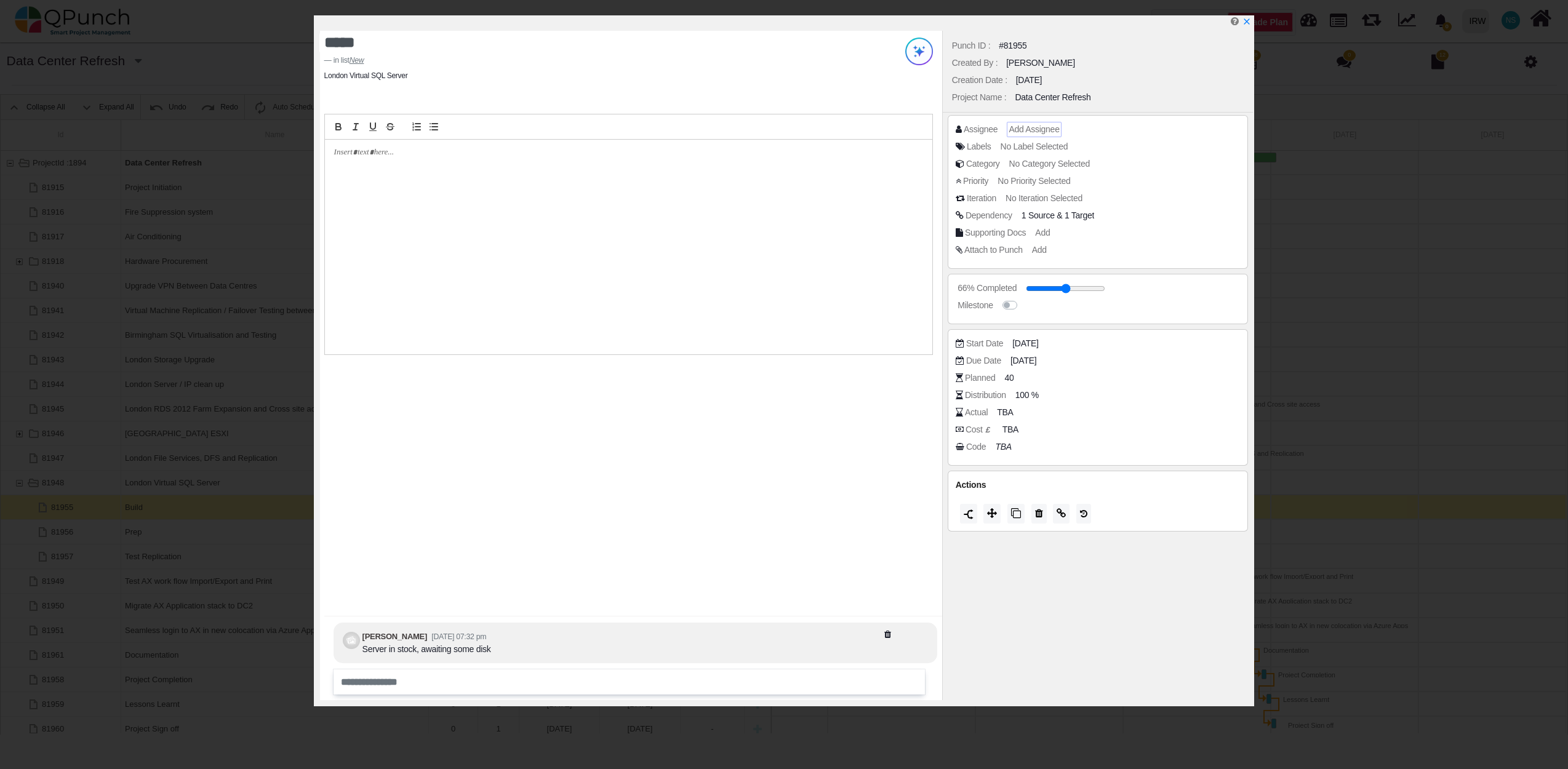
click at [1044, 129] on span "Add Assignee" at bounding box center [1034, 129] width 50 height 10
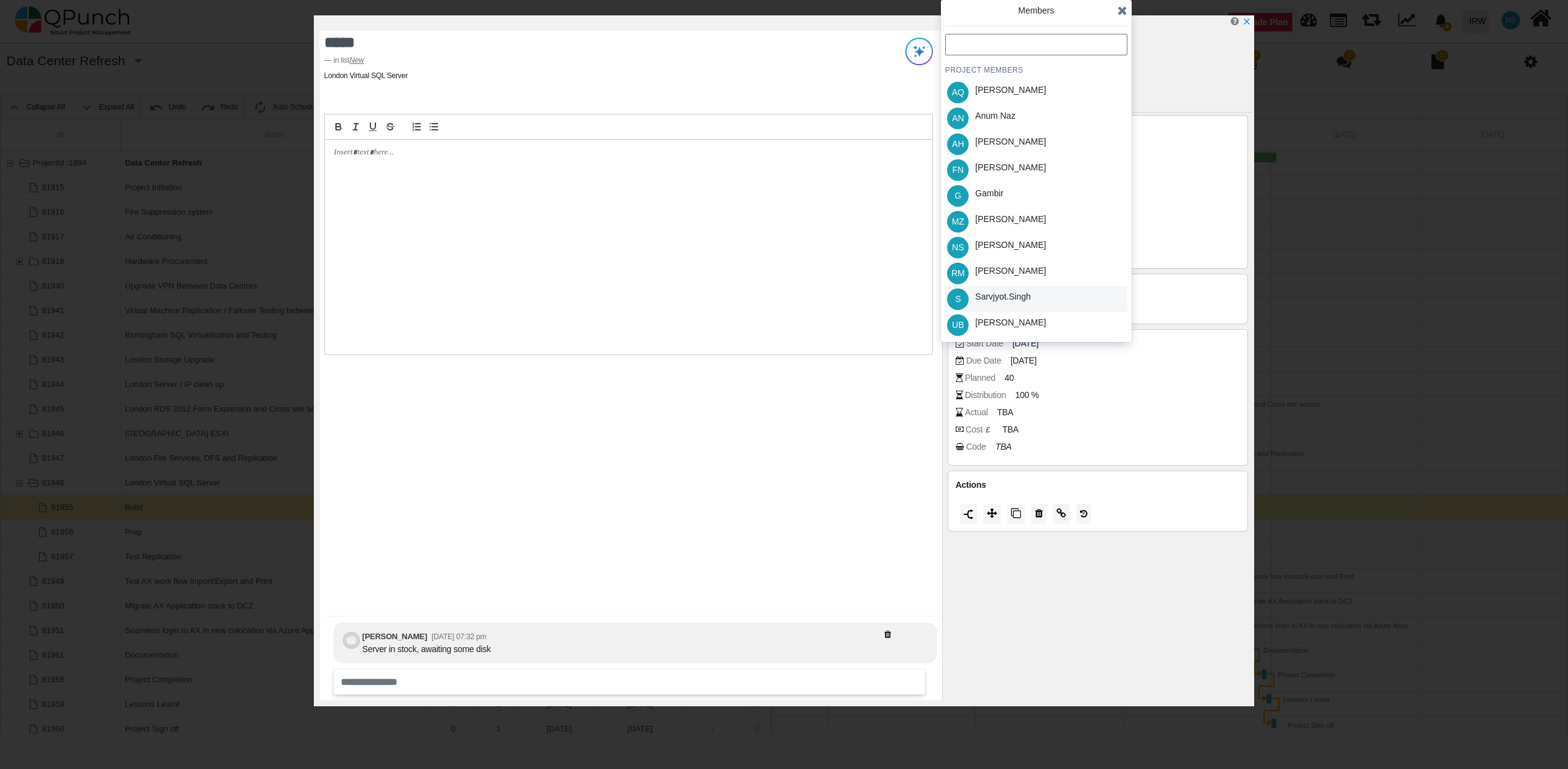
click at [1012, 297] on div "Sarvjyot.singh" at bounding box center [1003, 297] width 56 height 13
click at [1002, 318] on div "Umer Bhatti" at bounding box center [1010, 323] width 71 height 13
click at [1124, 10] on icon at bounding box center [1122, 10] width 10 height 12
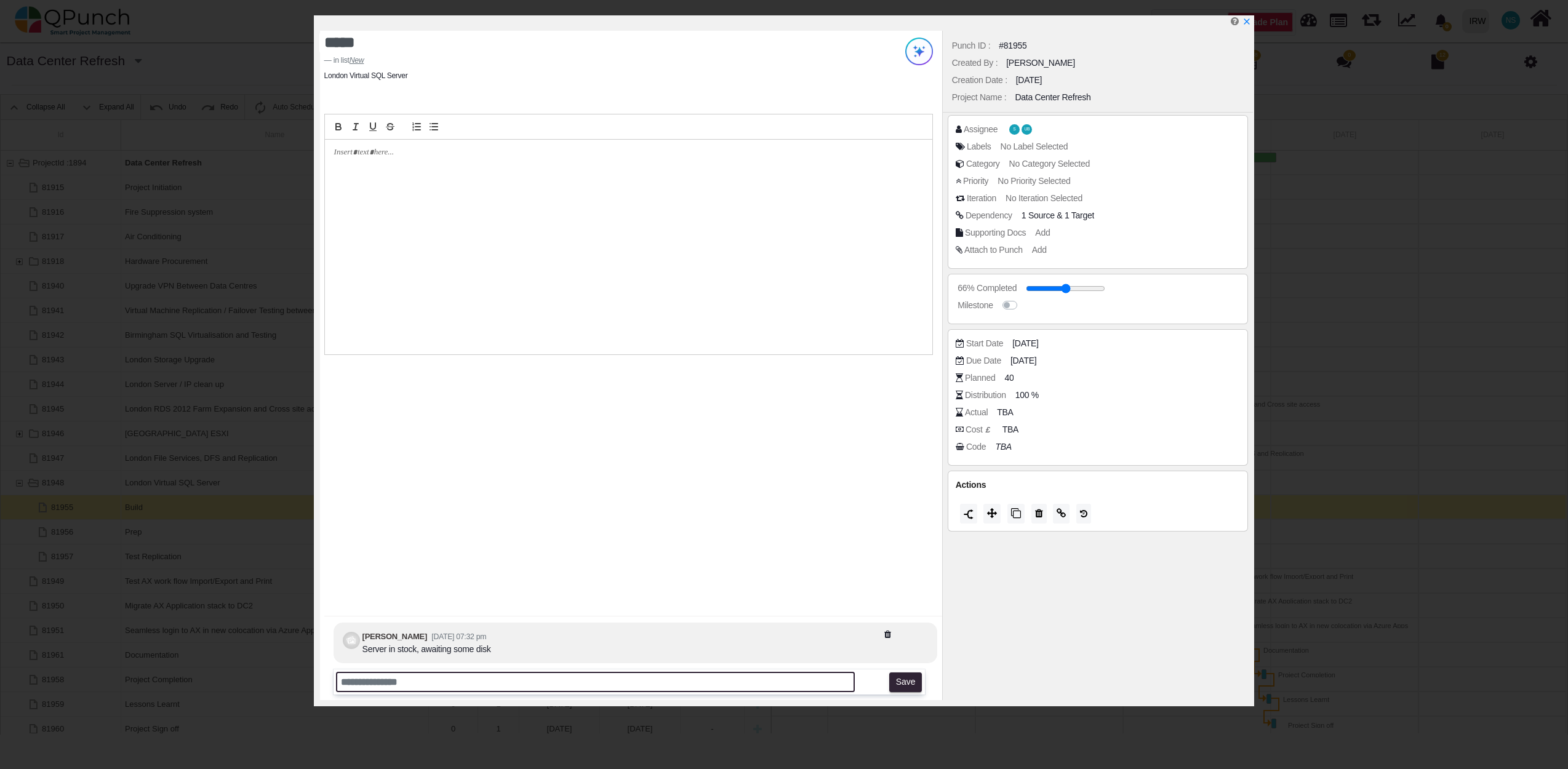
click at [444, 679] on input "text" at bounding box center [596, 682] width 519 height 20
click at [1248, 20] on icon "x" at bounding box center [1246, 22] width 10 height 10
type input "**"
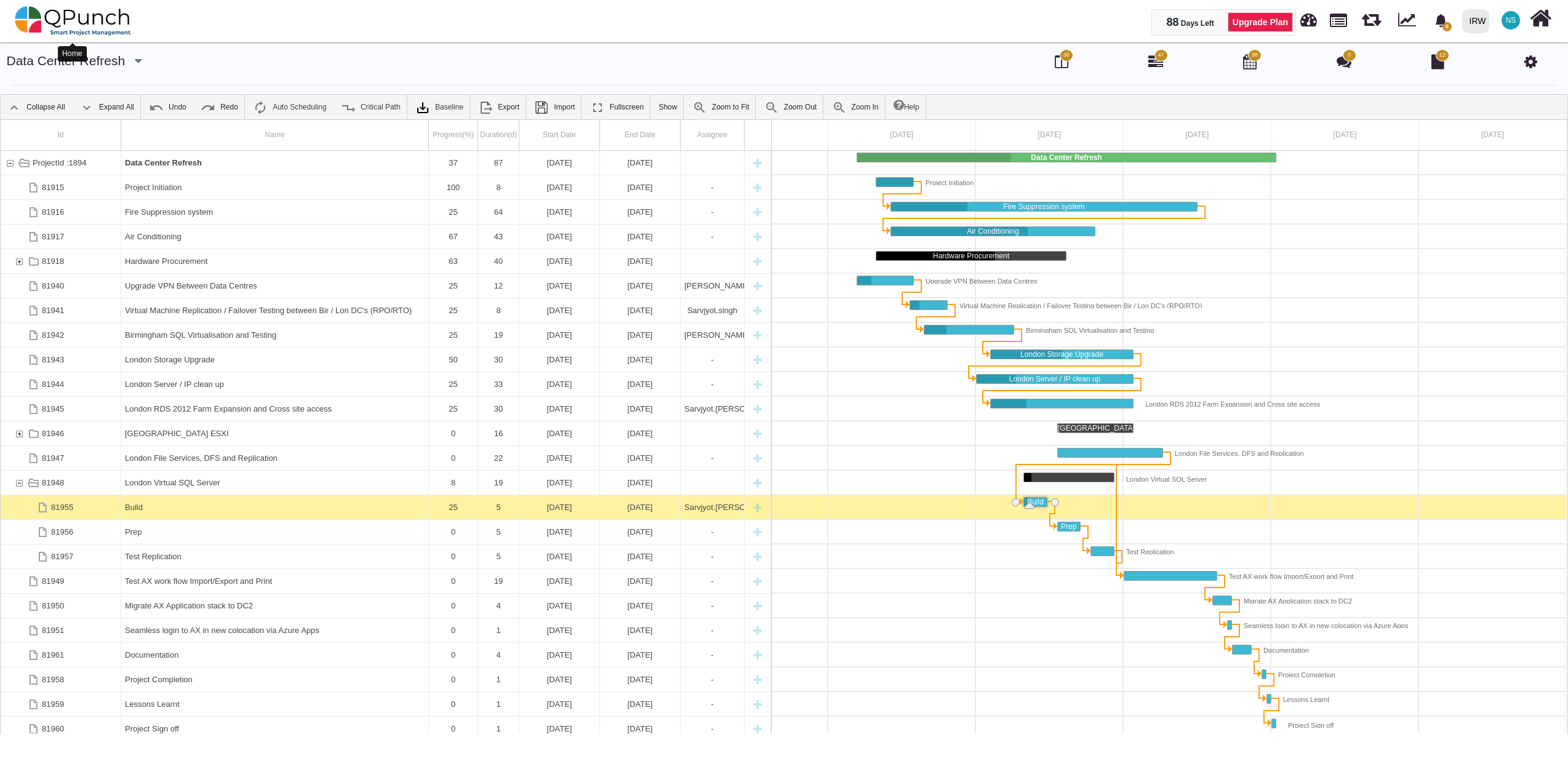
click at [80, 20] on img at bounding box center [72, 20] width 116 height 37
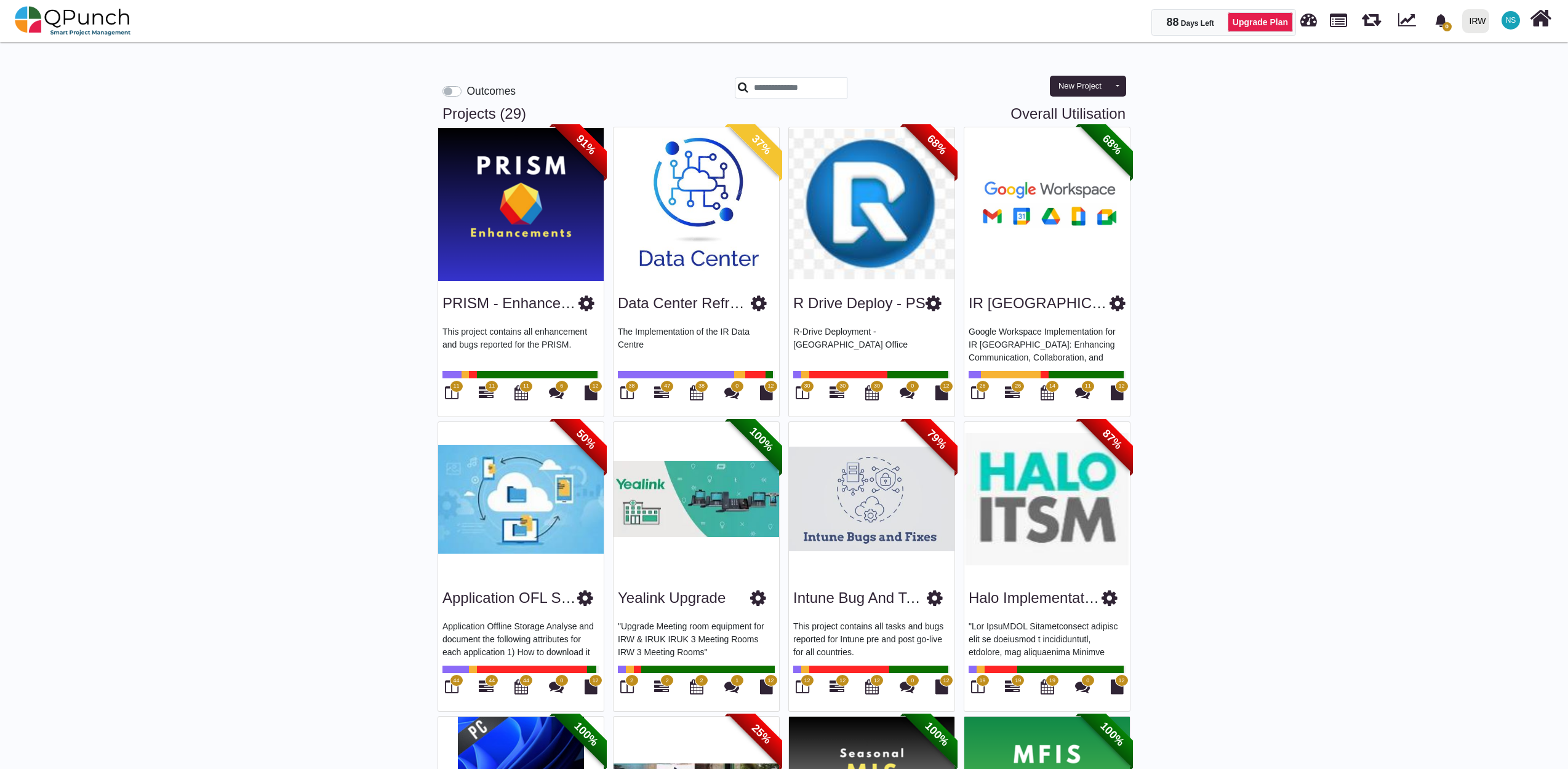
click at [874, 533] on img at bounding box center [871, 499] width 165 height 154
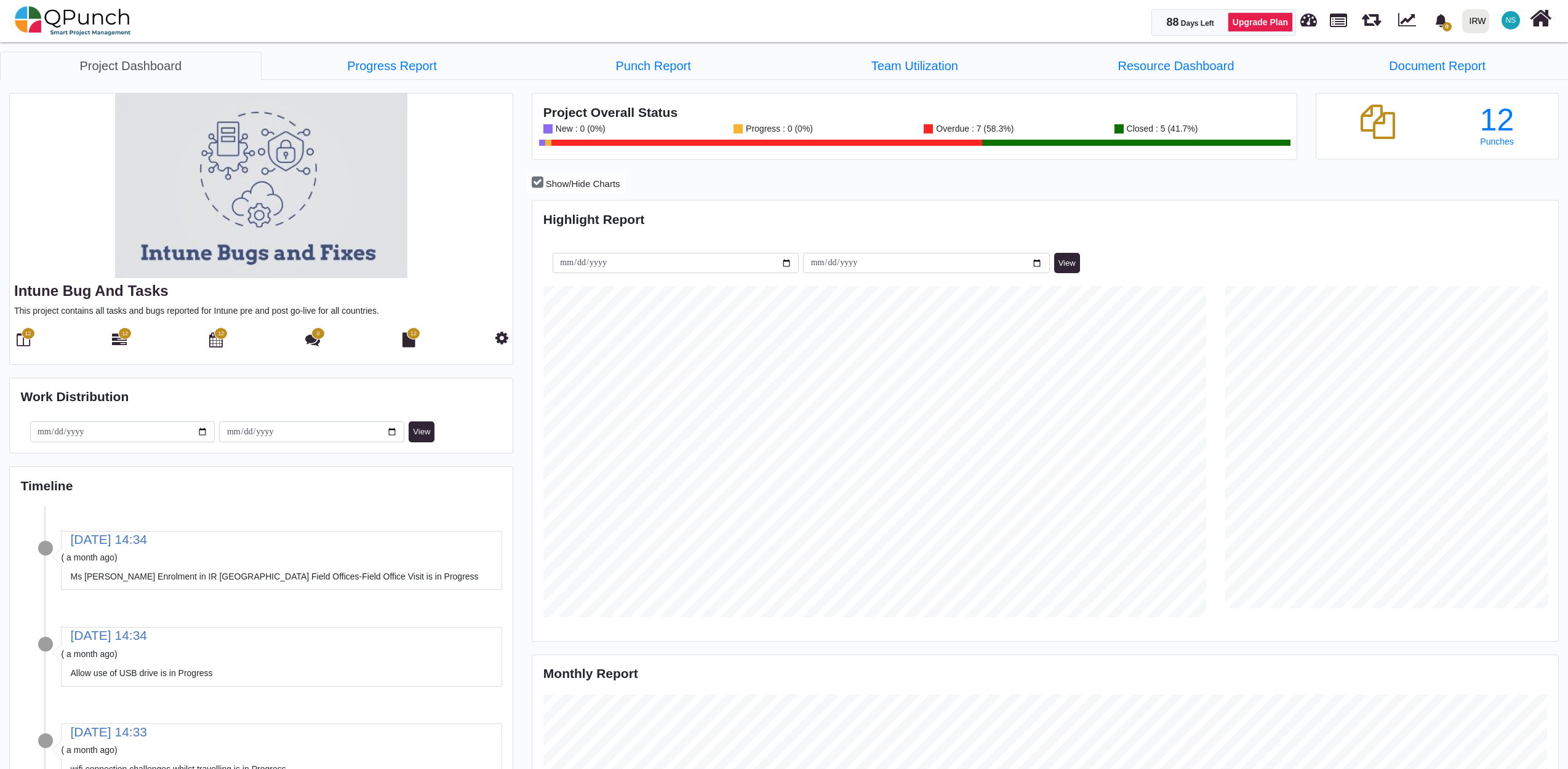
scroll to position [330, 340]
click at [121, 340] on icon at bounding box center [119, 340] width 15 height 15
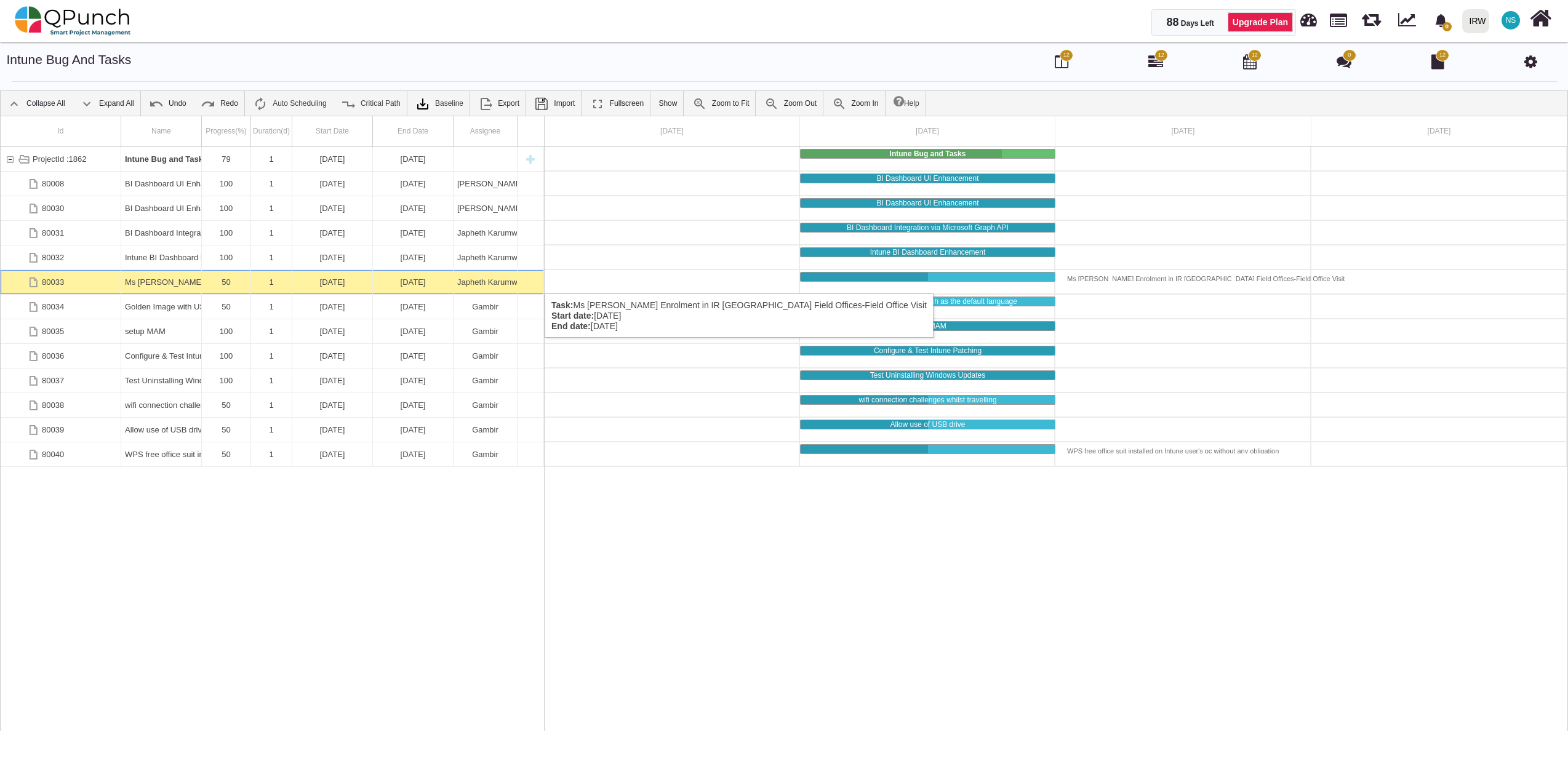
click at [212, 281] on div "50" at bounding box center [226, 282] width 41 height 24
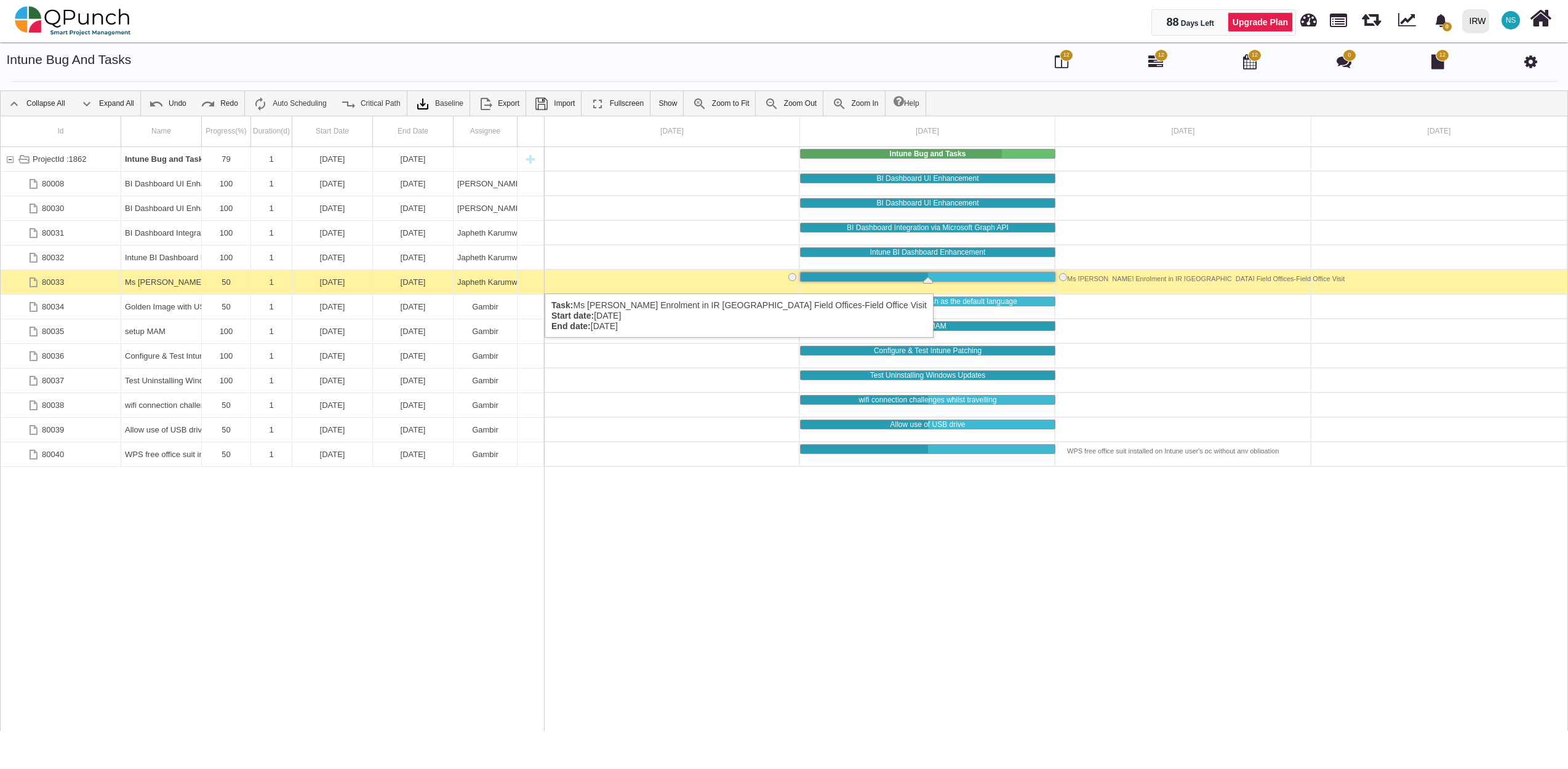
click at [212, 281] on div "50" at bounding box center [226, 282] width 41 height 24
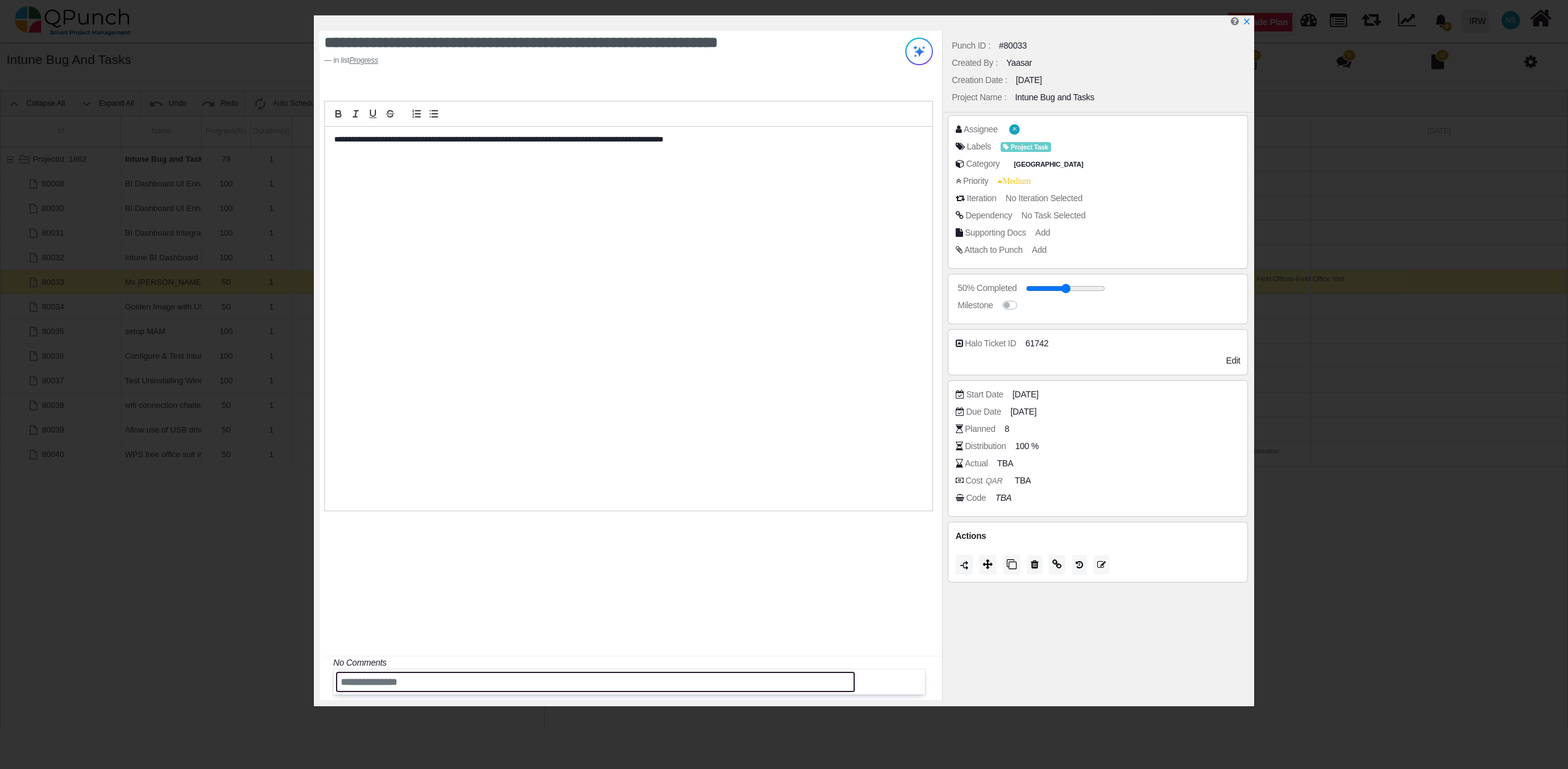
click at [523, 682] on input "text" at bounding box center [596, 682] width 519 height 20
type input "*"
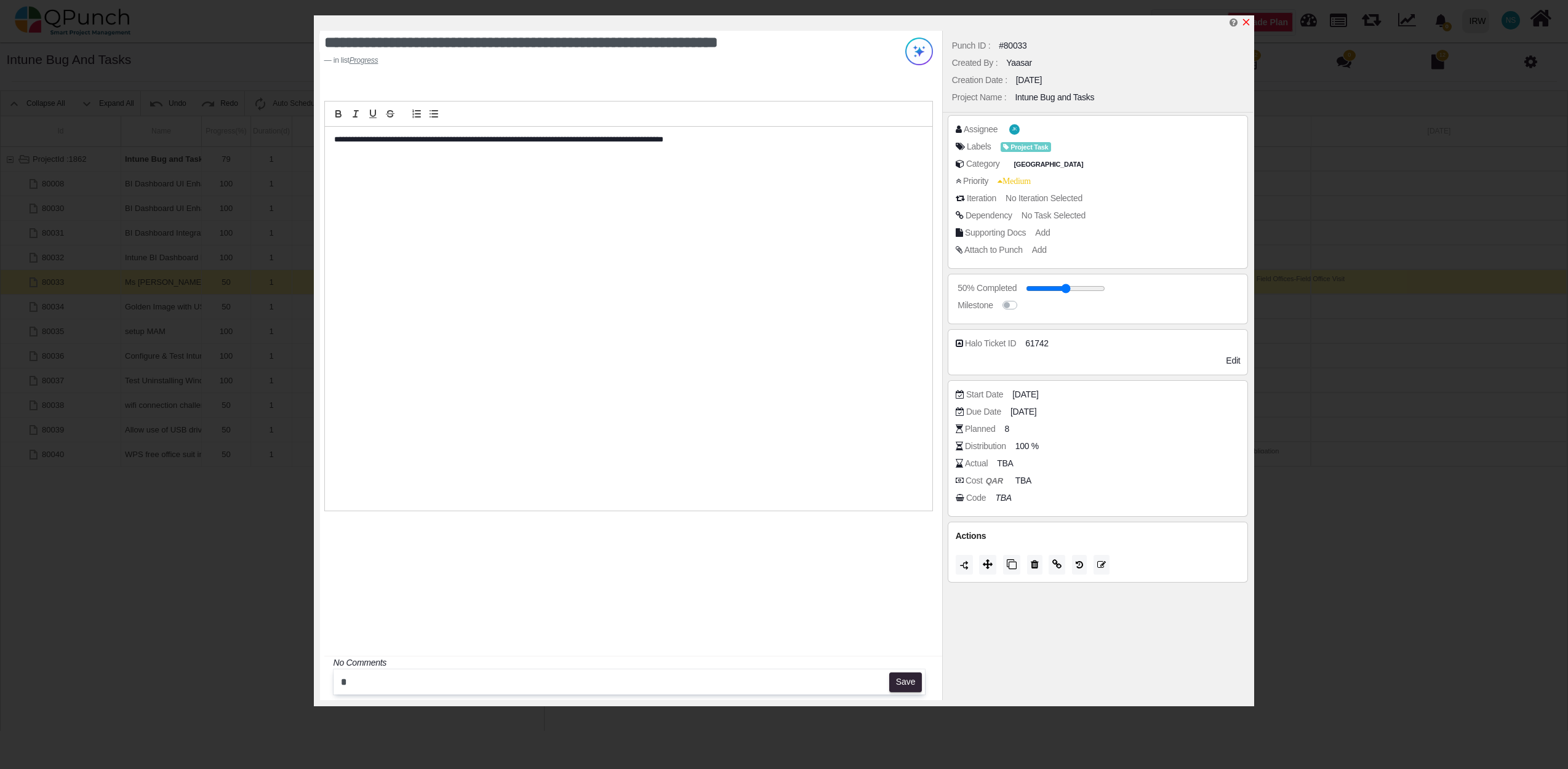
click at [1249, 22] on icon "x" at bounding box center [1246, 22] width 10 height 10
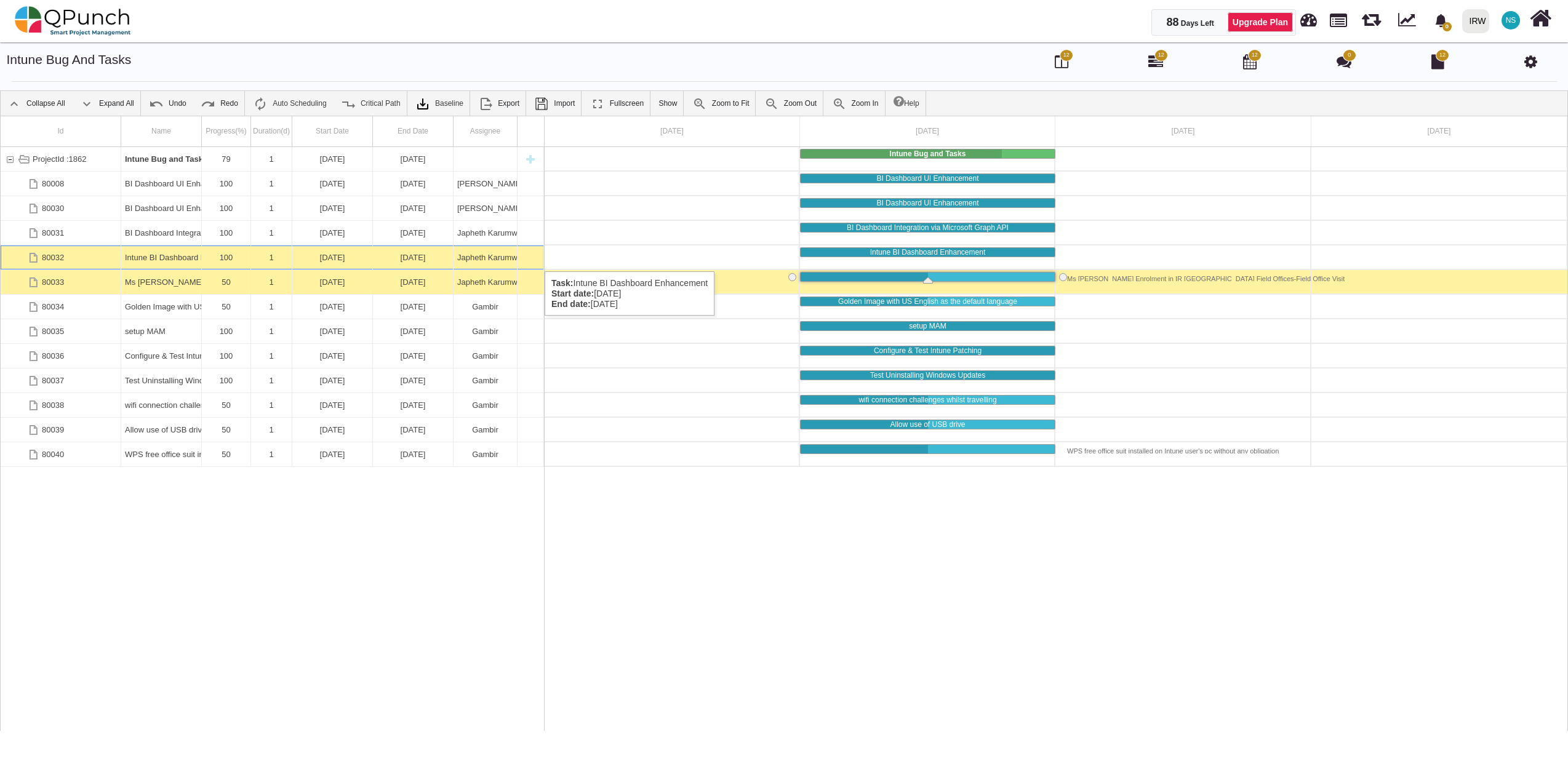
click at [222, 259] on div "100" at bounding box center [226, 257] width 41 height 24
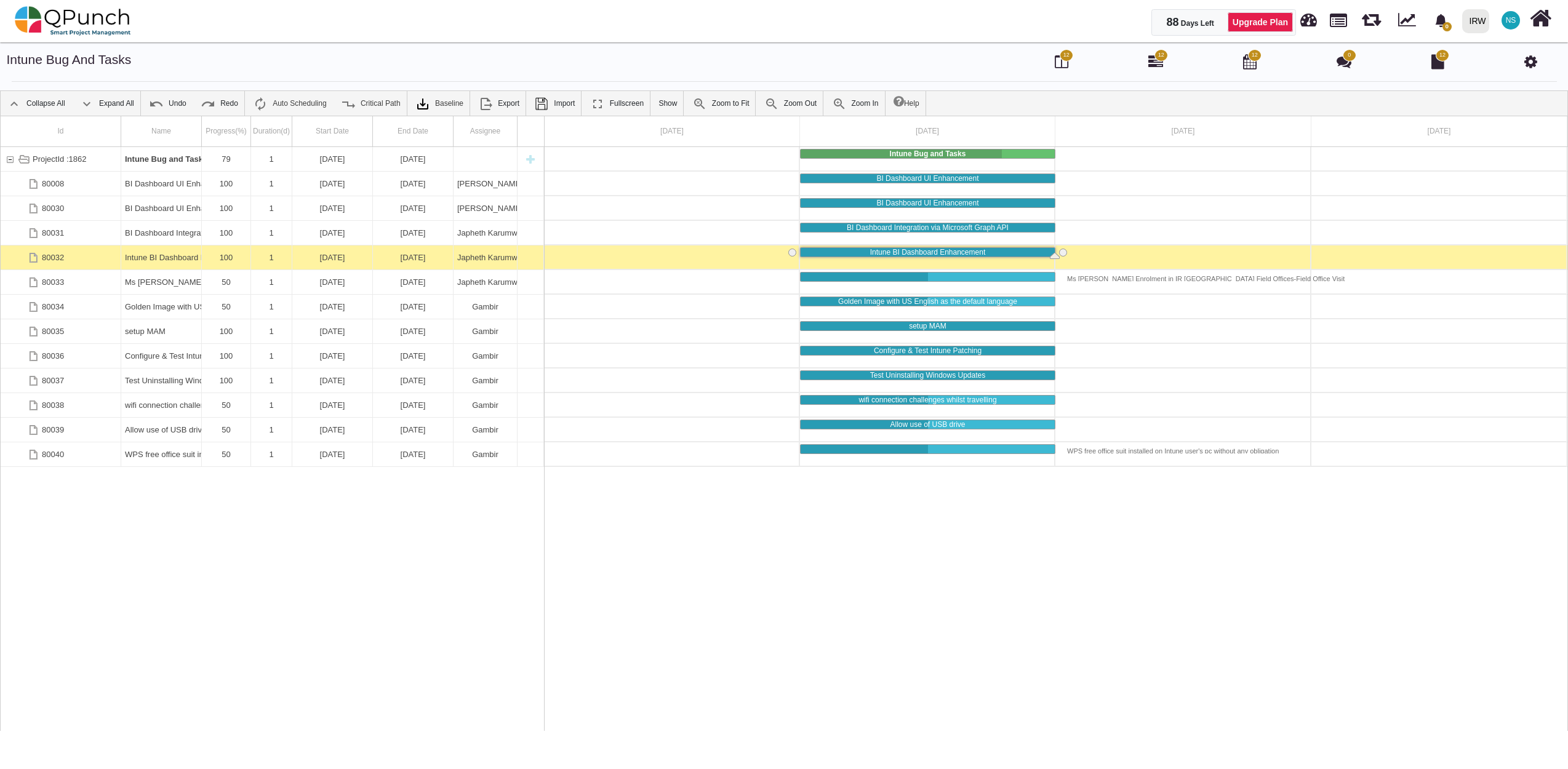
click at [222, 259] on div "100" at bounding box center [226, 257] width 41 height 24
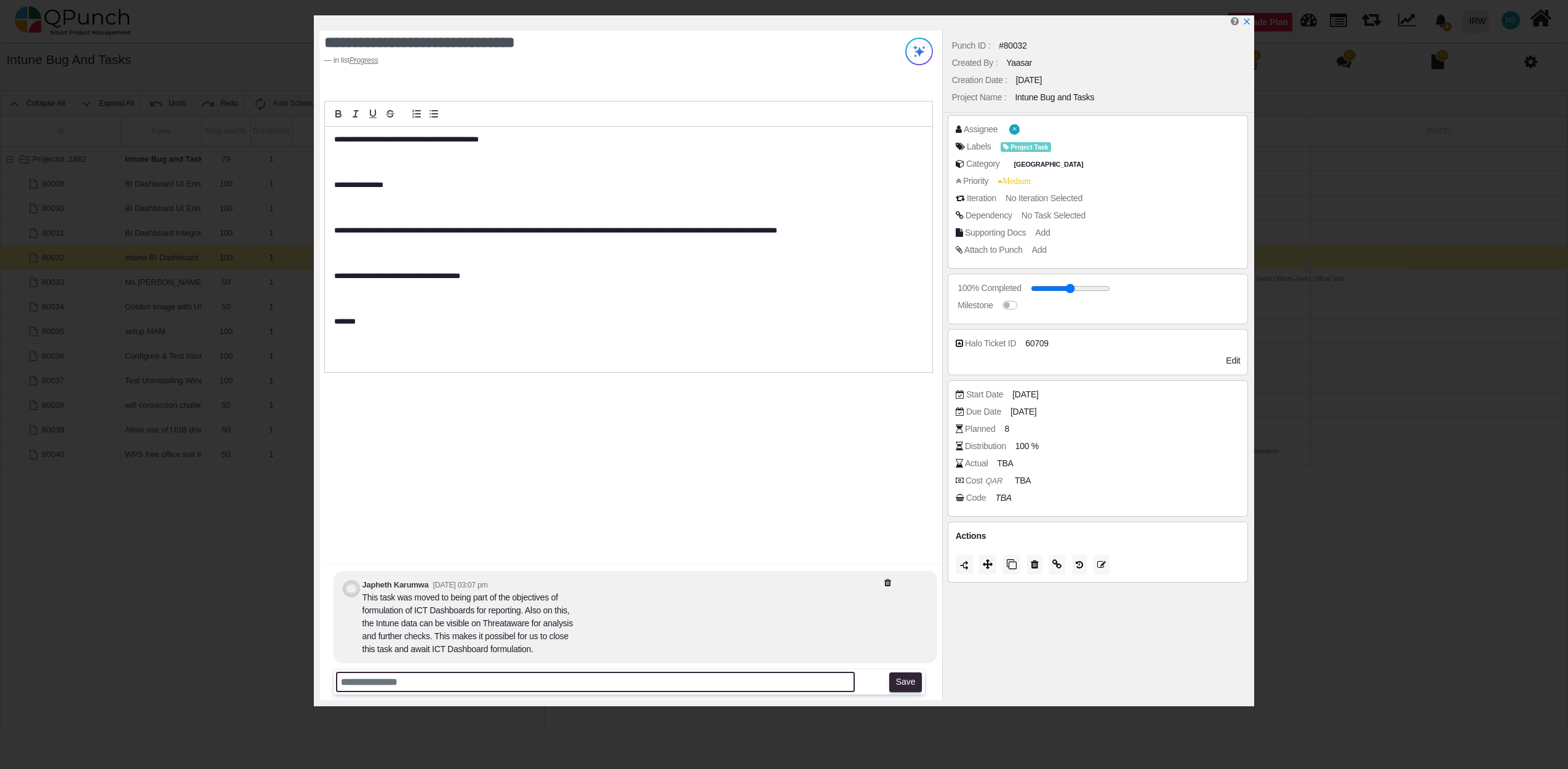
click at [393, 682] on input "text" at bounding box center [596, 682] width 519 height 20
type input "*"
type input "**********"
click at [906, 682] on button "Save" at bounding box center [905, 682] width 33 height 20
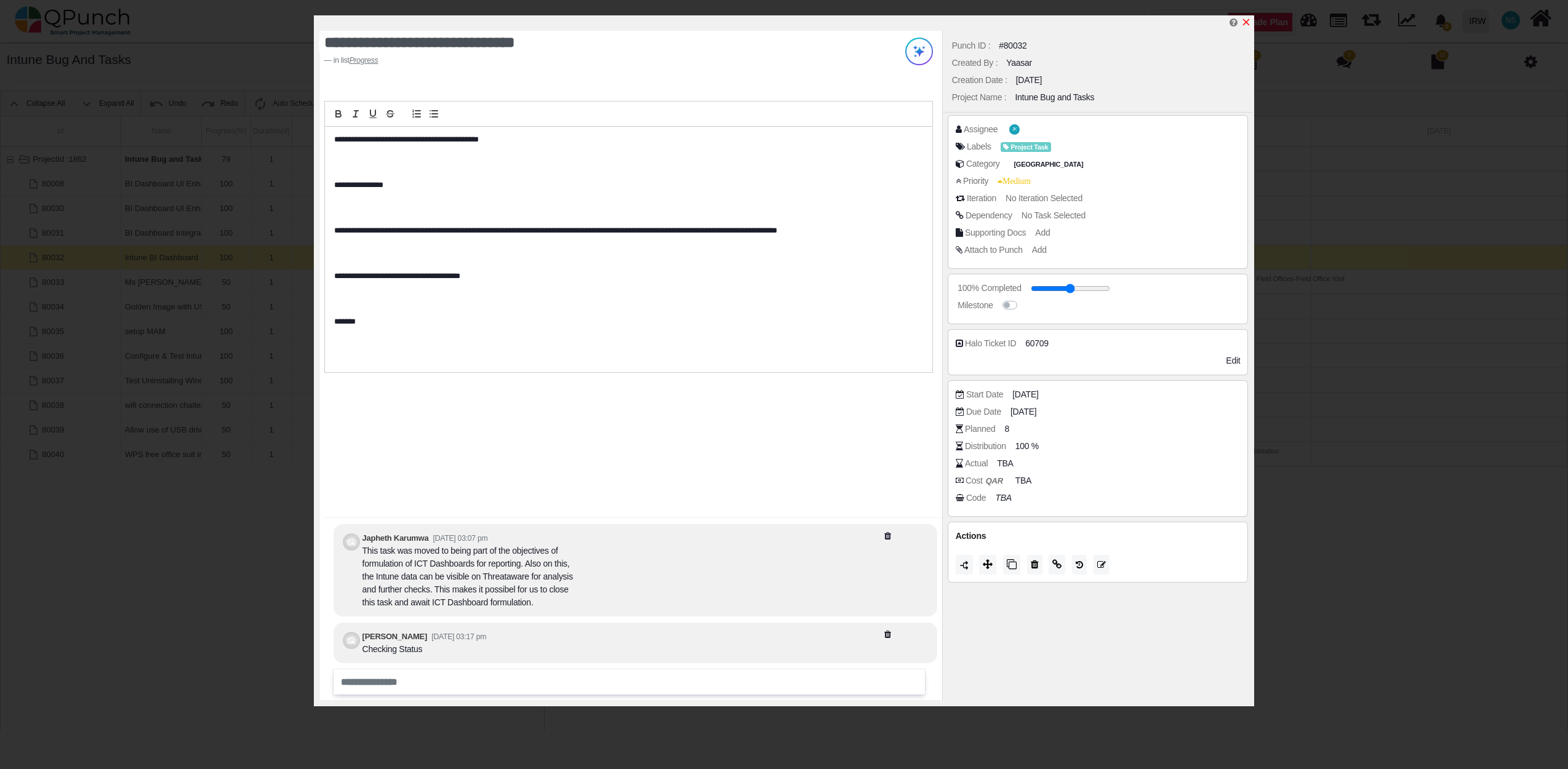
click at [1246, 23] on icon "x" at bounding box center [1246, 22] width 7 height 7
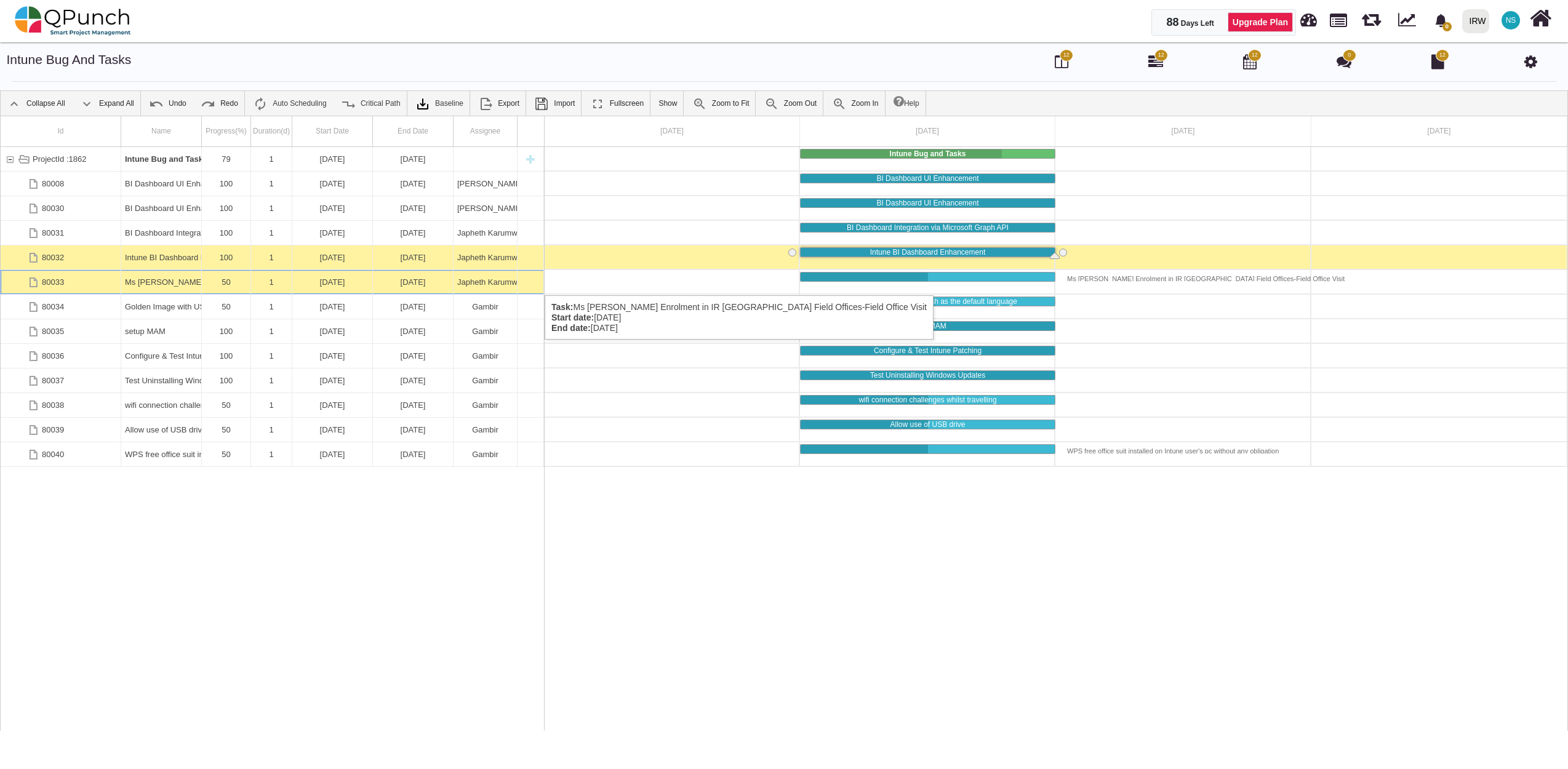
click at [239, 283] on div "50" at bounding box center [226, 282] width 41 height 24
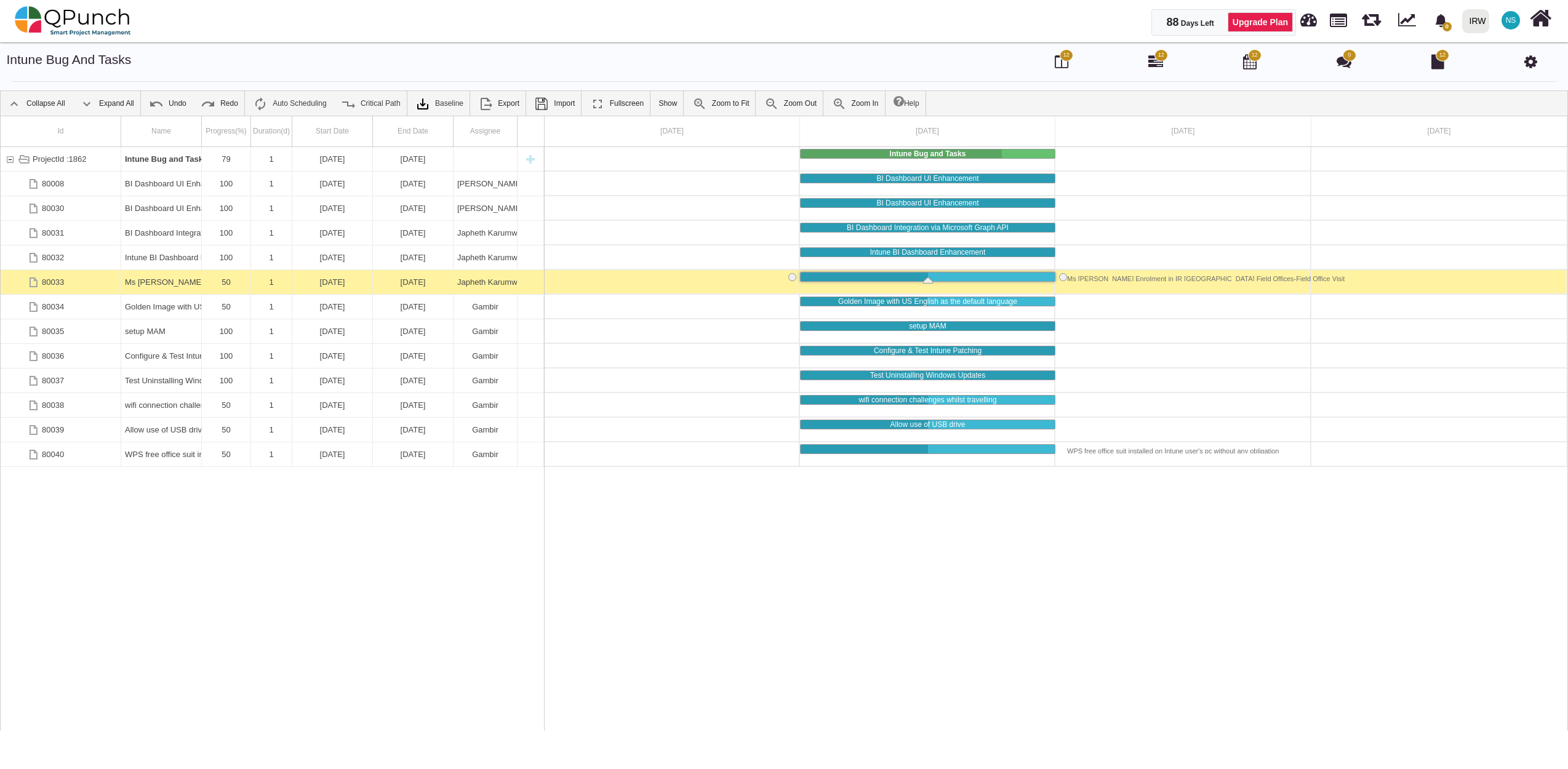
click at [239, 283] on div "50" at bounding box center [226, 282] width 41 height 24
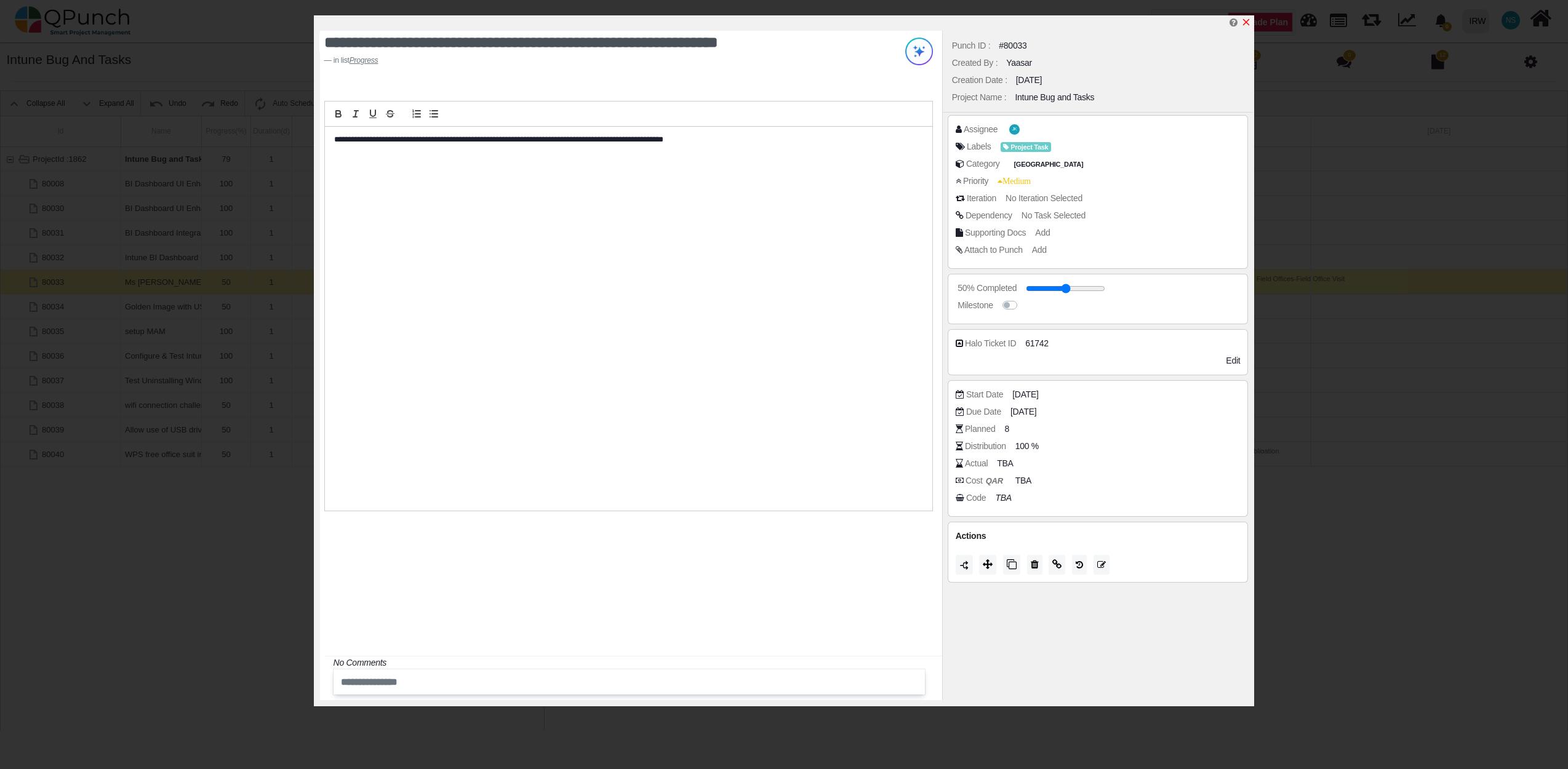
click at [1244, 22] on icon "x" at bounding box center [1246, 22] width 10 height 10
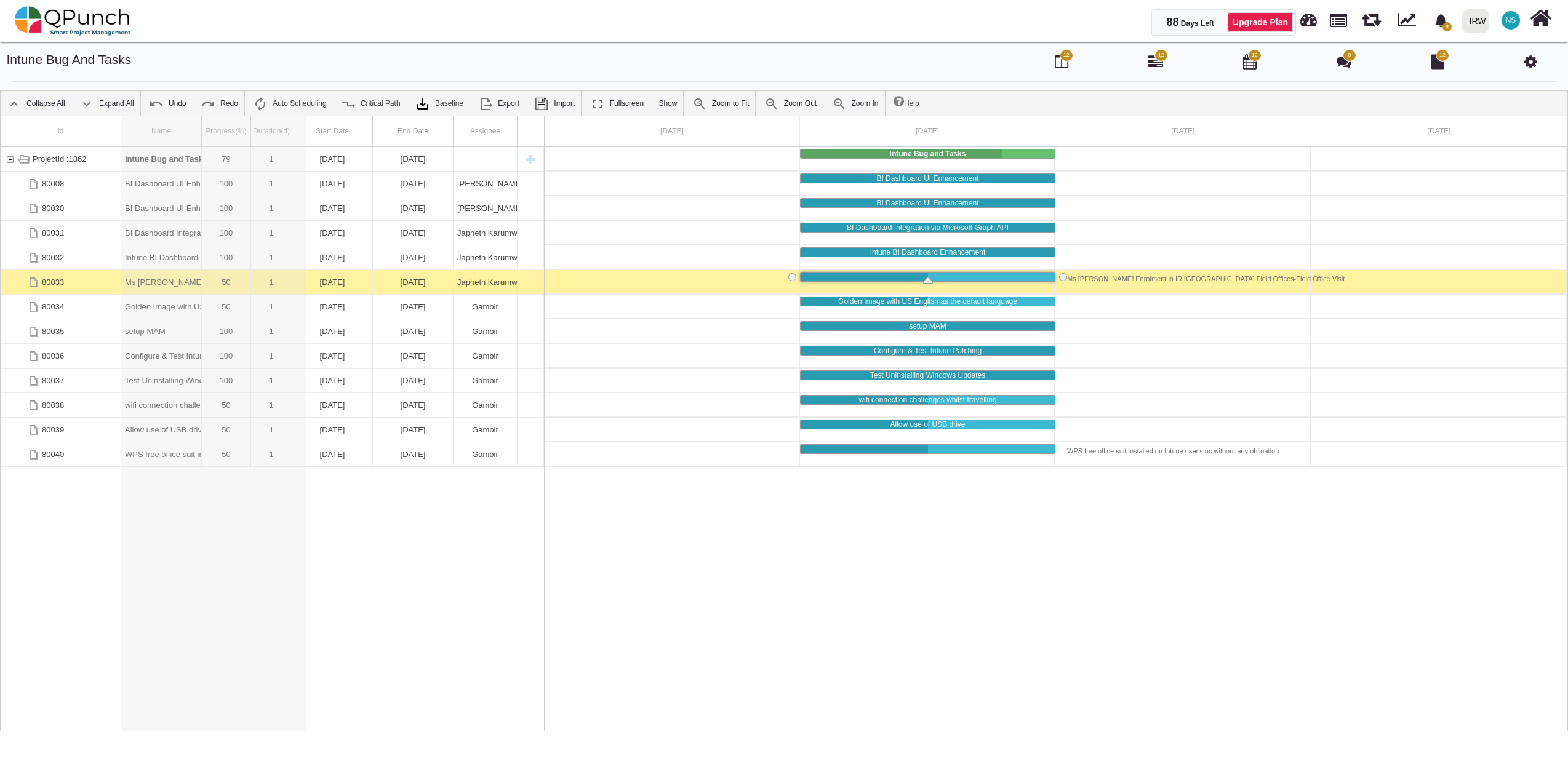
drag, startPoint x: 202, startPoint y: 126, endPoint x: 306, endPoint y: 118, distance: 104.3
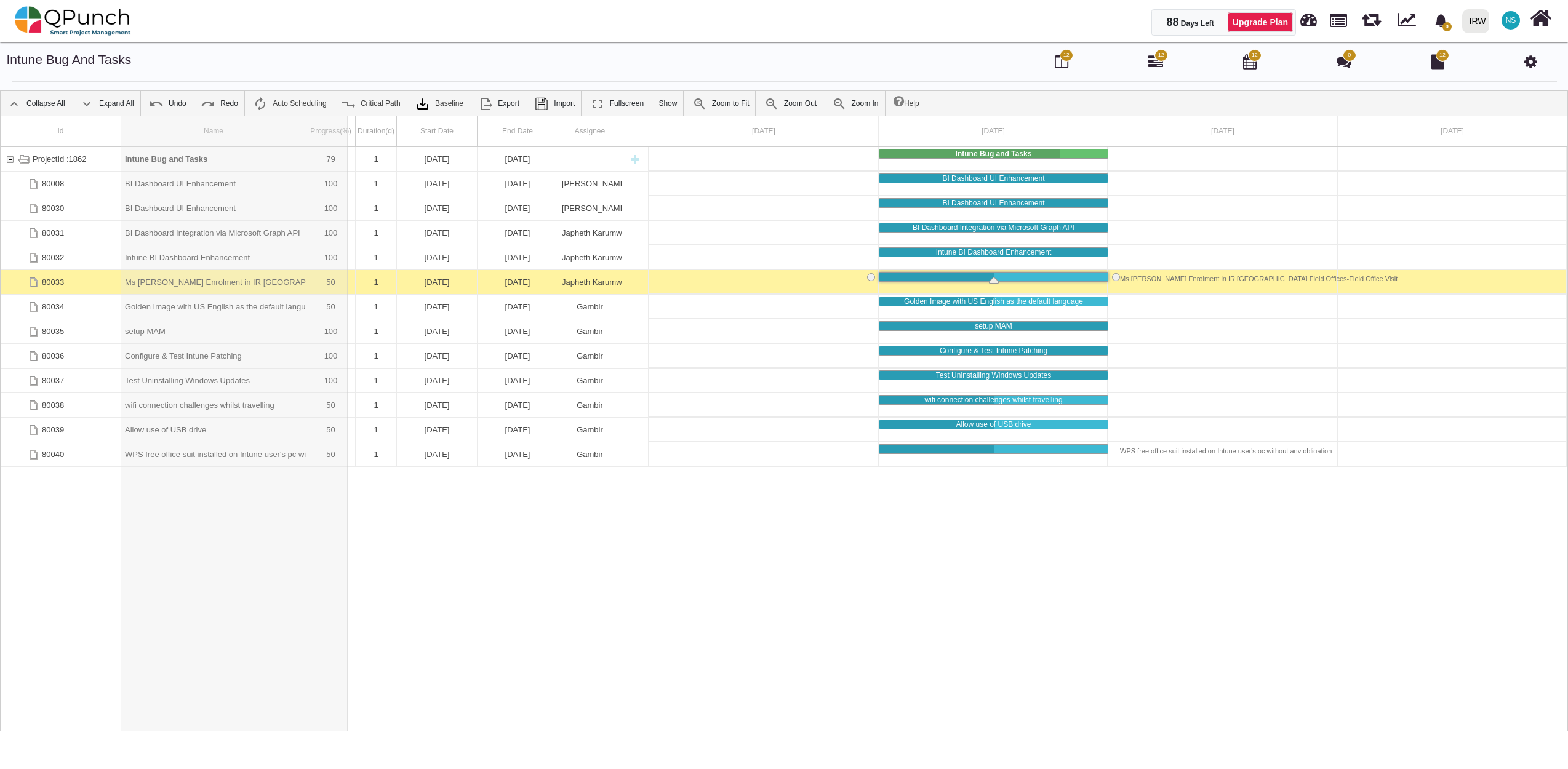
drag, startPoint x: 306, startPoint y: 118, endPoint x: 348, endPoint y: 124, distance: 42.4
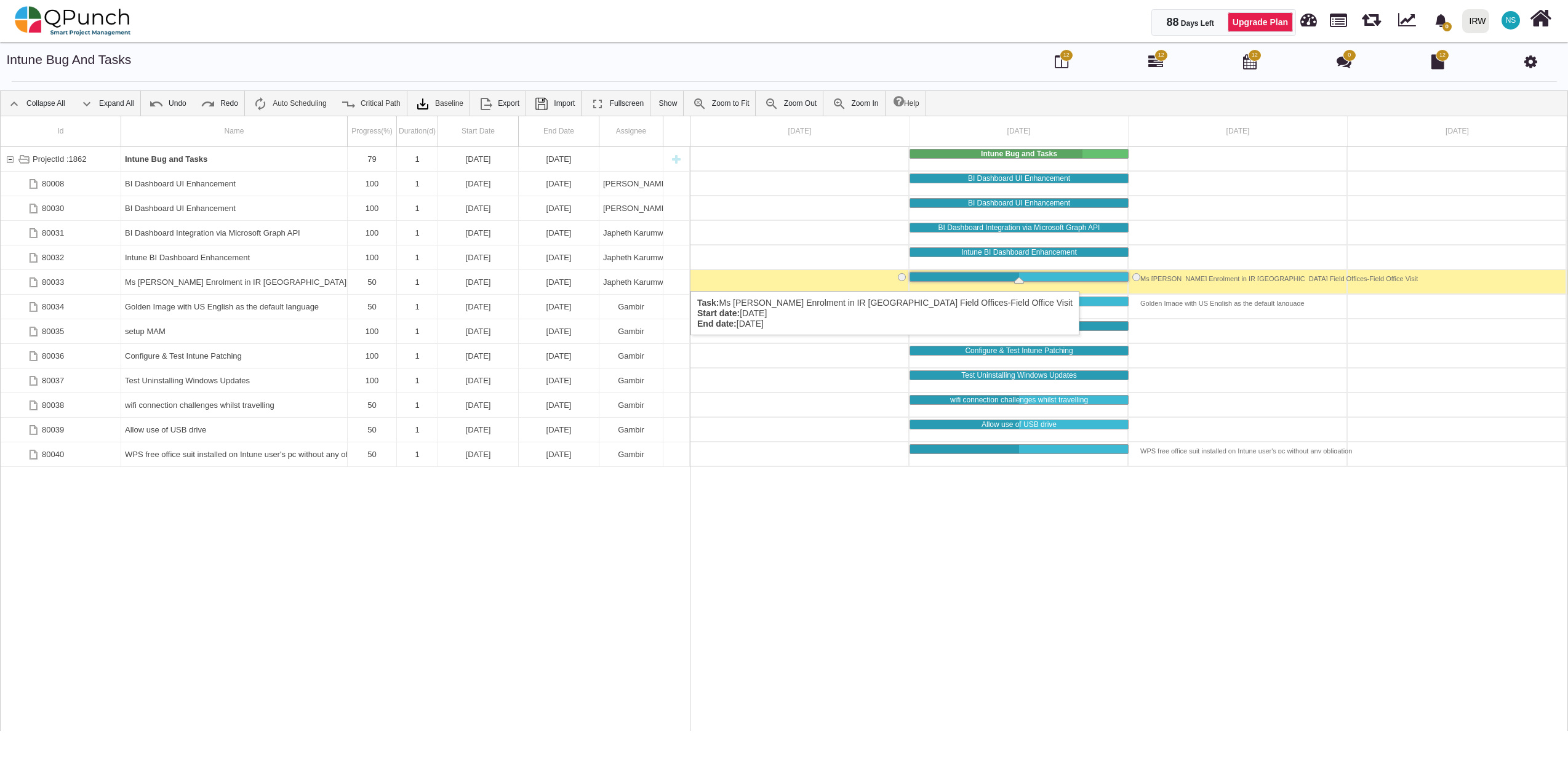
click at [276, 279] on div "Ms [PERSON_NAME] Enrolment in IR [GEOGRAPHIC_DATA] Field Offices-Field Office V…" at bounding box center [234, 282] width 219 height 24
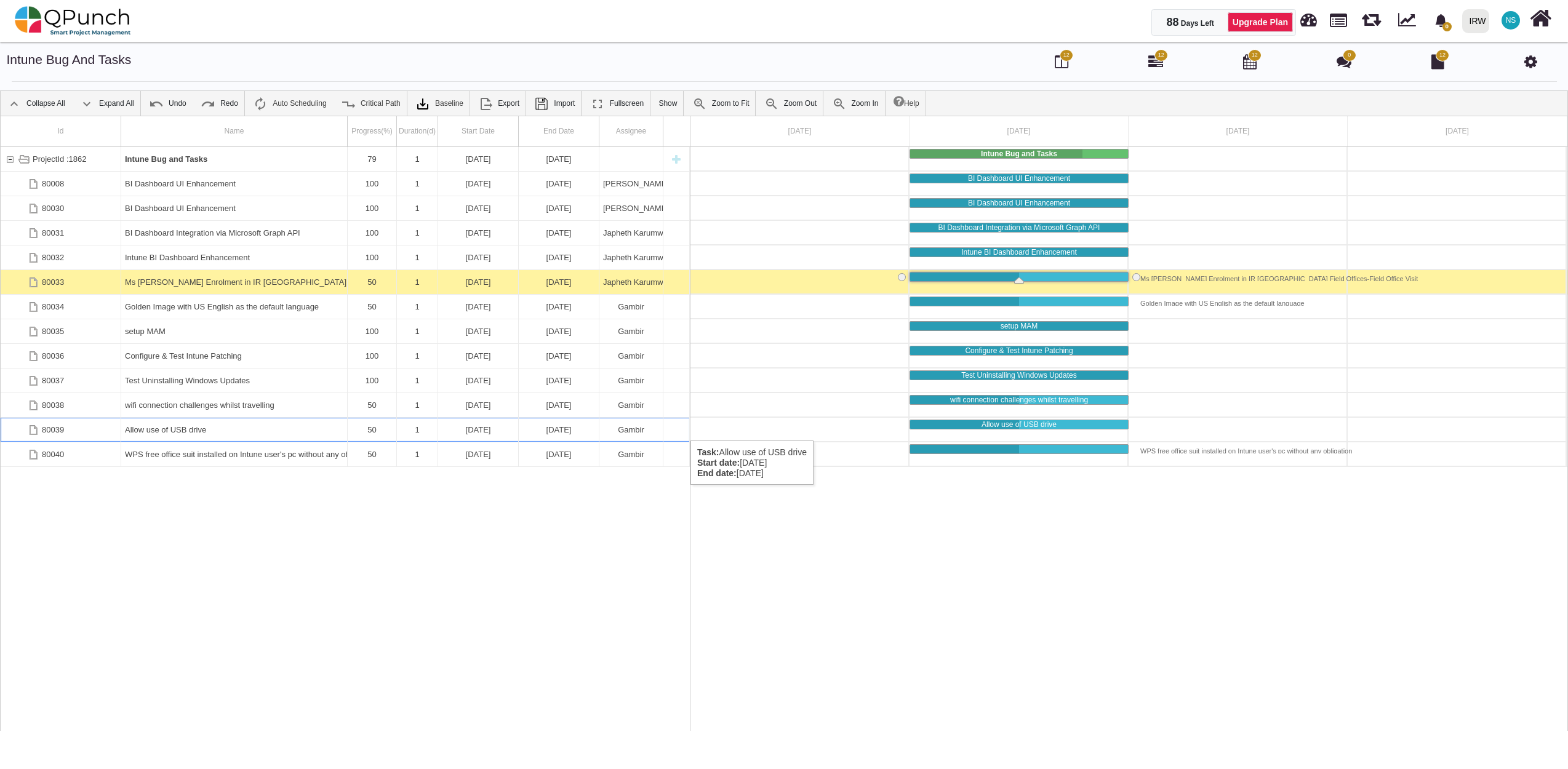
click at [170, 428] on div "Allow use of USB drive" at bounding box center [234, 430] width 219 height 24
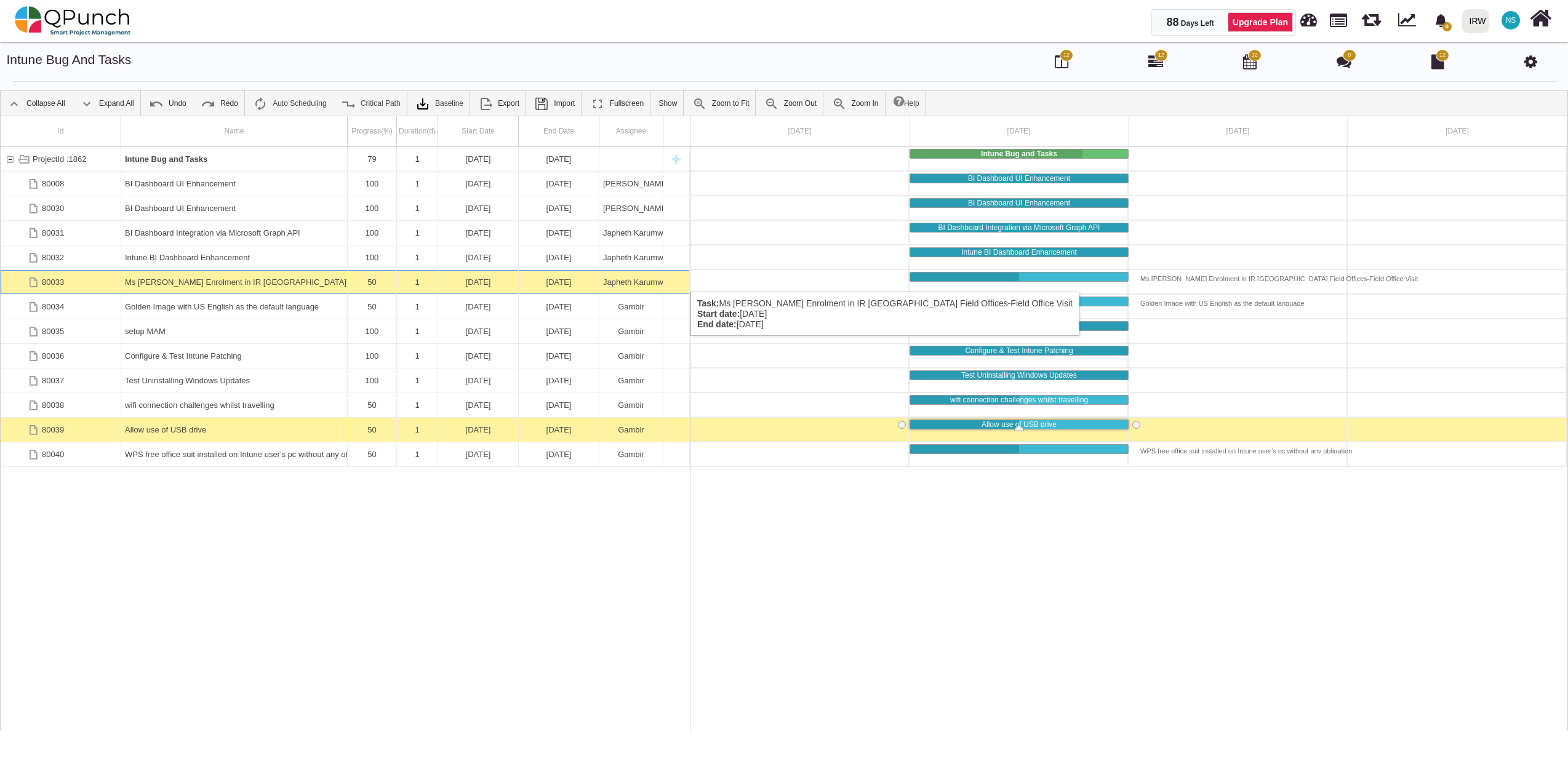
click at [368, 279] on div "50" at bounding box center [372, 282] width 41 height 24
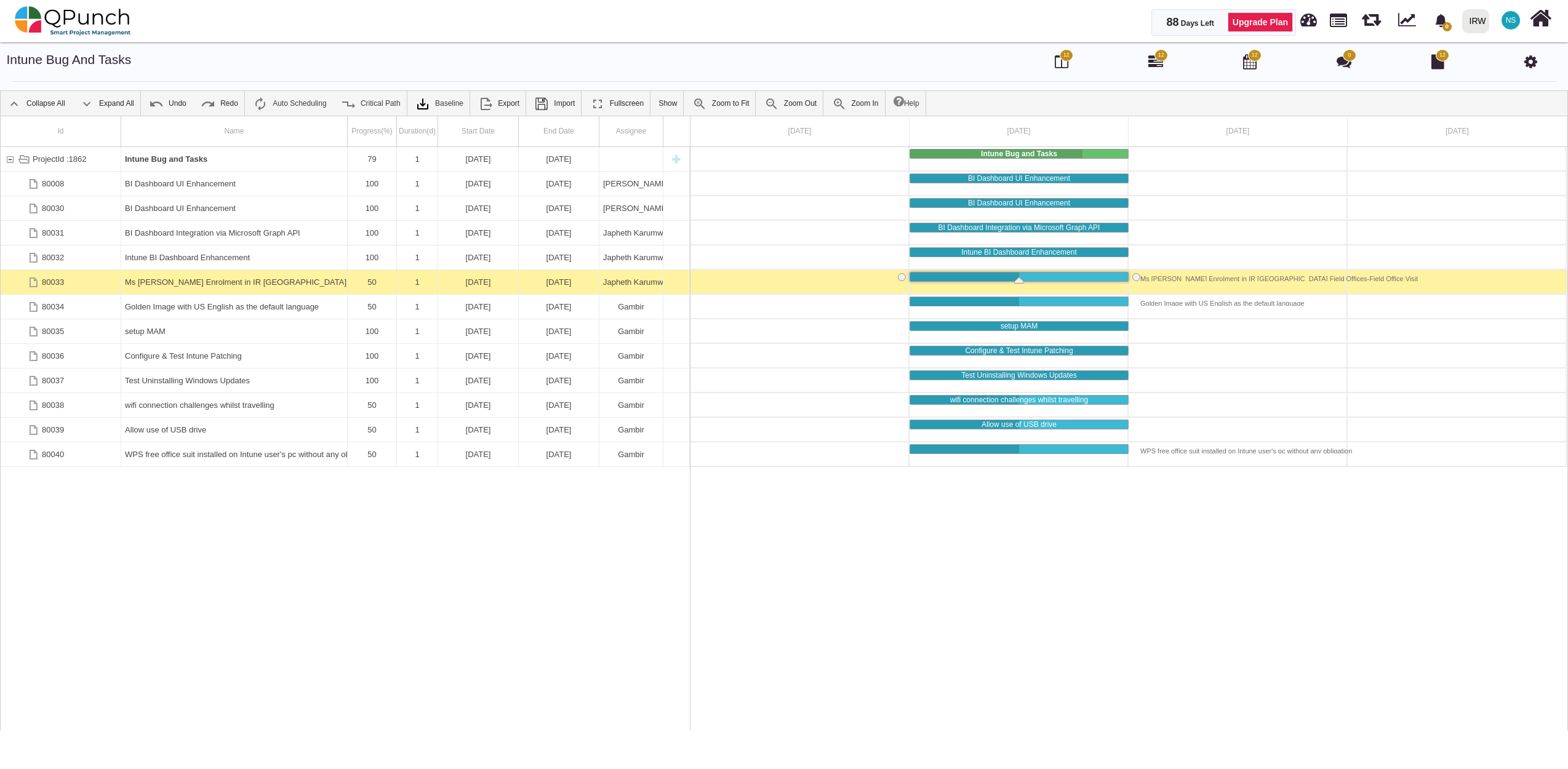
click at [368, 279] on div "50" at bounding box center [372, 282] width 41 height 24
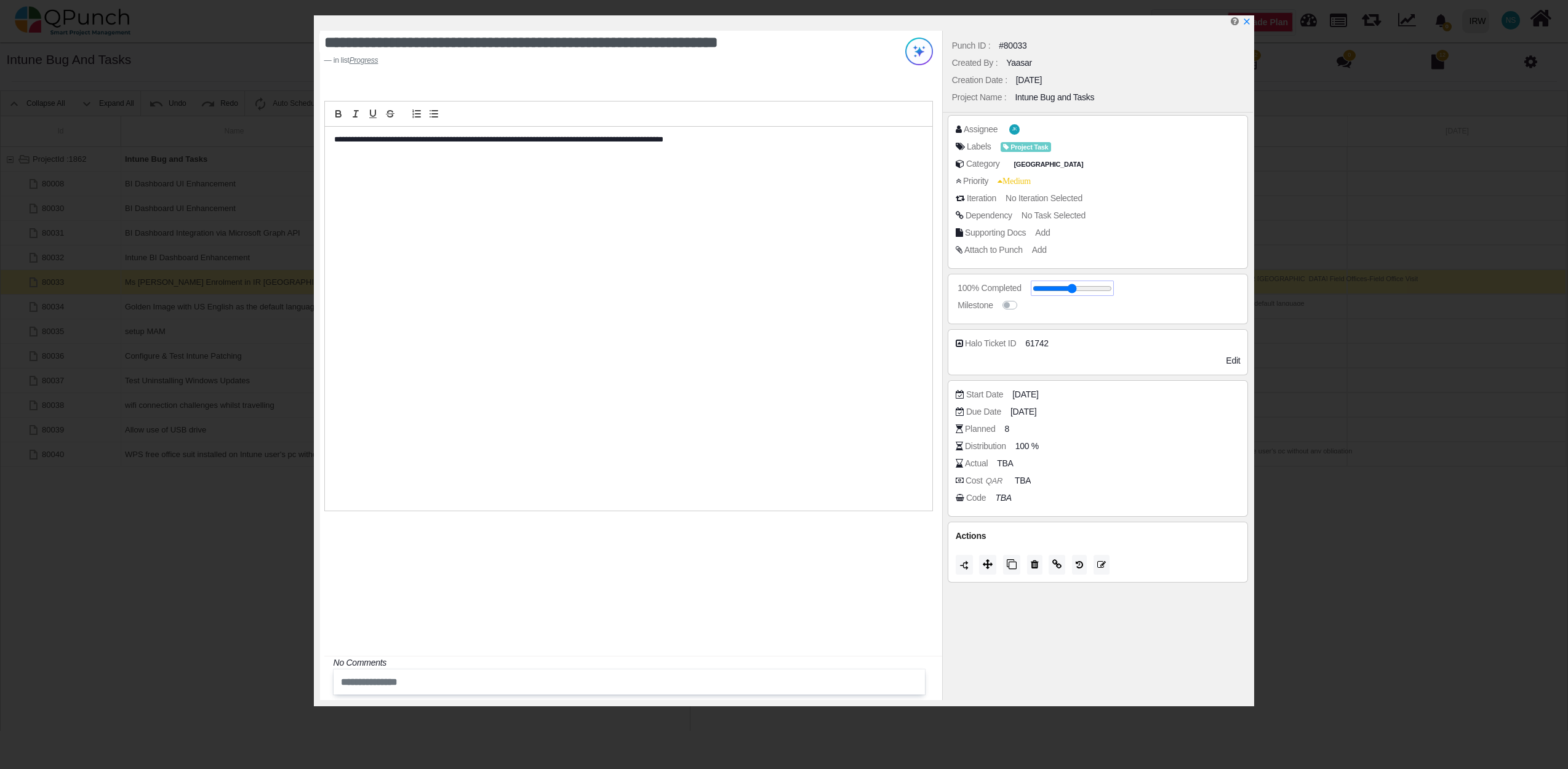
drag, startPoint x: 1069, startPoint y: 287, endPoint x: 1140, endPoint y: 301, distance: 72.4
click at [1112, 291] on input "range" at bounding box center [1072, 288] width 80 height 5
drag, startPoint x: 1083, startPoint y: 290, endPoint x: 1192, endPoint y: 300, distance: 109.5
click at [1112, 291] on input "range" at bounding box center [1072, 288] width 80 height 5
type input "**"
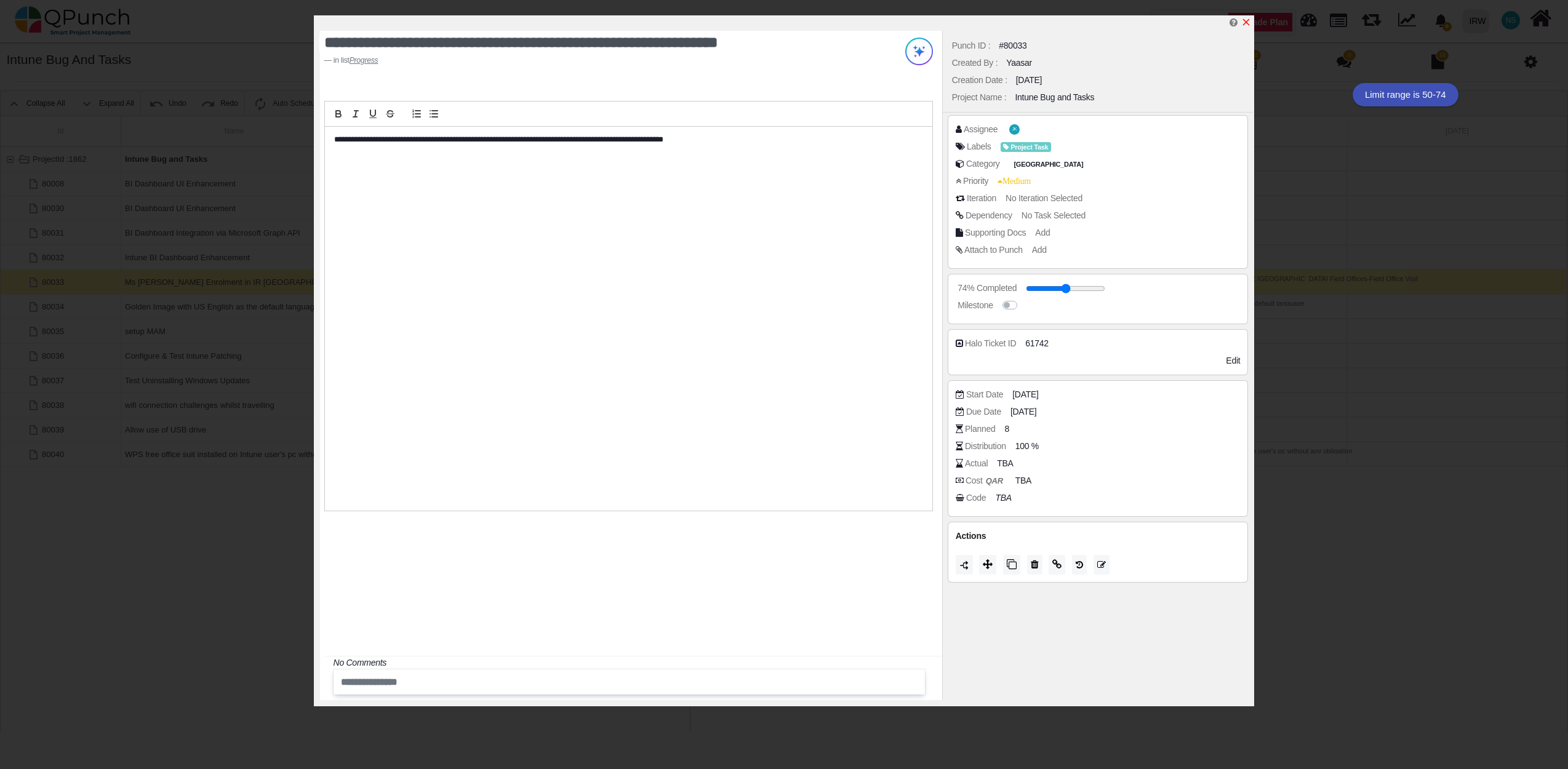
click at [1246, 23] on icon "x" at bounding box center [1246, 22] width 7 height 7
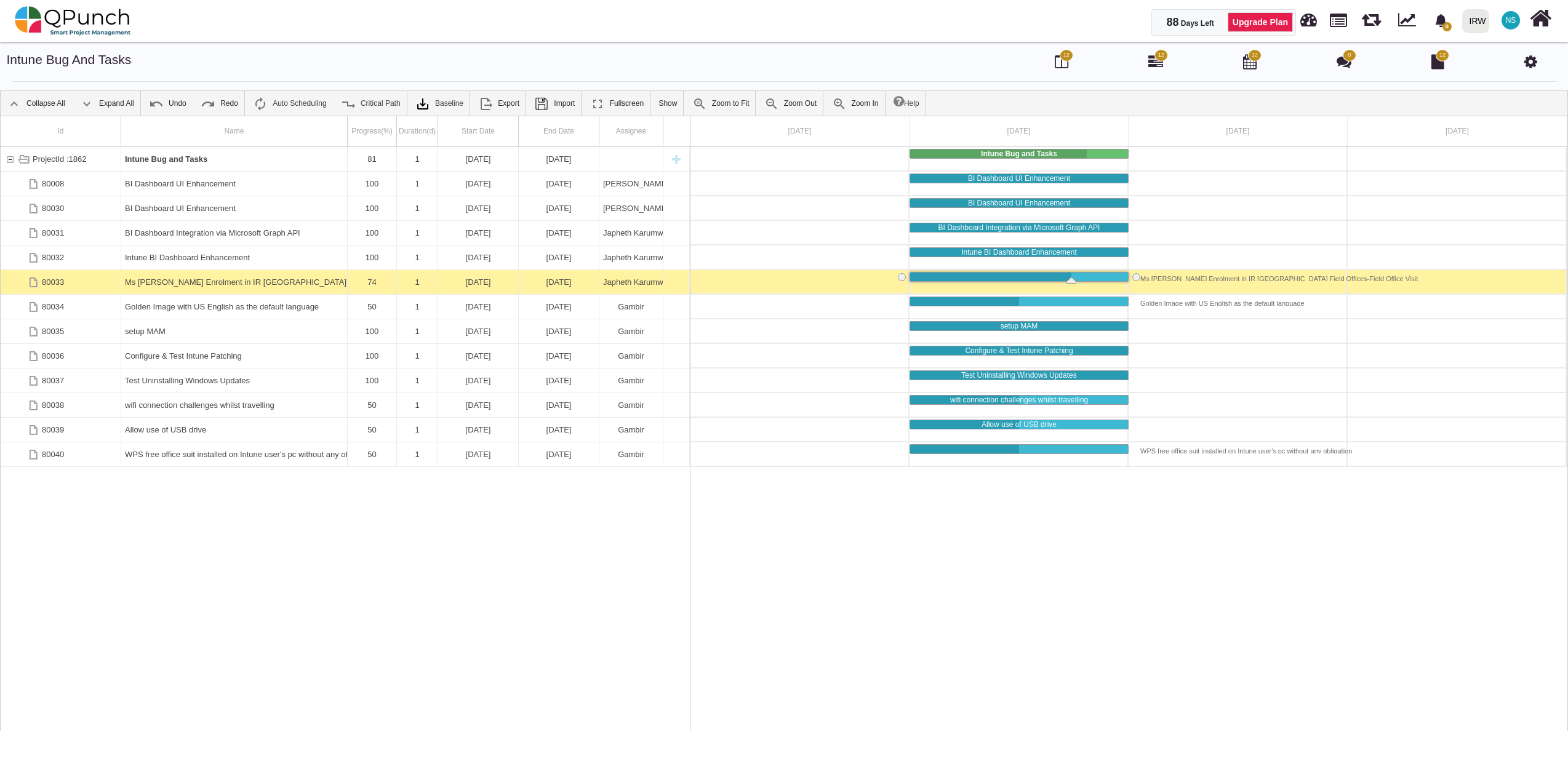
click at [1064, 50] on span "12" at bounding box center [1066, 55] width 14 height 12
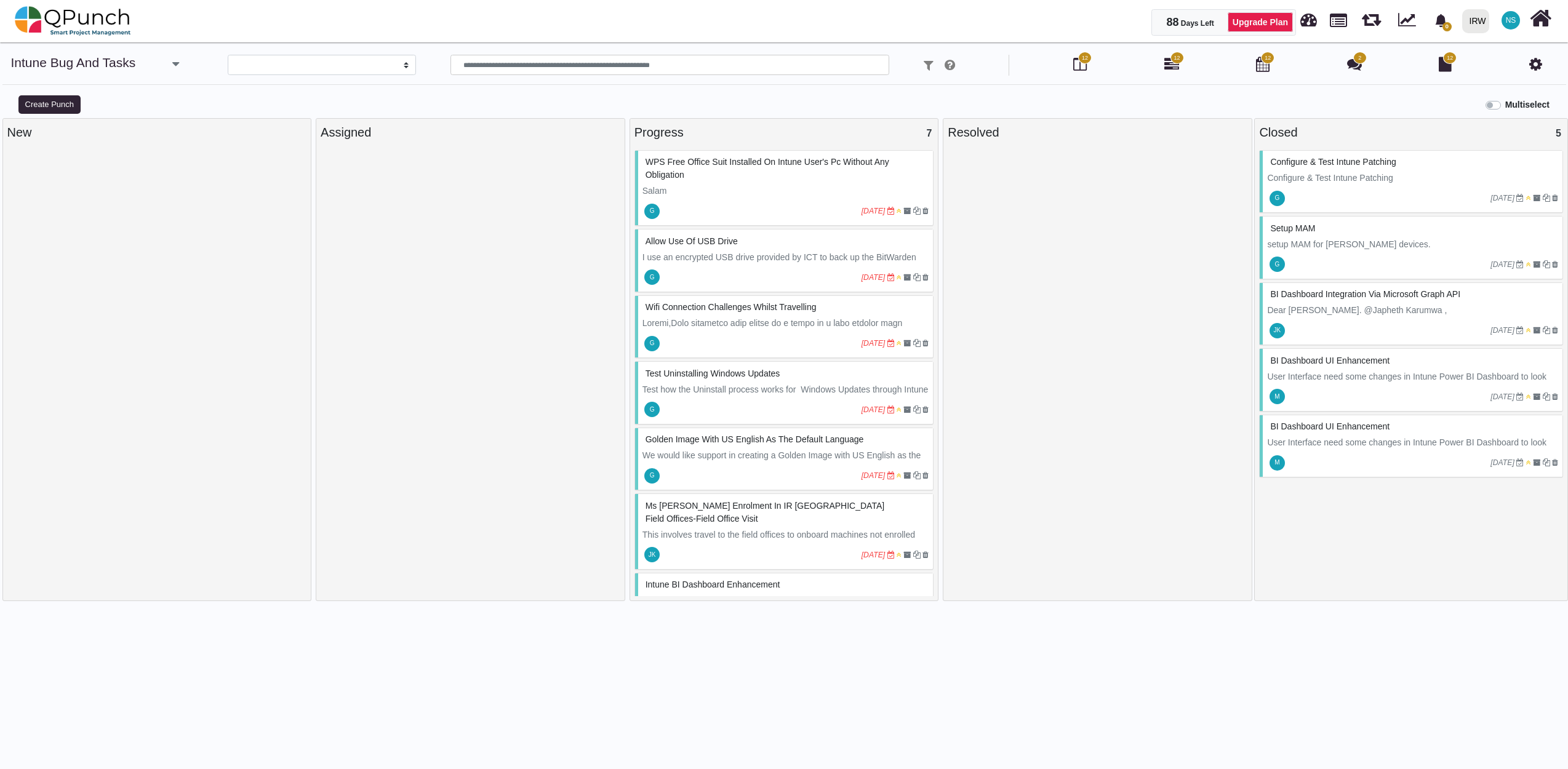
select select
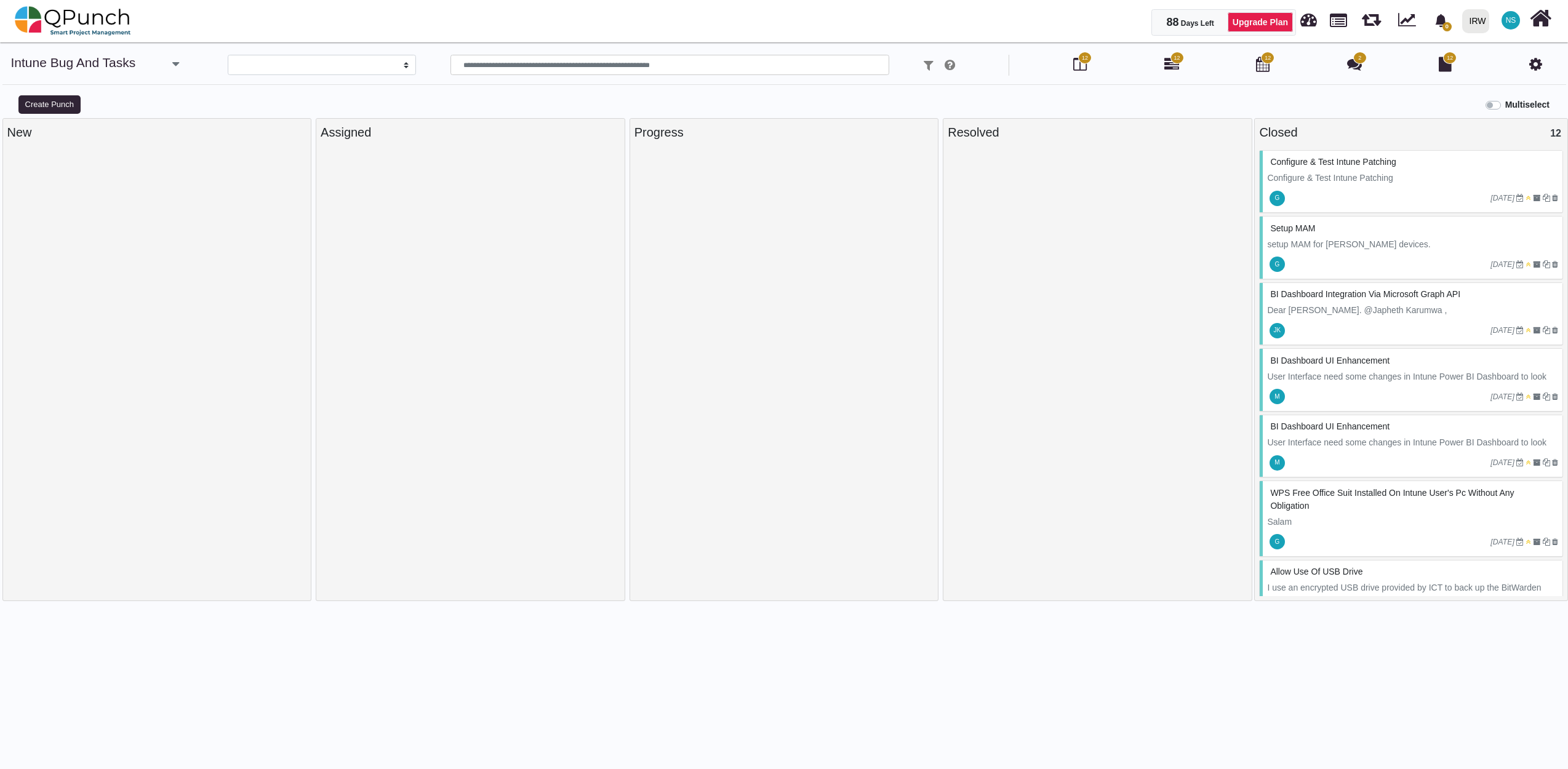
click at [1173, 63] on span "12" at bounding box center [1177, 58] width 14 height 12
